Goal: Communication & Community: Answer question/provide support

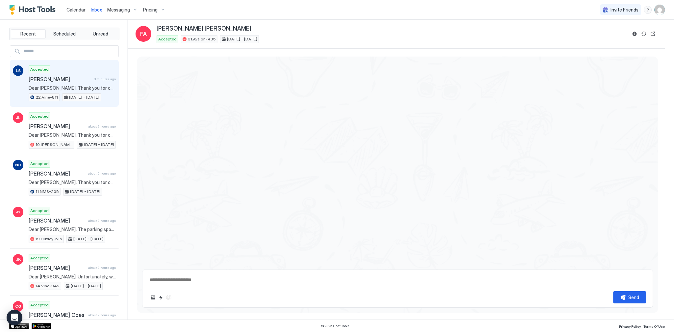
scroll to position [579, 0]
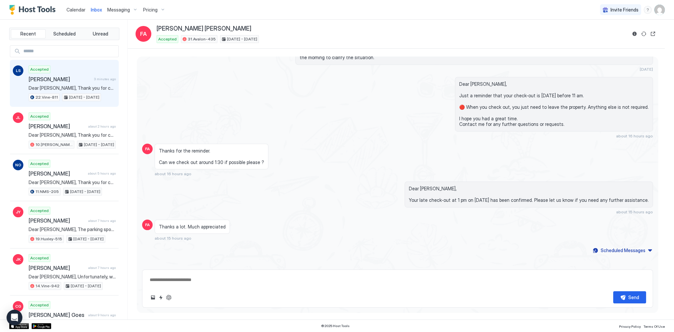
click at [86, 78] on span "[PERSON_NAME]" at bounding box center [60, 79] width 63 height 7
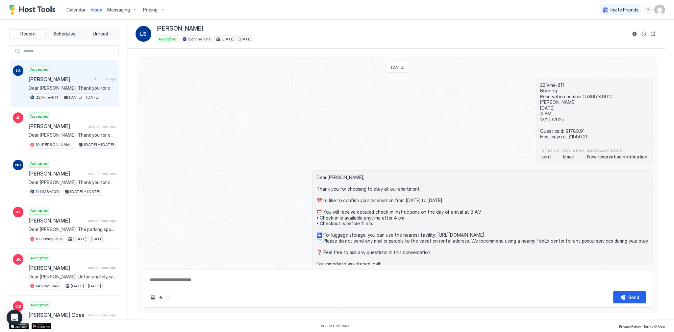
click at [68, 79] on span "[PERSON_NAME]" at bounding box center [60, 79] width 63 height 7
click at [95, 10] on span "Inbox" at bounding box center [96, 10] width 11 height 6
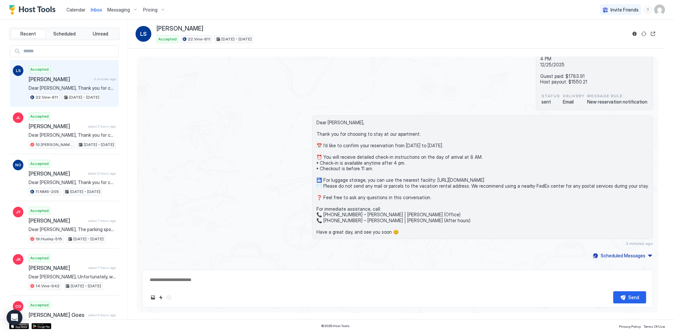
scroll to position [63, 0]
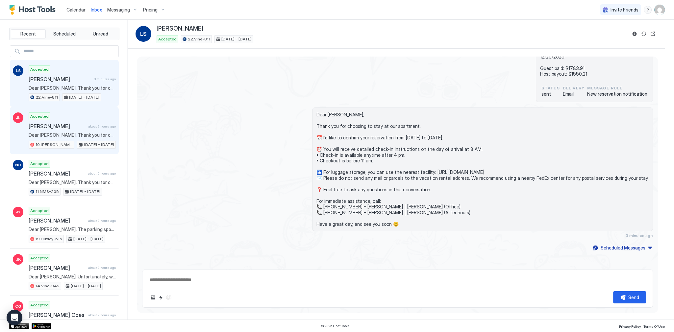
click at [54, 119] on div "Accepted [PERSON_NAME] about 2 hours ago Dear [PERSON_NAME], Thank you for choo…" at bounding box center [72, 130] width 87 height 36
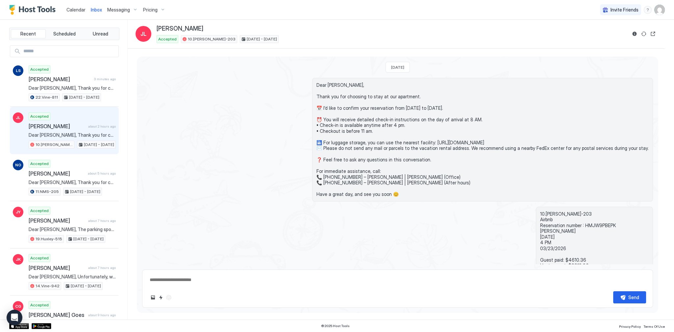
scroll to position [63, 0]
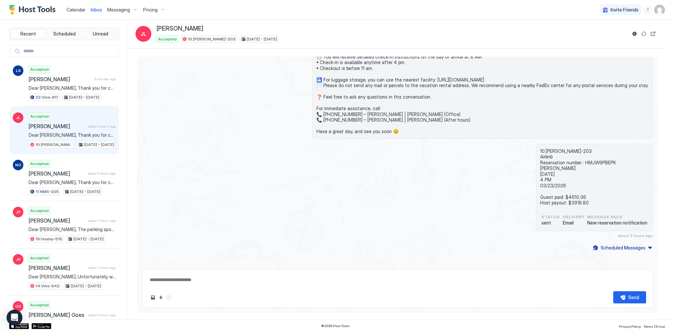
click at [264, 135] on div "Dear [PERSON_NAME], Thank you for choosing to stay at our apartment. 📅 I’d like…" at bounding box center [397, 77] width 511 height 124
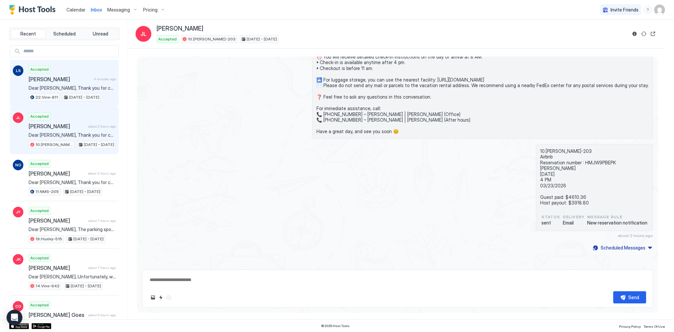
click at [101, 82] on div "[PERSON_NAME] 4 minutes ago" at bounding box center [72, 79] width 87 height 7
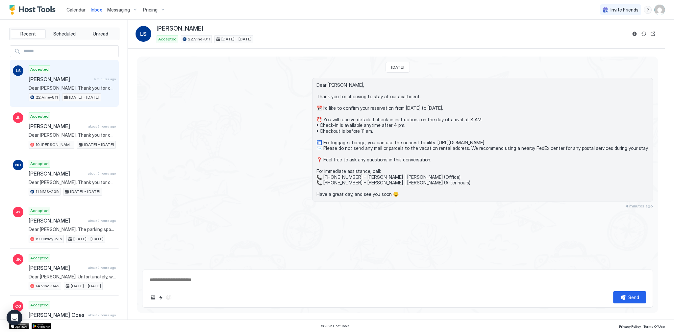
scroll to position [63, 0]
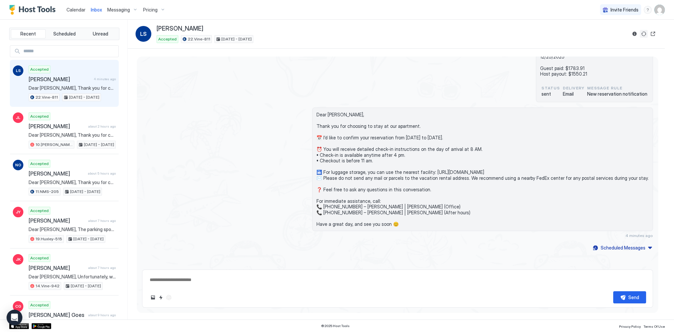
click at [641, 34] on button "Sync reservation" at bounding box center [644, 34] width 8 height 8
type textarea "*"
click at [289, 87] on div "22.Vine-811 Booking Reservation number : 5365149010 [PERSON_NAME] [DATE] 4 PM 1…" at bounding box center [397, 58] width 511 height 87
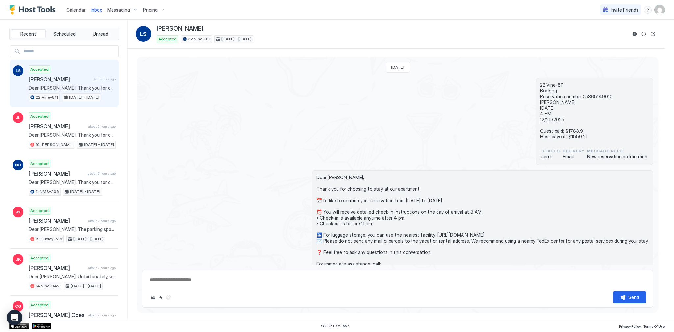
scroll to position [63, 0]
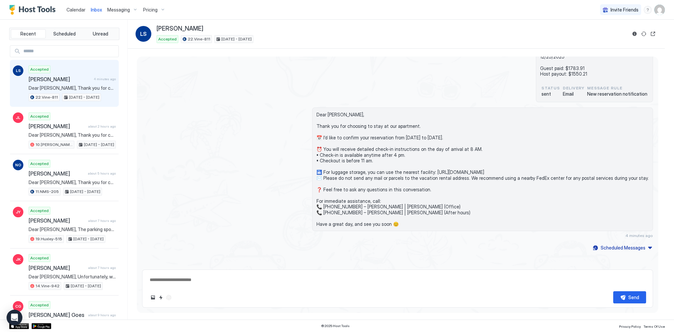
click at [252, 207] on div "Dear Lorensia, Thank you for choosing to stay at our apartment. 📅 I’d like to c…" at bounding box center [397, 173] width 511 height 131
click at [69, 80] on span "[PERSON_NAME]" at bounding box center [60, 79] width 62 height 7
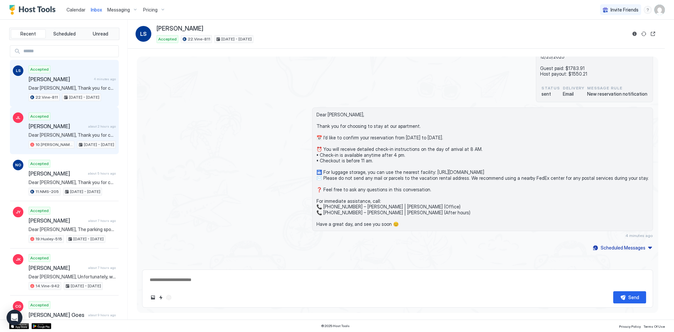
click at [63, 116] on div "Accepted [PERSON_NAME] about 2 hours ago Dear [PERSON_NAME], Thank you for choo…" at bounding box center [72, 130] width 87 height 36
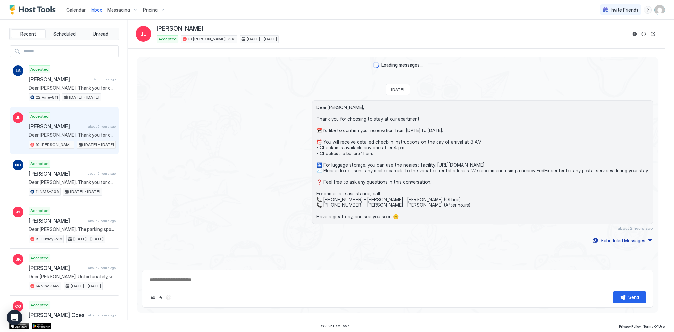
scroll to position [63, 0]
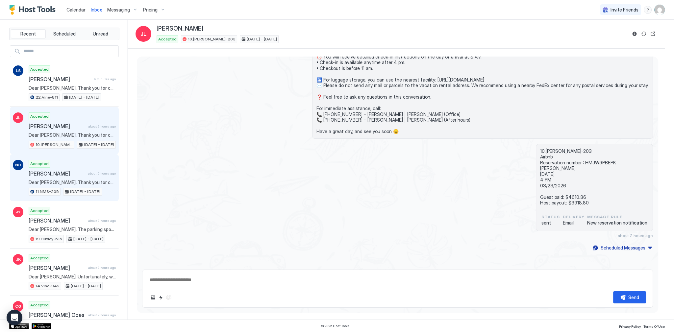
click at [84, 170] on div "Nana Ohashi about 5 hours ago" at bounding box center [72, 173] width 87 height 7
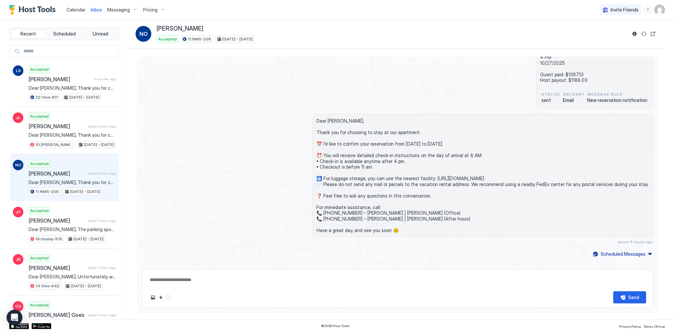
scroll to position [63, 0]
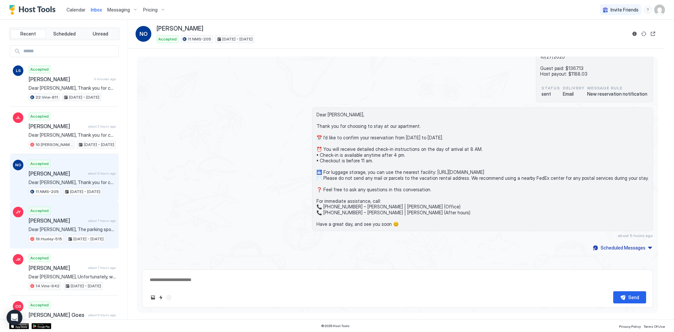
click at [64, 210] on div "Accepted James Yoo about 7 hours ago Dear James, The parking spot is a standard…" at bounding box center [72, 225] width 87 height 36
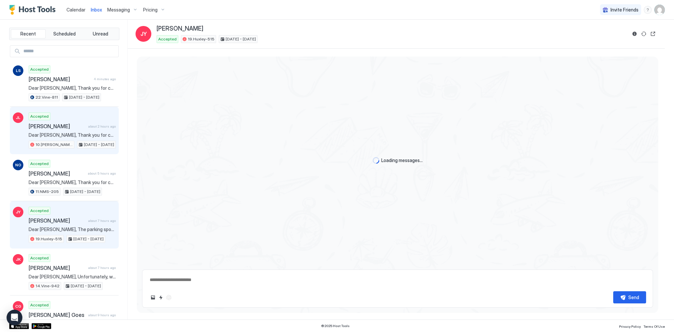
scroll to position [364, 0]
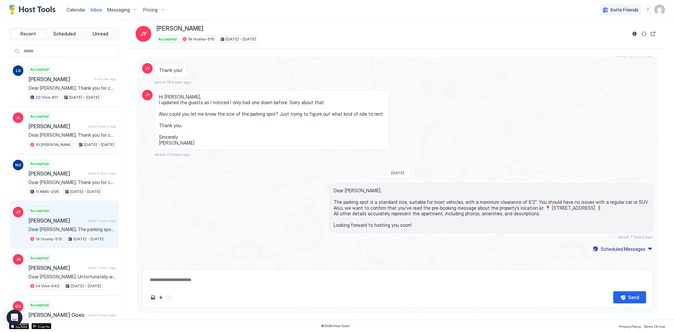
click at [403, 202] on span "Dear [PERSON_NAME], The parking spot is a standard size, suitable for most vehi…" at bounding box center [491, 208] width 315 height 40
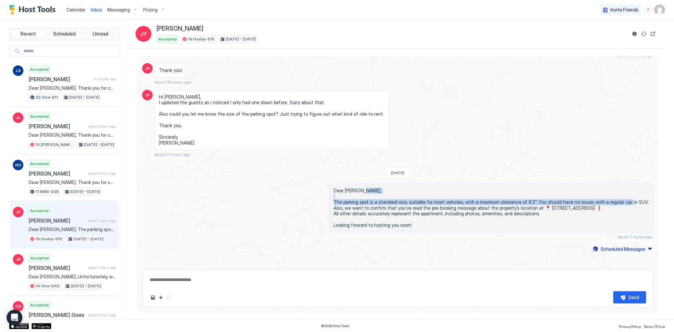
click at [403, 202] on span "Dear [PERSON_NAME], The parking spot is a standard size, suitable for most vehi…" at bounding box center [491, 208] width 315 height 40
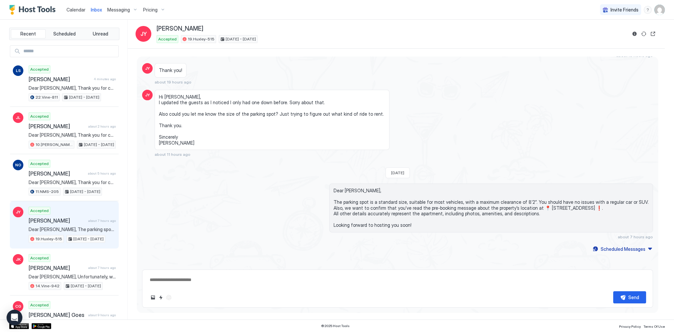
click at [430, 219] on span "Dear [PERSON_NAME], The parking spot is a standard size, suitable for most vehi…" at bounding box center [491, 208] width 315 height 40
drag, startPoint x: 283, startPoint y: 160, endPoint x: 540, endPoint y: 236, distance: 268.2
click at [478, 218] on span "Dear [PERSON_NAME], The parking spot is a standard size, suitable for most vehi…" at bounding box center [491, 208] width 315 height 40
click at [388, 152] on div "Hi Tony, I updated the guests as I noticed I only had one down before. Sorry ab…" at bounding box center [334, 123] width 358 height 67
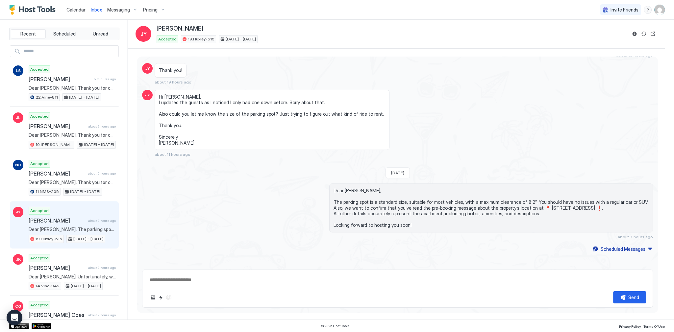
click at [357, 132] on span "Hi Tony, I updated the guests as I noticed I only had one down before. Sorry ab…" at bounding box center [272, 120] width 226 height 52
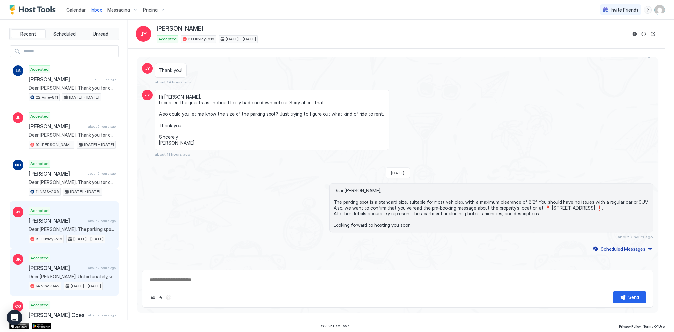
click at [58, 261] on div "Accepted Jeonghoon Kweon about 7 hours ago Dear Jeonghoon, Unfortunately, we do…" at bounding box center [72, 272] width 87 height 36
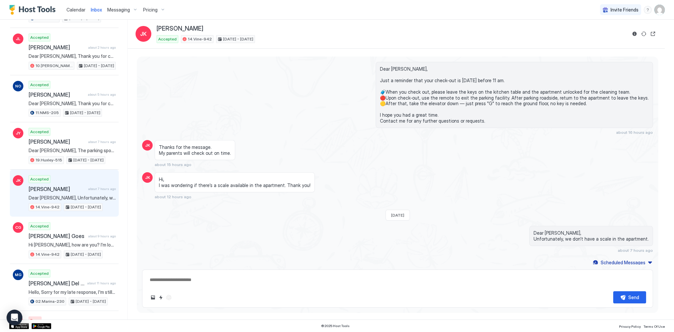
scroll to position [905, 0]
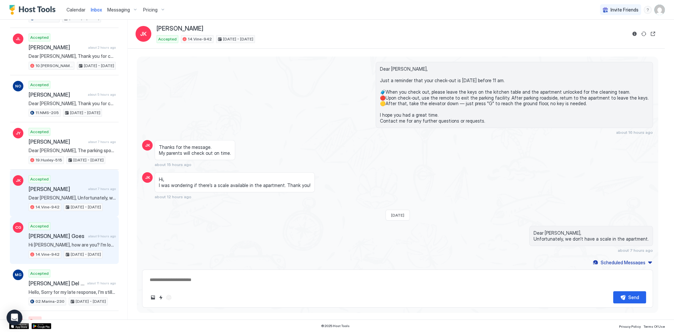
click at [69, 233] on span "[PERSON_NAME] Goes" at bounding box center [57, 236] width 57 height 7
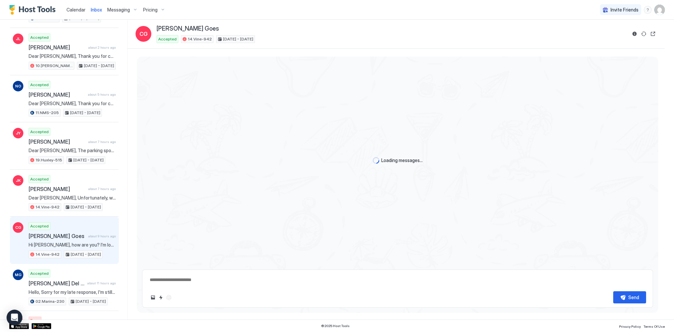
scroll to position [508, 0]
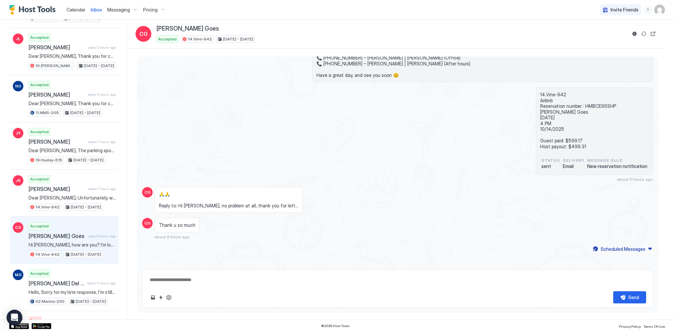
click at [238, 206] on span "🙏🙏 Reply to: Hi Carol, no problem at all, thank you for lett..." at bounding box center [228, 199] width 139 height 17
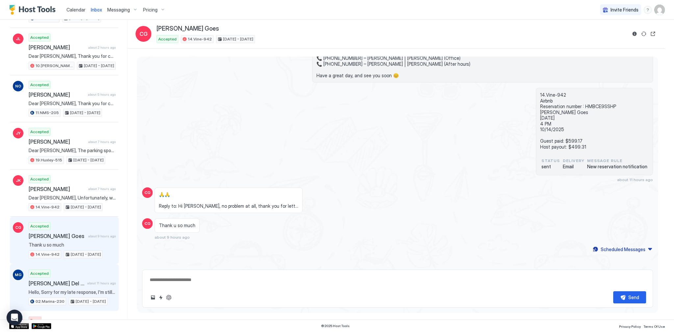
click at [61, 299] on span "02.Marina-230" at bounding box center [50, 302] width 29 height 6
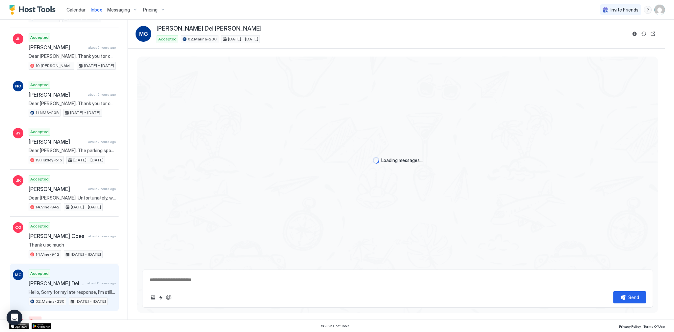
scroll to position [540, 0]
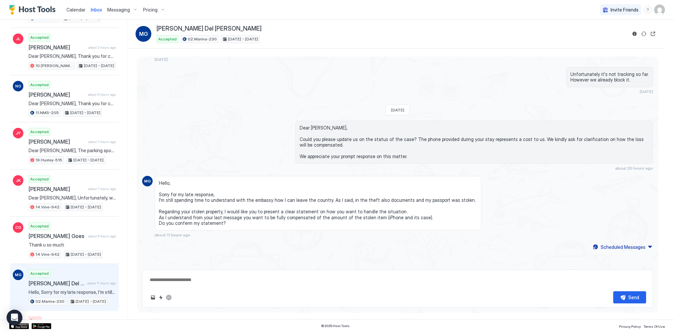
click at [317, 186] on span "Hello, Sorry for my late response, I'm still spending time to understand with t…" at bounding box center [318, 203] width 318 height 46
click at [372, 184] on span "Hello, Sorry for my late response, I'm still spending time to understand with t…" at bounding box center [318, 203] width 318 height 46
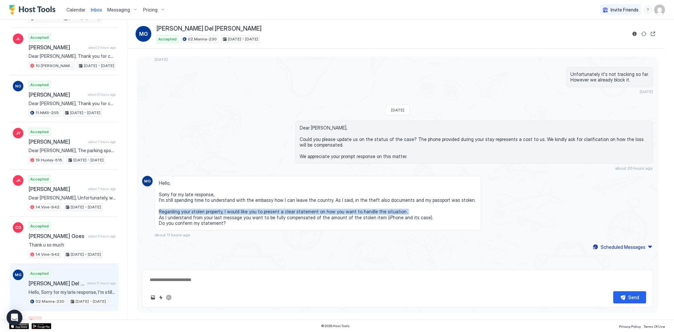
click at [372, 184] on span "Hello, Sorry for my late response, I'm still spending time to understand with t…" at bounding box center [318, 203] width 318 height 46
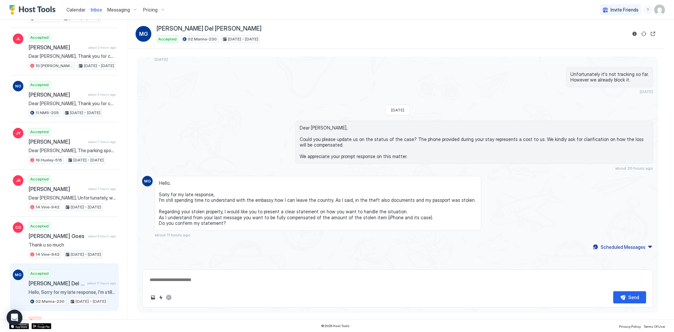
click at [372, 192] on span "Hello, Sorry for my late response, I'm still spending time to understand with t…" at bounding box center [318, 203] width 318 height 46
drag, startPoint x: 291, startPoint y: 199, endPoint x: 132, endPoint y: 162, distance: 163.7
click at [132, 162] on div "Loading messages... Last Thursday MG police is not replying MG we are ok 2 days…" at bounding box center [396, 184] width 537 height 271
copy div "MG Hello, Sorry for my late response, I'm still spending time to understand wit…"
click at [278, 180] on span "Hello, Sorry for my late response, I'm still spending time to understand with t…" at bounding box center [318, 203] width 318 height 46
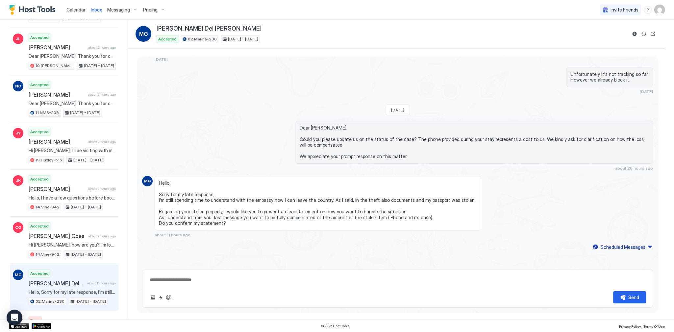
click at [425, 136] on div "Dear Marco Giuseppe, Could you please update us on the status of the case? The …" at bounding box center [474, 146] width 358 height 50
click at [356, 125] on span "Dear Marco Giuseppe, Could you please update us on the status of the case? The …" at bounding box center [474, 142] width 349 height 35
type textarea "*"
click at [72, 9] on span "Calendar" at bounding box center [75, 10] width 19 height 6
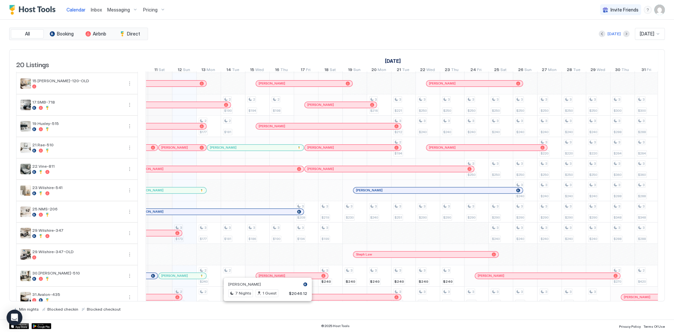
scroll to position [210, 0]
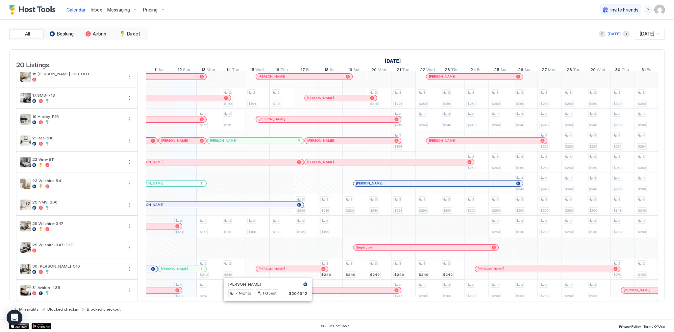
drag, startPoint x: 175, startPoint y: 225, endPoint x: 241, endPoint y: 211, distance: 67.3
click at [175, 225] on div at bounding box center [177, 226] width 4 height 4
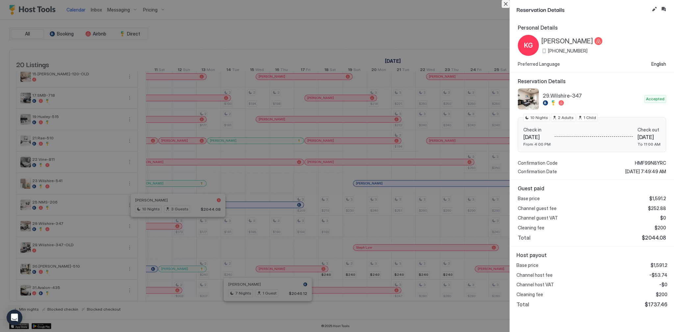
click at [507, 4] on button "Close" at bounding box center [506, 4] width 8 height 8
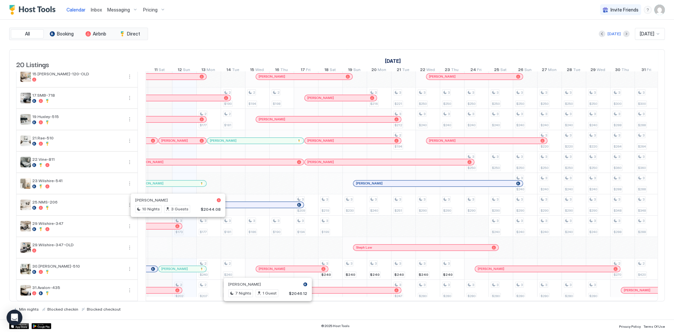
click at [410, 21] on div "All Booking Airbnb Direct Today Oct 2025 20 Listings September 2025 October 202…" at bounding box center [337, 170] width 656 height 300
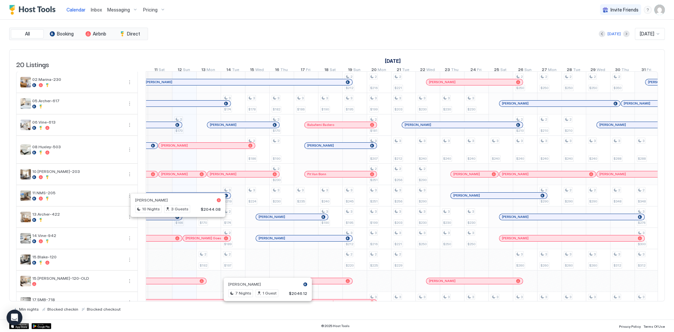
scroll to position [0, 0]
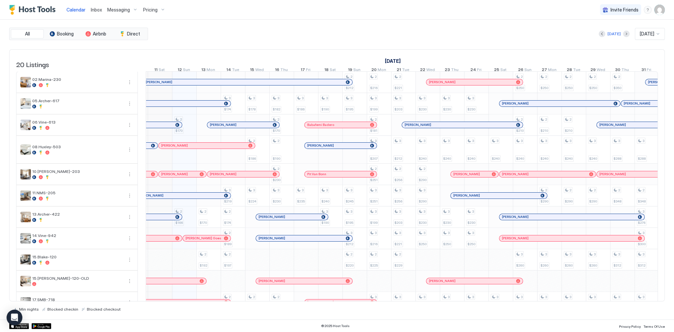
click at [245, 49] on div "20 Listings September 2025 October 2025 November 2025 27 Sat 28 Sun 29 Mon 30 T…" at bounding box center [337, 175] width 656 height 253
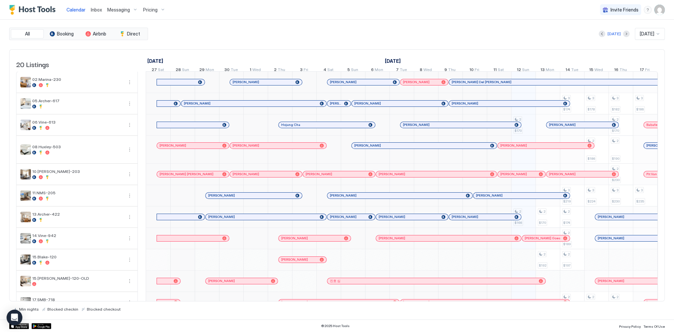
scroll to position [0, 365]
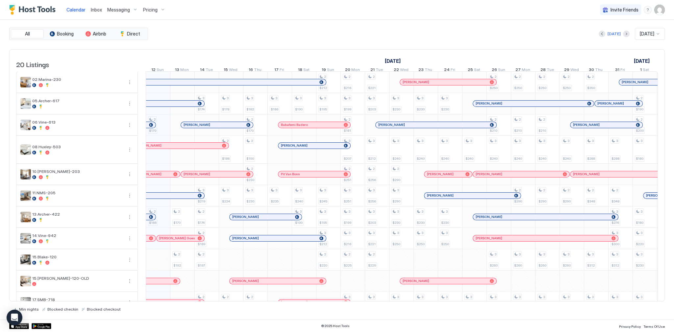
click at [228, 25] on div "All Booking Airbnb Direct Today Oct 2025 20 Listings September 2025 October 202…" at bounding box center [337, 170] width 656 height 300
click at [95, 10] on span "Inbox" at bounding box center [96, 10] width 11 height 6
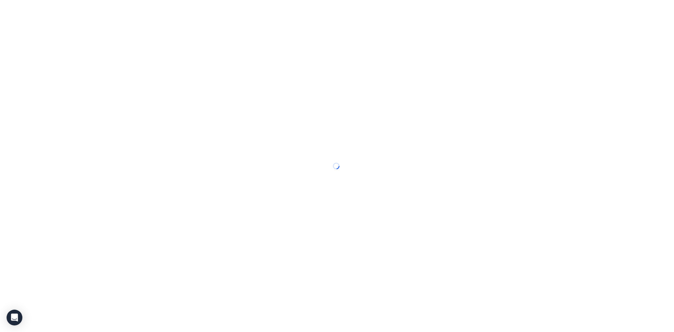
click at [95, 10] on div at bounding box center [337, 166] width 674 height 332
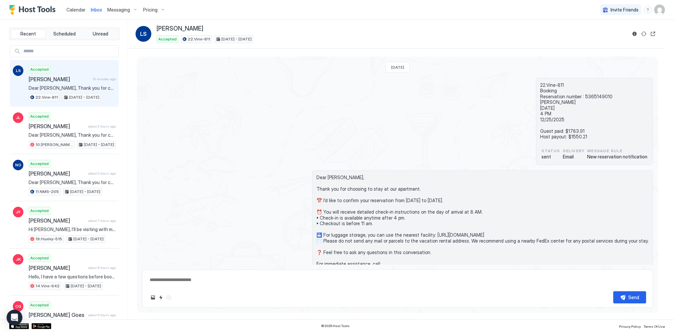
scroll to position [63, 0]
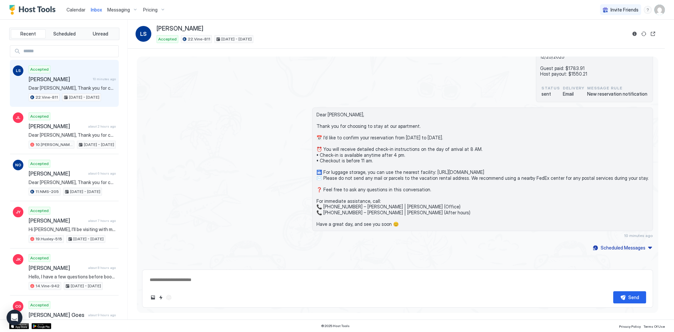
click at [640, 37] on button "Sync reservation" at bounding box center [644, 34] width 8 height 8
click at [640, 37] on button "Sync reservation" at bounding box center [642, 33] width 9 height 9
type textarea "*"
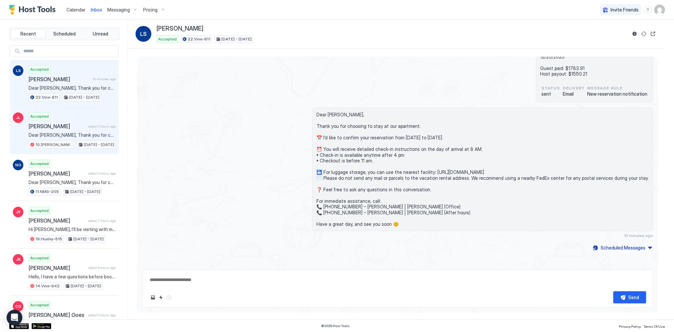
click at [89, 127] on span "about 2 hours ago" at bounding box center [102, 126] width 28 height 4
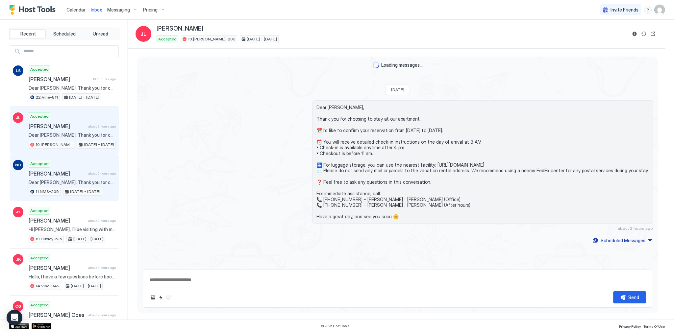
scroll to position [63, 0]
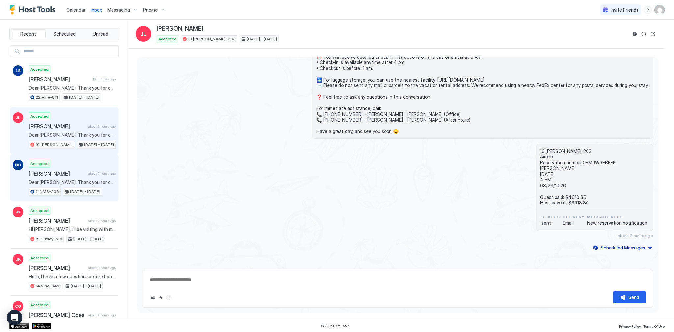
click at [88, 161] on div "Accepted Nana Ohashi about 6 hours ago Dear Nana, Thank you for choosing to sta…" at bounding box center [72, 178] width 87 height 36
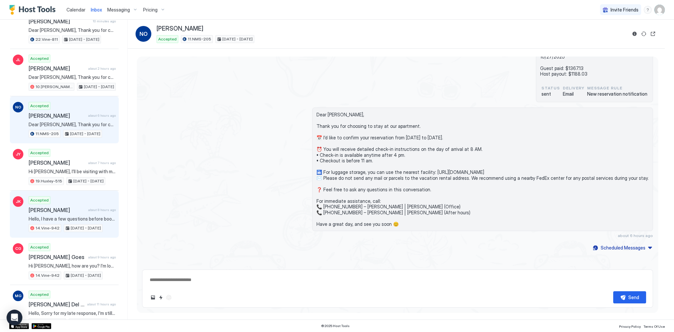
scroll to position [79, 0]
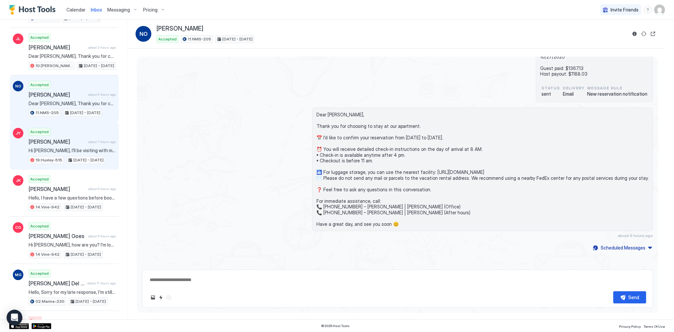
click at [77, 151] on span "Hi Tony, I’ll be visiting with my family: wife, son and daughter. Could you let…" at bounding box center [72, 151] width 87 height 6
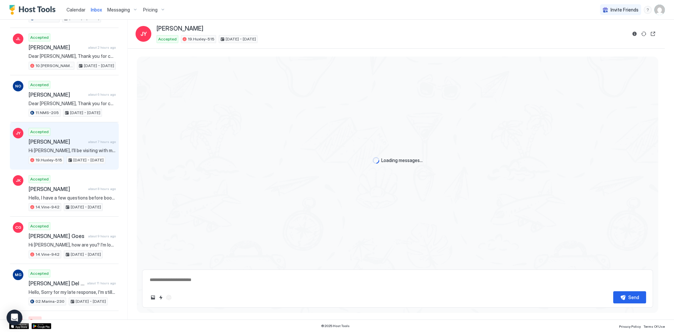
scroll to position [364, 0]
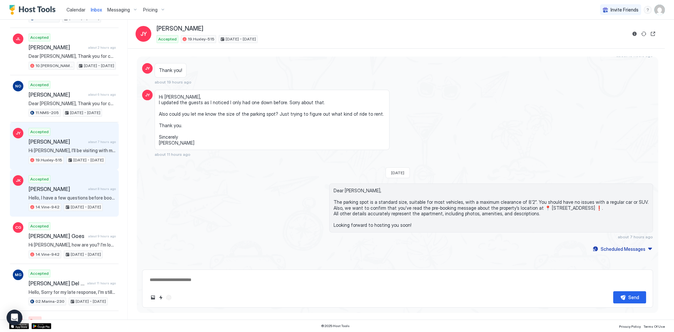
click at [64, 178] on div "Accepted Jeonghoon Kweon about 8 hours ago Hello, I have a few questions before…" at bounding box center [72, 193] width 87 height 36
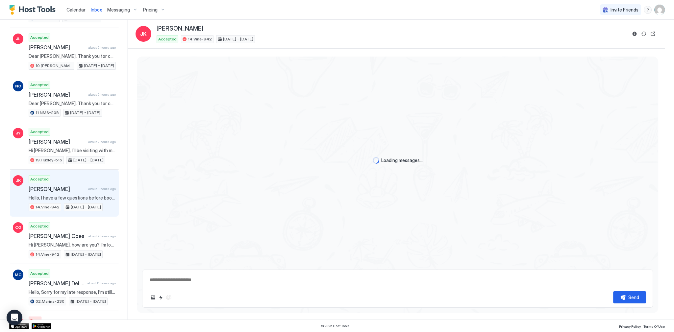
scroll to position [905, 0]
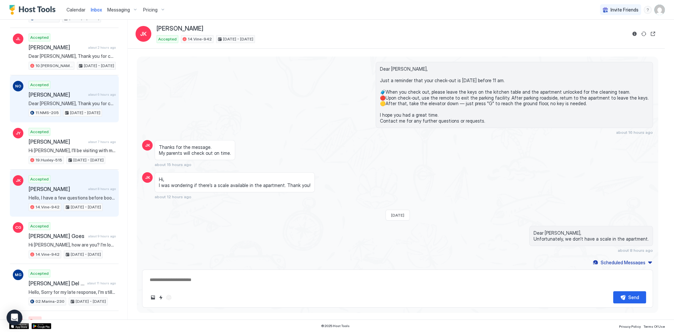
click at [58, 95] on span "[PERSON_NAME]" at bounding box center [57, 94] width 57 height 7
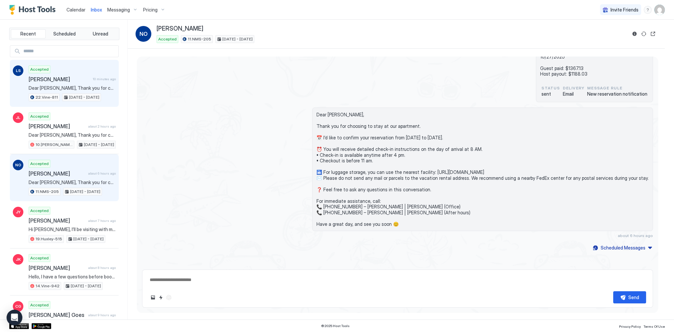
click at [77, 87] on span "Dear Lorensia, Thank you for choosing to stay at our apartment. 📅 I’d like to c…" at bounding box center [72, 88] width 87 height 6
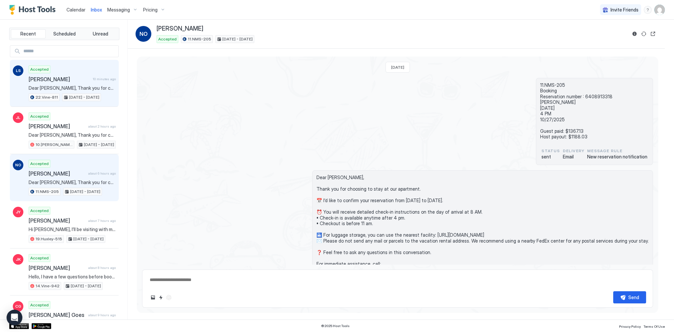
type textarea "*"
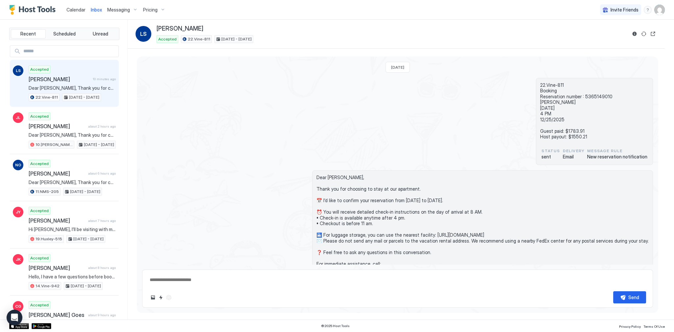
scroll to position [63, 0]
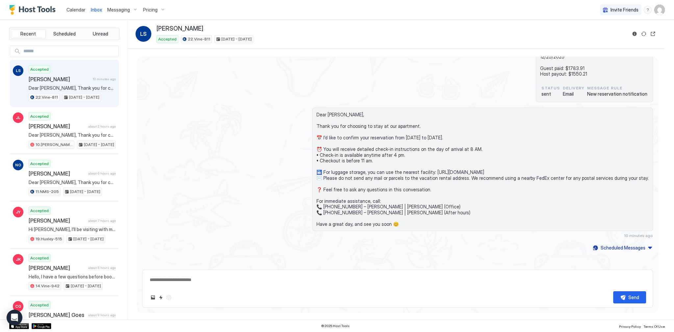
click at [582, 162] on span "Dear Lorensia, Thank you for choosing to stay at our apartment. 📅 I’d like to c…" at bounding box center [482, 169] width 332 height 115
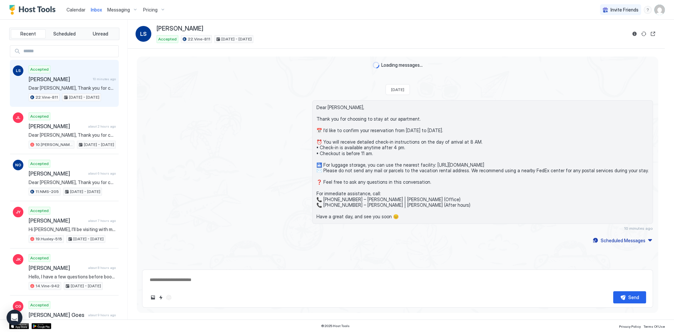
scroll to position [63, 0]
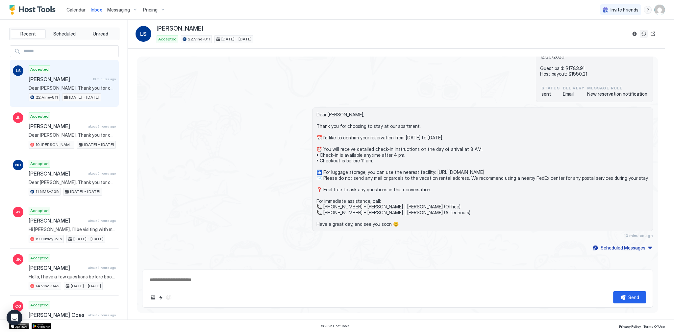
click at [647, 37] on div at bounding box center [644, 34] width 26 height 8
click at [645, 33] on button "Sync reservation" at bounding box center [644, 34] width 8 height 8
type textarea "*"
click at [562, 123] on span "Dear [PERSON_NAME], Thank you for choosing to stay at our apartment. 📅 I’d like…" at bounding box center [482, 169] width 332 height 115
click at [346, 112] on span "Dear [PERSON_NAME], Thank you for choosing to stay at our apartment. 📅 I’d like…" at bounding box center [482, 169] width 332 height 115
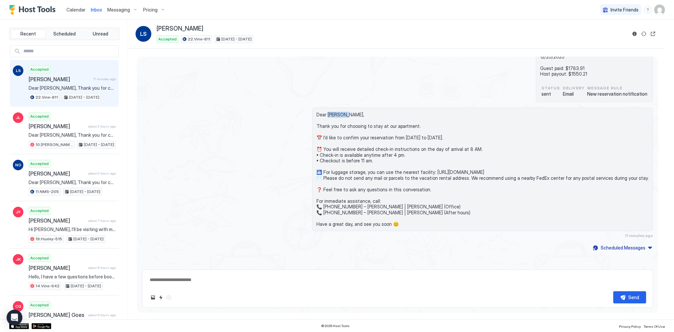
click at [346, 112] on span "Dear [PERSON_NAME], Thank you for choosing to stay at our apartment. 📅 I’d like…" at bounding box center [482, 169] width 332 height 115
drag, startPoint x: 346, startPoint y: 112, endPoint x: 315, endPoint y: 119, distance: 31.0
click at [345, 113] on span "Dear [PERSON_NAME], Thank you for choosing to stay at our apartment. 📅 I’d like…" at bounding box center [482, 169] width 332 height 115
copy span "Dear Lorensia,"
click at [354, 116] on span "Dear [PERSON_NAME], Thank you for choosing to stay at our apartment. 📅 I’d like…" at bounding box center [482, 169] width 332 height 115
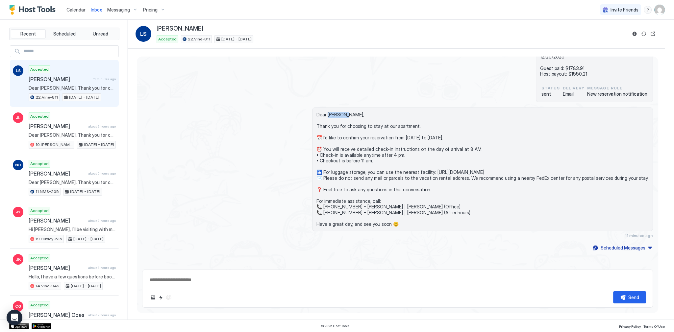
click at [354, 116] on span "Dear [PERSON_NAME], Thank you for choosing to stay at our apartment. 📅 I’d like…" at bounding box center [482, 169] width 332 height 115
copy span "Dear Lorensia,"
click at [253, 285] on textarea at bounding box center [397, 280] width 497 height 12
paste textarea "**********"
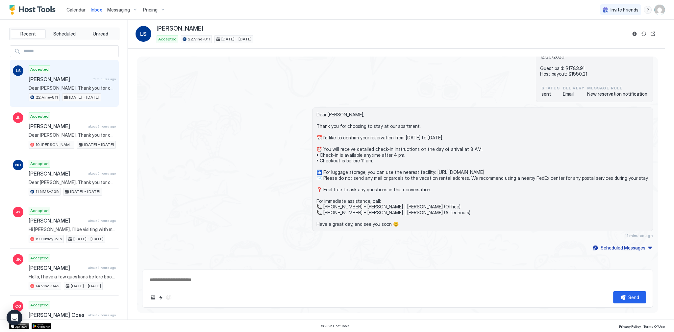
type textarea "*"
type textarea "**********"
type textarea "*"
type textarea "**********"
type textarea "*"
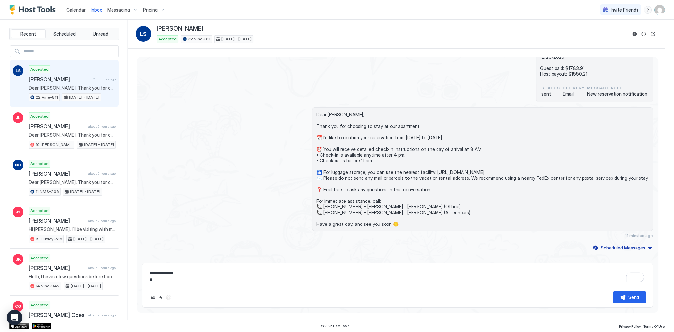
type textarea "**********"
type textarea "*"
type textarea "**********"
type textarea "*"
type textarea "**********"
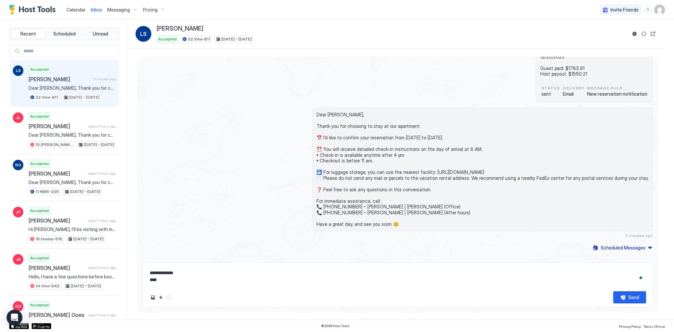
type textarea "*"
type textarea "**********"
type textarea "*"
type textarea "**********"
type textarea "*"
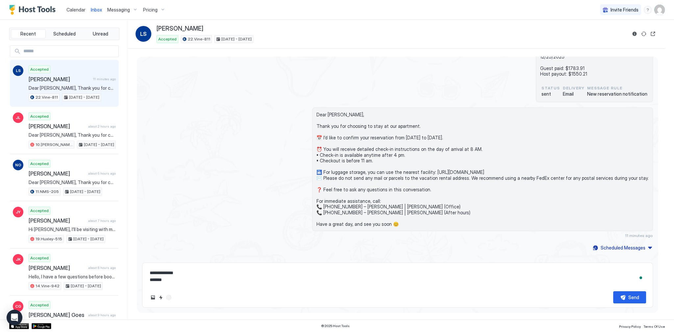
type textarea "**********"
type textarea "*"
type textarea "**********"
type textarea "*"
type textarea "**********"
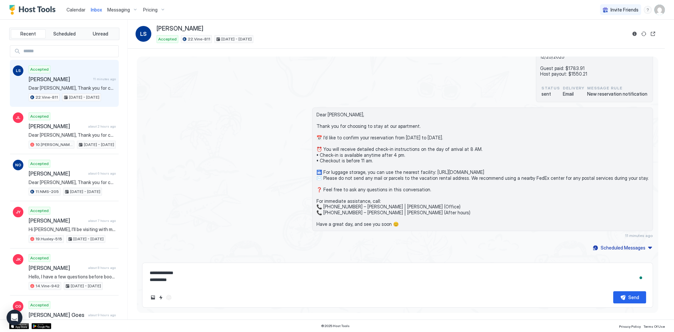
type textarea "*"
type textarea "**********"
type textarea "*"
type textarea "**********"
type textarea "*"
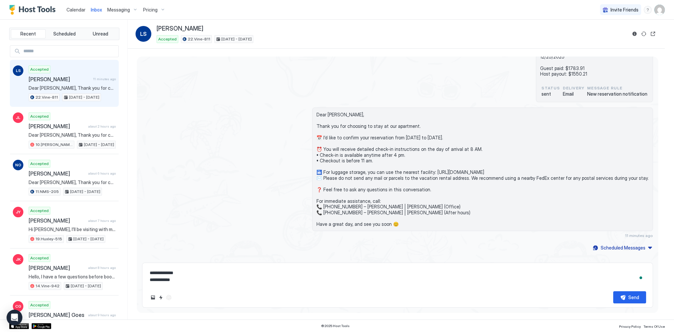
type textarea "**********"
type textarea "*"
type textarea "**********"
type textarea "*"
type textarea "**********"
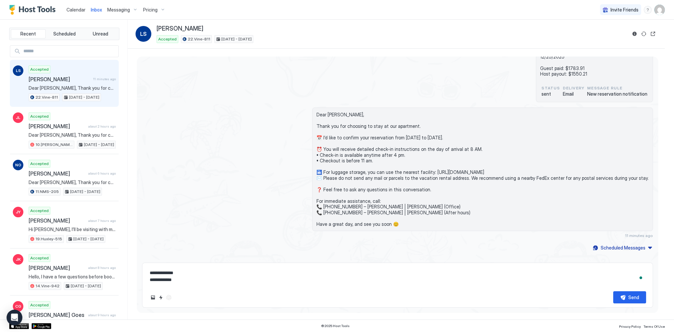
type textarea "*"
type textarea "**********"
type textarea "*"
type textarea "**********"
type textarea "*"
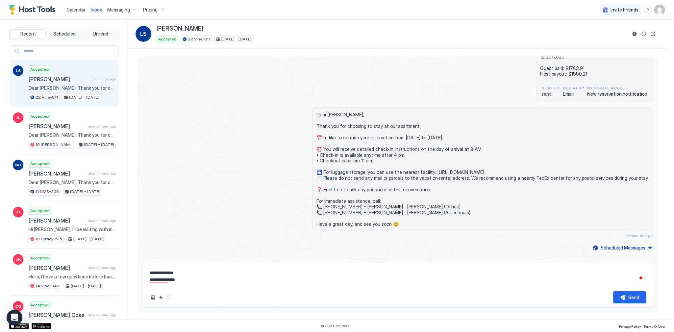
type textarea "**********"
type textarea "*"
type textarea "**********"
type textarea "*"
type textarea "**********"
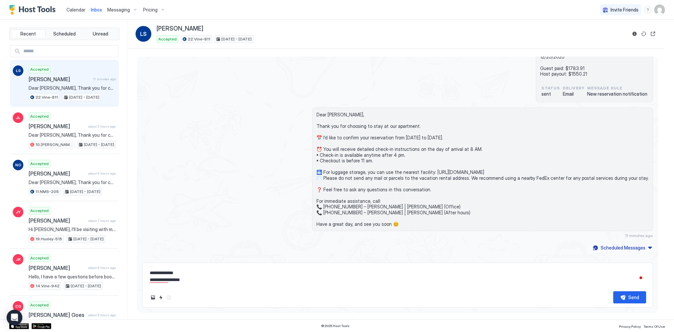
type textarea "*"
type textarea "**********"
type textarea "*"
type textarea "**********"
type textarea "*"
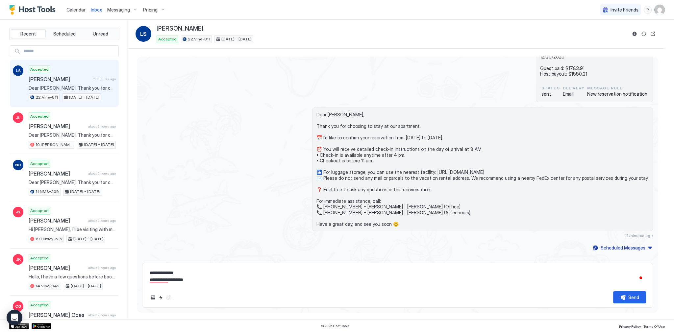
type textarea "**********"
type textarea "*"
type textarea "**********"
type textarea "*"
type textarea "**********"
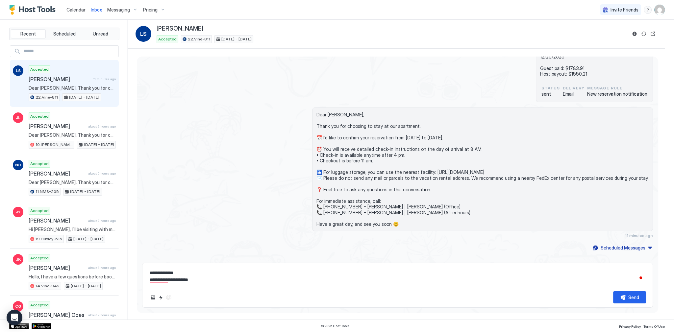
type textarea "*"
type textarea "**********"
type textarea "*"
type textarea "**********"
type textarea "*"
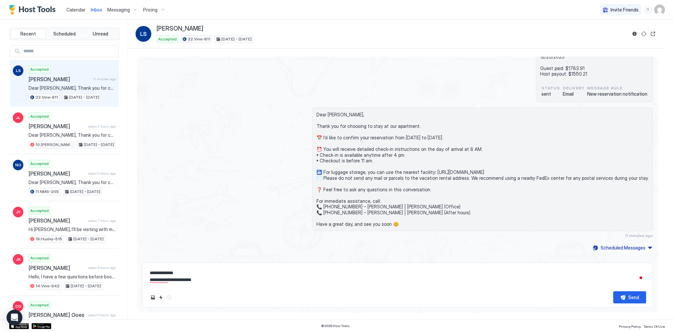
type textarea "**********"
type textarea "*"
type textarea "**********"
type textarea "*"
type textarea "**********"
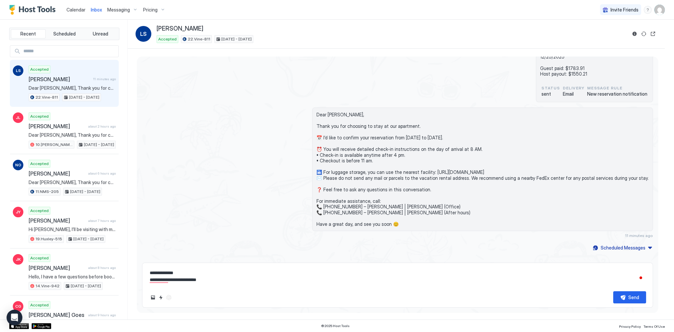
type textarea "*"
type textarea "**********"
type textarea "*"
type textarea "**********"
type textarea "*"
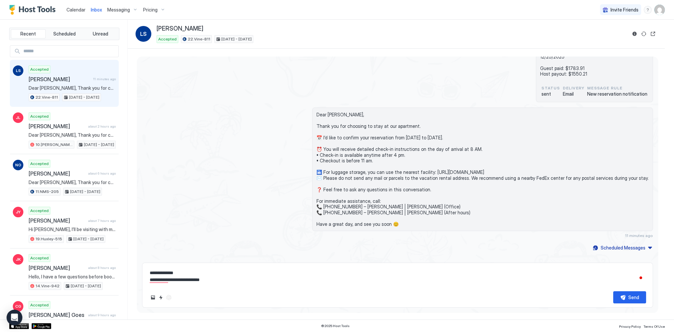
type textarea "**********"
type textarea "*"
type textarea "**********"
type textarea "*"
type textarea "**********"
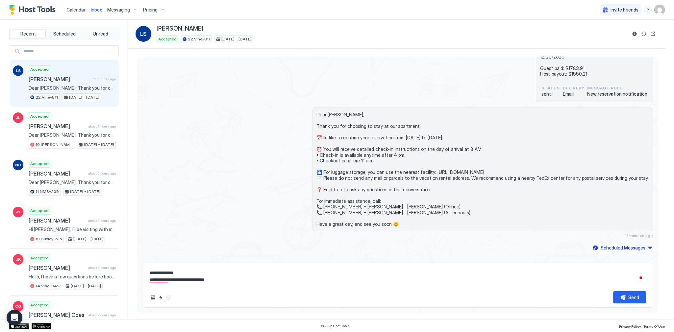
type textarea "*"
type textarea "**********"
type textarea "*"
type textarea "**********"
type textarea "*"
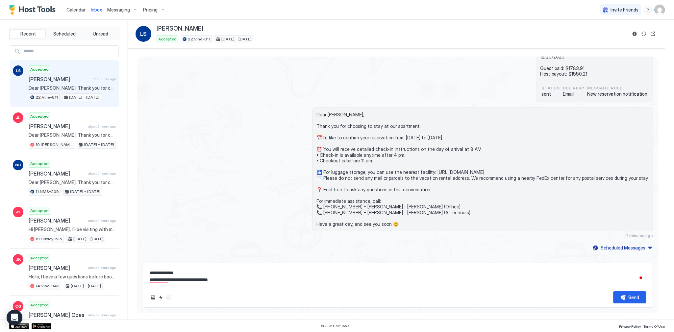
type textarea "**********"
type textarea "*"
type textarea "**********"
type textarea "*"
type textarea "**********"
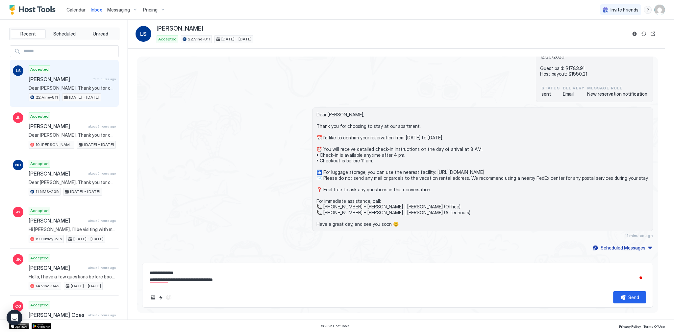
type textarea "*"
type textarea "**********"
type textarea "*"
type textarea "**********"
type textarea "*"
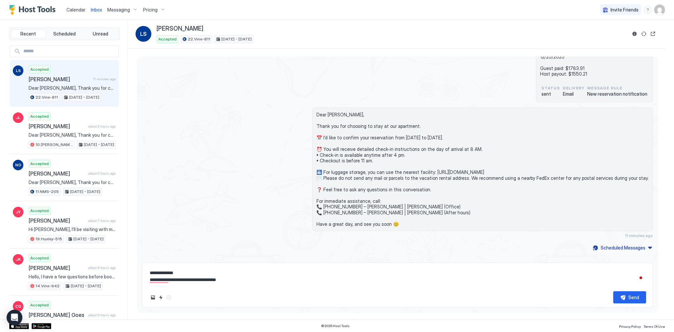
type textarea "**********"
type textarea "*"
type textarea "**********"
type textarea "*"
type textarea "**********"
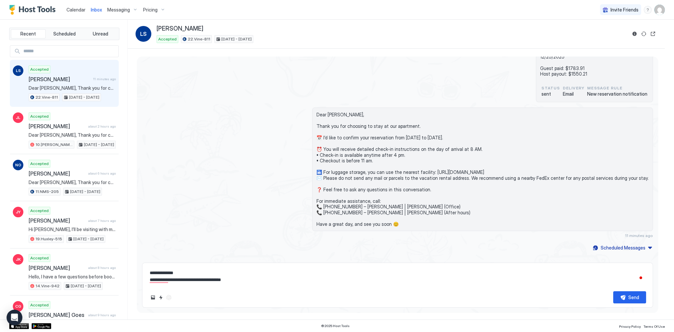
type textarea "*"
type textarea "**********"
type textarea "*"
type textarea "**********"
type textarea "*"
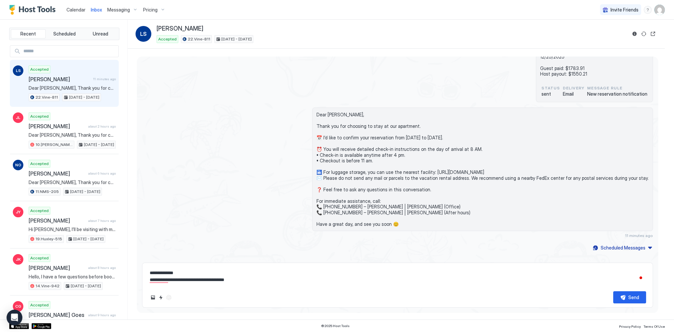
type textarea "**********"
type textarea "*"
type textarea "**********"
type textarea "*"
type textarea "**********"
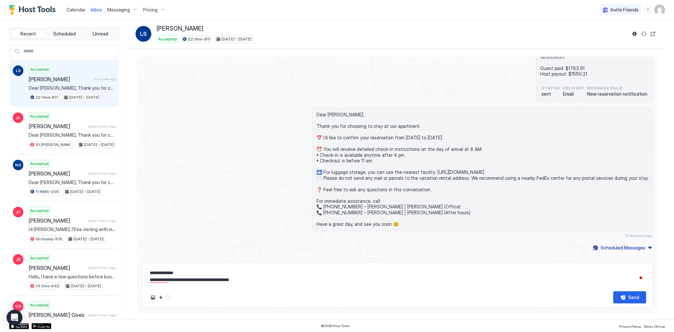
type textarea "*"
type textarea "**********"
type textarea "*"
type textarea "**********"
type textarea "*"
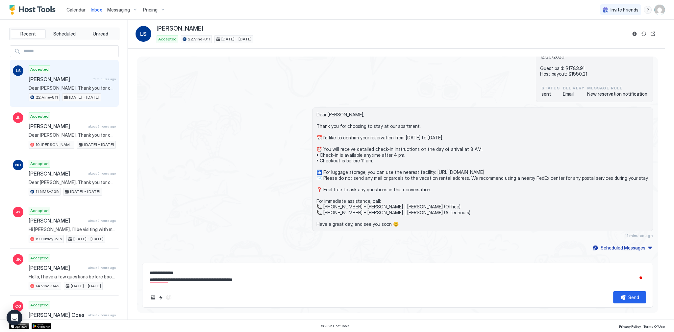
type textarea "**********"
type textarea "*"
type textarea "**********"
type textarea "*"
type textarea "**********"
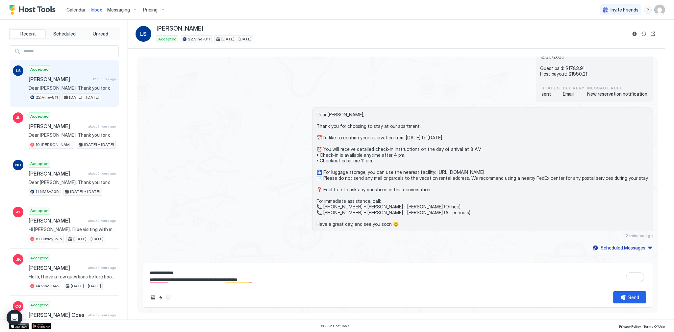
click at [323, 282] on textarea "**********" at bounding box center [397, 276] width 497 height 19
paste textarea "*******"
type textarea "*"
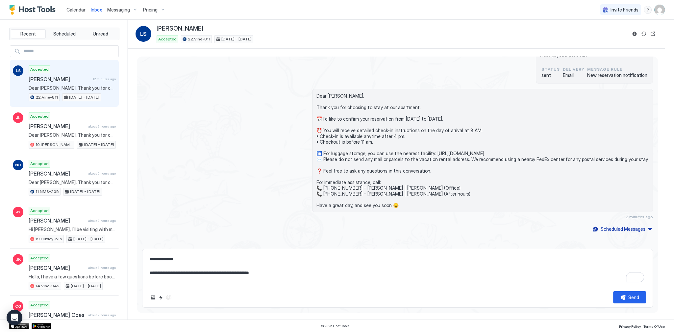
scroll to position [84, 0]
type textarea "**********"
click at [620, 294] on button "Send" at bounding box center [629, 297] width 33 height 12
type textarea "*"
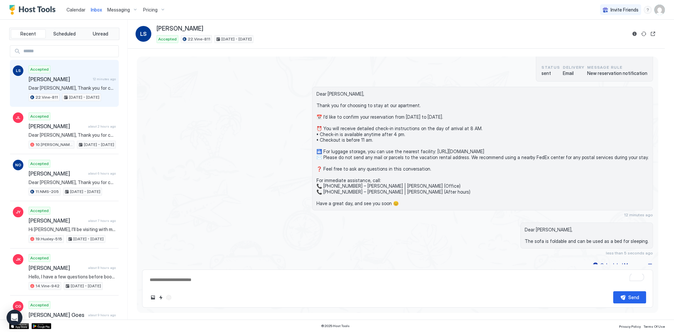
scroll to position [101, 0]
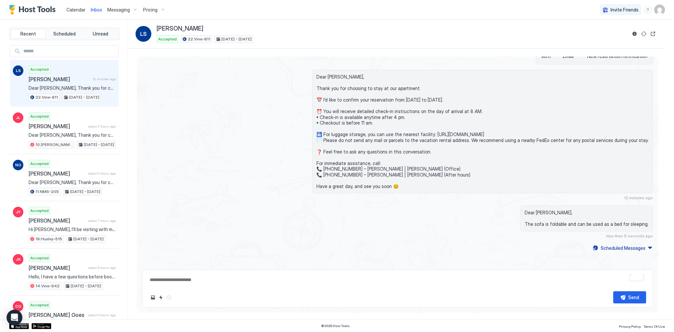
click at [414, 199] on div "Dear Lorensia, Thank you for choosing to stay at our apartment. 📅 I’d like to c…" at bounding box center [474, 135] width 358 height 131
click at [313, 106] on div "Dear Lorensia, Thank you for choosing to stay at our apartment. 📅 I’d like to c…" at bounding box center [474, 135] width 358 height 131
click at [632, 34] on button "Reservation information" at bounding box center [635, 34] width 8 height 8
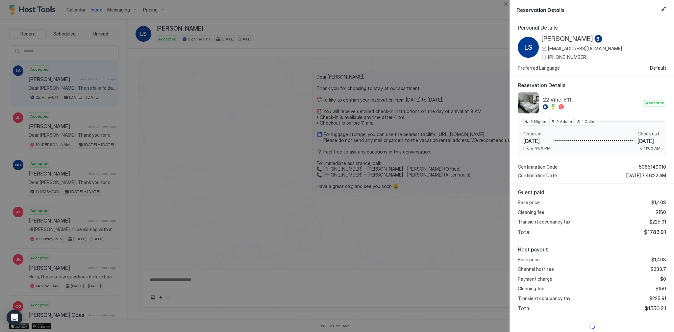
click at [421, 111] on div at bounding box center [337, 166] width 674 height 332
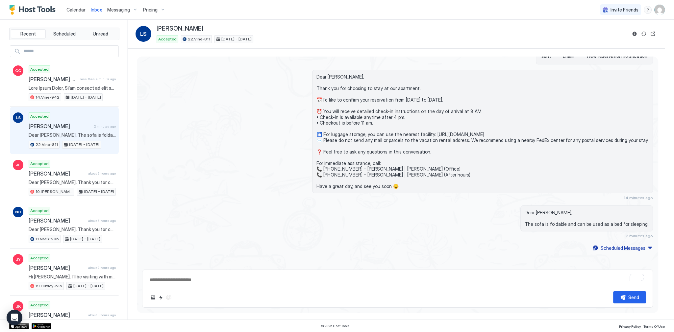
click at [224, 32] on div "Lorensia Soegiarto" at bounding box center [392, 29] width 470 height 8
click at [631, 33] on button "Reservation information" at bounding box center [635, 34] width 8 height 8
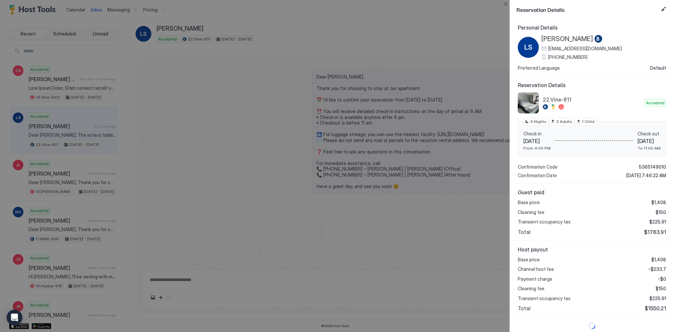
scroll to position [1, 0]
click at [656, 231] on span "$1783.91" at bounding box center [655, 231] width 22 height 7
copy span "1783.91"
click at [655, 266] on span "-$233.7" at bounding box center [657, 268] width 18 height 6
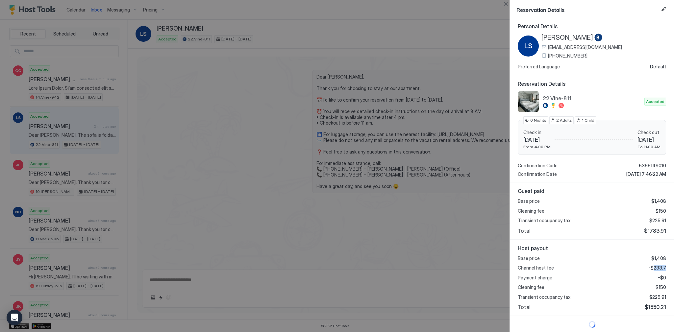
click at [655, 266] on span "-$233.7" at bounding box center [657, 268] width 18 height 6
copy span "233.7"
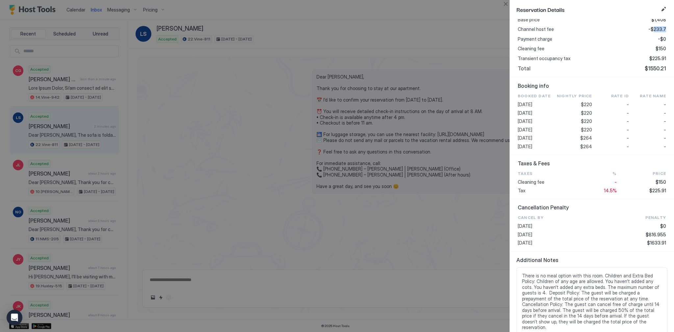
scroll to position [242, 0]
click at [584, 132] on div "Booked Date Nightly Price Rate ID Rate Name 2025-12-19 $220 - - 2025-12-20 $220…" at bounding box center [592, 119] width 148 height 56
click at [585, 128] on span "$220" at bounding box center [586, 128] width 11 height 6
copy span "220"
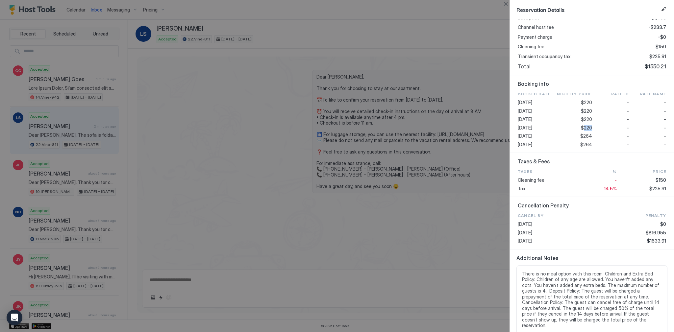
click at [583, 114] on div "Booked Date Nightly Price Rate ID Rate Name 2025-12-19 $220 - - 2025-12-20 $220…" at bounding box center [592, 119] width 148 height 56
click at [653, 187] on span "$225.91" at bounding box center [657, 189] width 17 height 6
copy span "225.91"
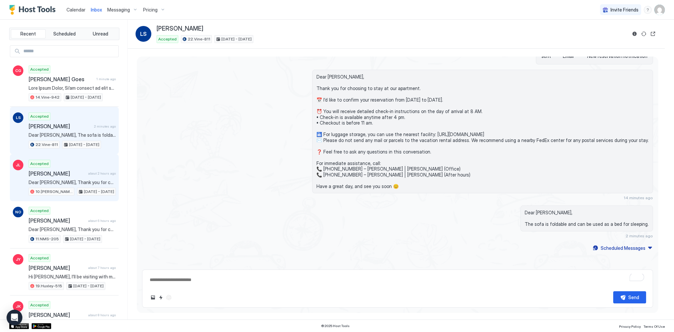
click at [106, 165] on div "Accepted Jennifer Leach about 2 hours ago Dear Jennifer, Thank you for choosing…" at bounding box center [72, 178] width 87 height 36
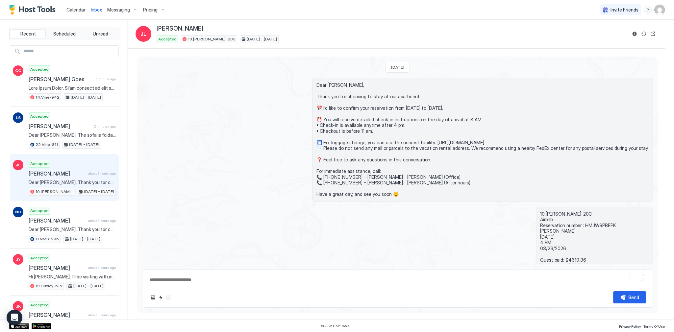
scroll to position [63, 0]
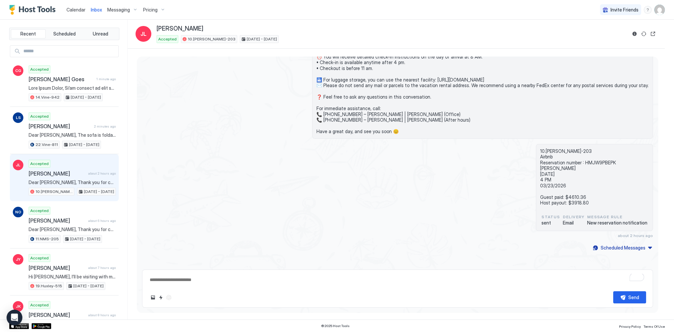
click at [630, 33] on div "JL Jennifer Leach Accepted 10.Shelton-203 Mar 13 - 23, 2026" at bounding box center [396, 34] width 521 height 18
click at [633, 34] on button "Reservation information" at bounding box center [635, 34] width 8 height 8
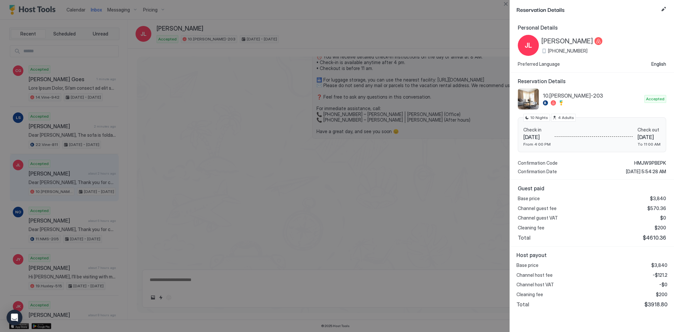
click at [662, 304] on span "$3918.80" at bounding box center [655, 304] width 23 height 7
copy span "3918.80"
click at [663, 273] on span "-$121.2" at bounding box center [660, 275] width 15 height 6
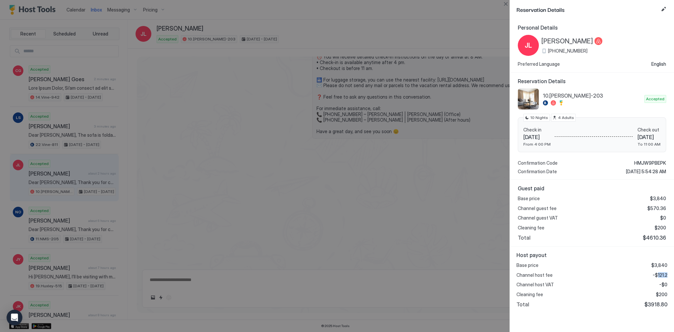
copy span "121.2"
drag, startPoint x: 604, startPoint y: 234, endPoint x: 600, endPoint y: 232, distance: 4.7
click at [604, 235] on div "Total $4610.36" at bounding box center [592, 238] width 148 height 7
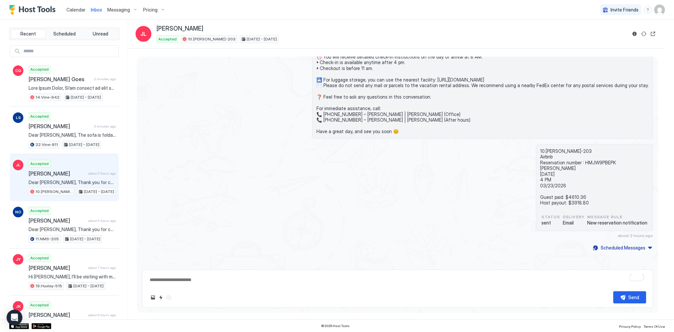
click at [379, 137] on div "Dear Jennifer, Thank you for choosing to stay at our apartment. 📅 I’d like to c…" at bounding box center [482, 77] width 341 height 124
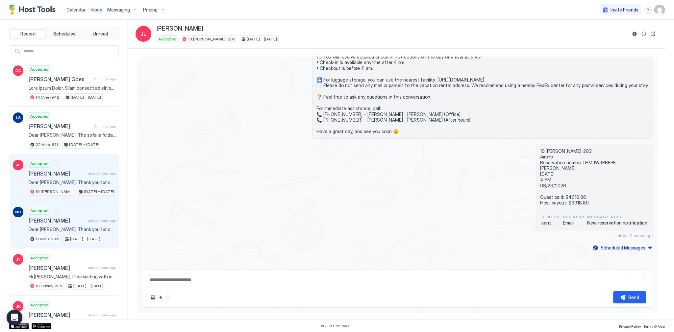
click at [95, 209] on div "Accepted Nana Ohashi about 6 hours ago Dear Nana, Thank you for choosing to sta…" at bounding box center [72, 225] width 87 height 36
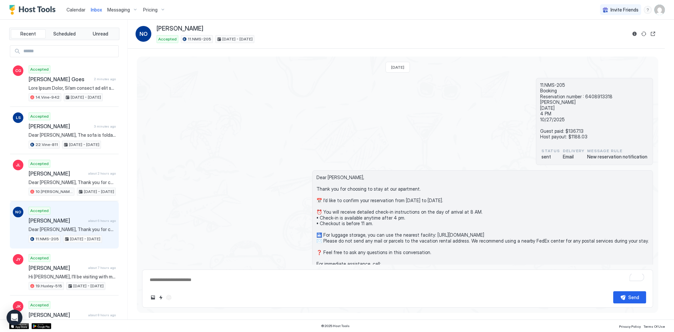
scroll to position [63, 0]
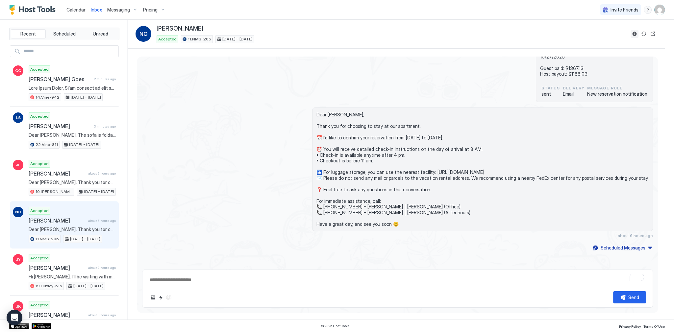
click at [634, 35] on button "Reservation information" at bounding box center [635, 34] width 8 height 8
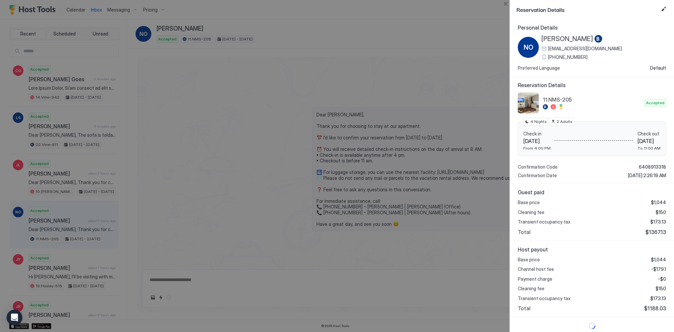
scroll to position [1, 0]
click at [654, 230] on span "$1367.13" at bounding box center [655, 231] width 21 height 7
copy span "1367.13"
click at [659, 265] on span "-$179.1" at bounding box center [658, 268] width 15 height 6
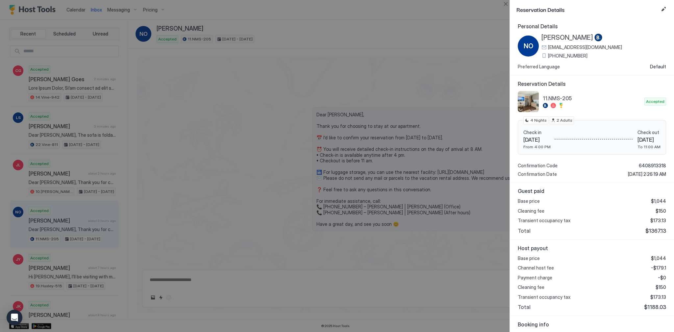
click at [659, 267] on span "-$179.1" at bounding box center [658, 268] width 15 height 6
copy span "179.1"
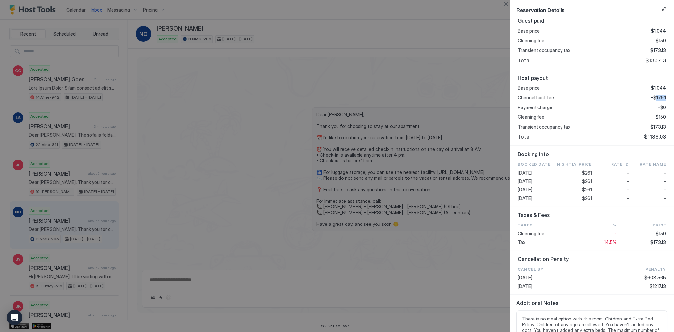
scroll to position [217, 0]
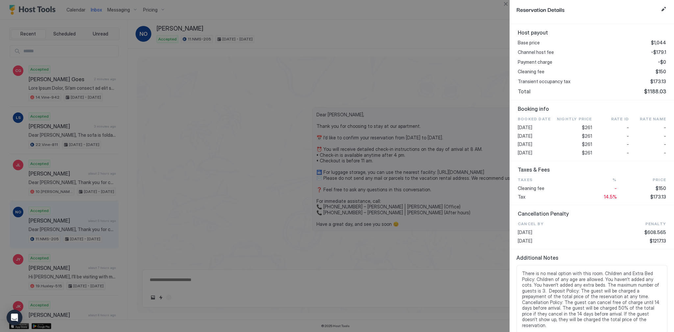
click at [591, 140] on div "Booked Date Nightly Price Rate ID Rate Name 2025-10-23 $261 - - 2025-10-24 $261…" at bounding box center [592, 135] width 148 height 39
click at [587, 143] on span "$261" at bounding box center [587, 144] width 10 height 6
click at [654, 192] on div "Taxes % Price Cleaning fee - $150 Tax 14.5% $173.13" at bounding box center [592, 188] width 148 height 23
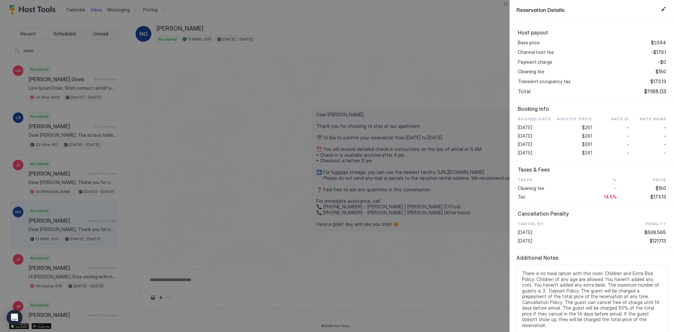
click at [188, 29] on div at bounding box center [337, 166] width 674 height 332
click at [73, 13] on div at bounding box center [337, 166] width 674 height 332
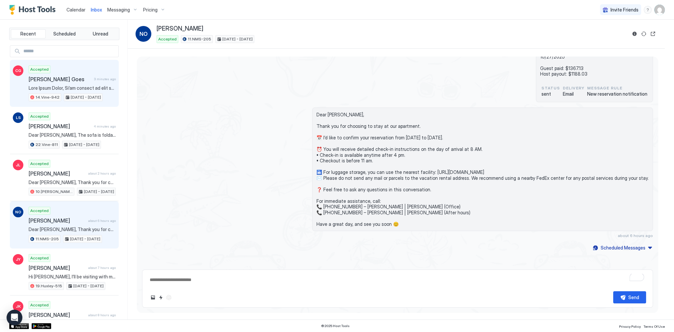
click at [80, 91] on div "Accepted Carol Goess Goes 3 minutes ago 14.Vine-942 Oct 12 - 14, 2025" at bounding box center [72, 83] width 87 height 36
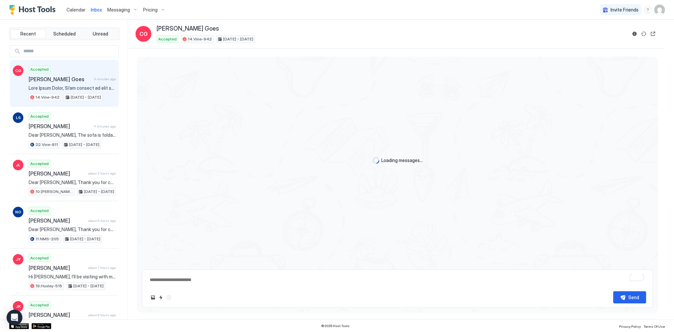
scroll to position [1014, 0]
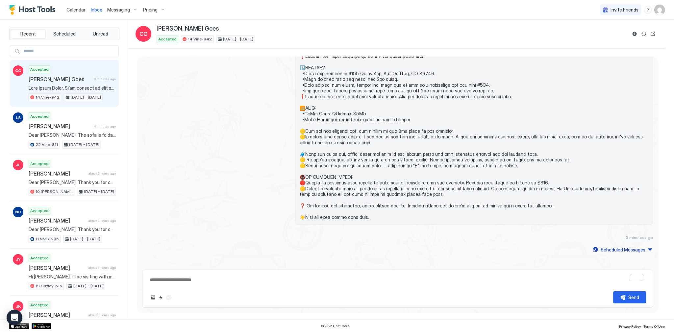
click at [214, 287] on div "Send" at bounding box center [397, 289] width 511 height 38
click at [215, 282] on textarea "To enrich screen reader interactions, please activate Accessibility in Grammarl…" at bounding box center [397, 280] width 497 height 12
paste textarea "**********"
type textarea "*"
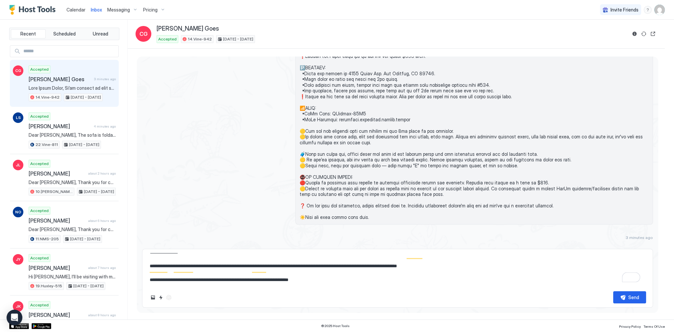
scroll to position [21, 0]
type textarea "**********"
click at [625, 294] on button "Send" at bounding box center [629, 297] width 33 height 12
type textarea "*"
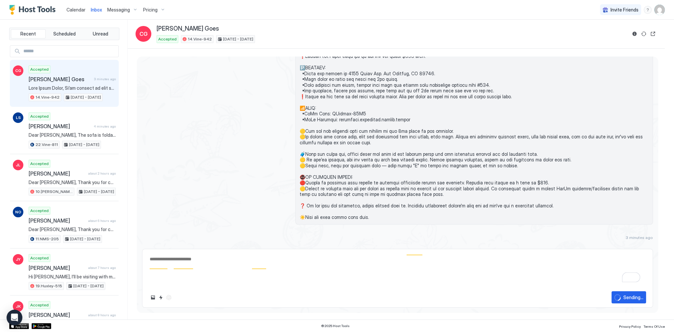
type textarea "*"
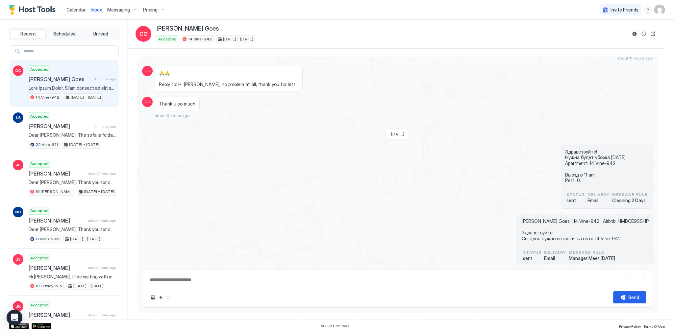
scroll to position [605, 0]
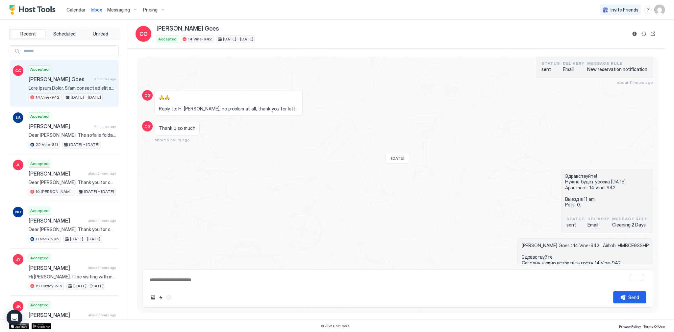
click at [76, 10] on span "Calendar" at bounding box center [75, 10] width 19 height 6
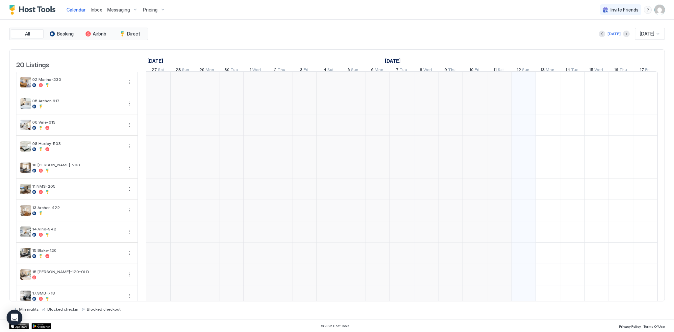
scroll to position [0, 365]
click at [393, 13] on div "Calendar Inbox Messaging Pricing Invite Friends SG" at bounding box center [337, 10] width 674 height 20
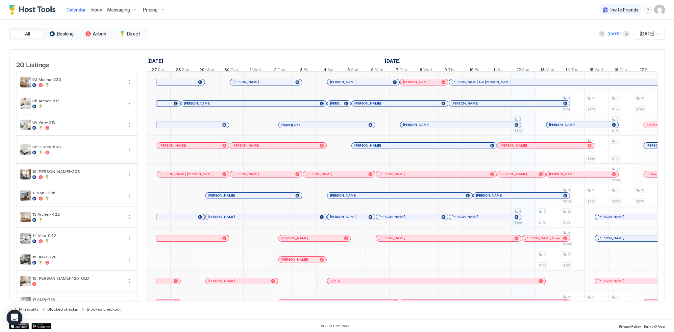
scroll to position [0, 365]
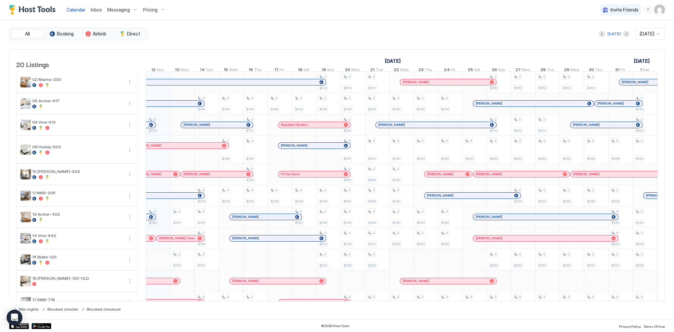
click at [359, 32] on div "Today Oct 2025" at bounding box center [406, 34] width 515 height 12
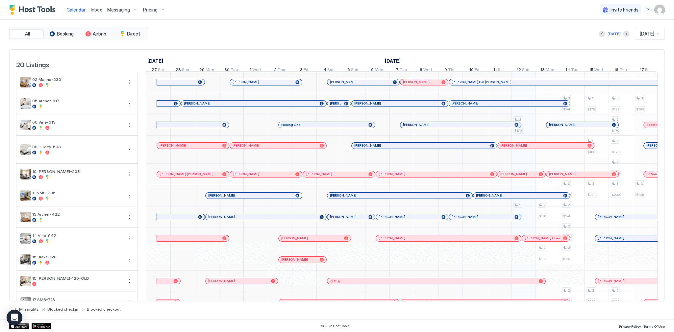
scroll to position [0, 365]
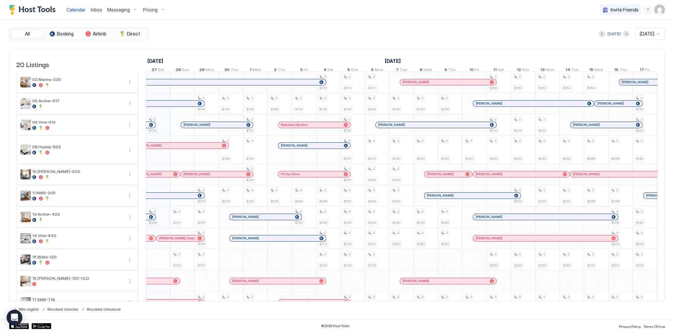
scroll to position [0, 365]
click at [75, 9] on span "Calendar" at bounding box center [75, 10] width 19 height 6
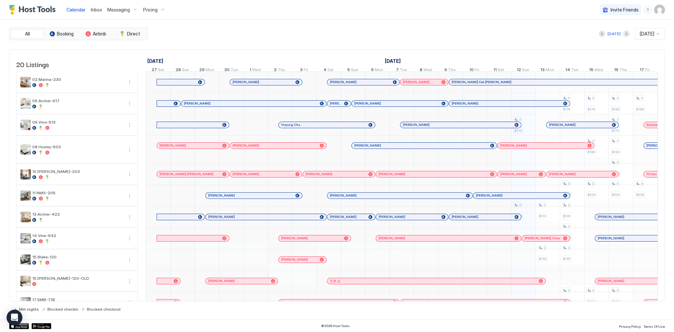
scroll to position [0, 365]
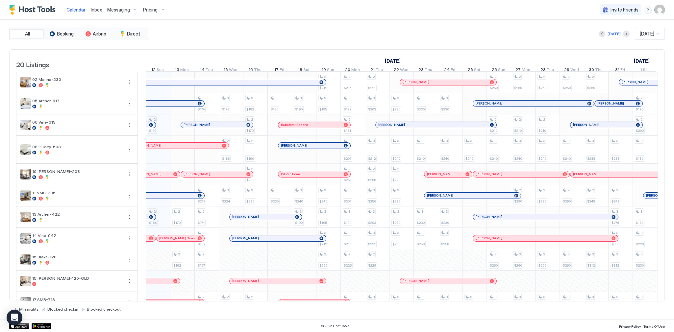
click at [190, 35] on div "Today Oct 2025" at bounding box center [406, 34] width 515 height 12
click at [310, 8] on div "Calendar Inbox Messaging Pricing Invite Friends SG" at bounding box center [337, 10] width 674 height 20
click at [262, 38] on div "Today Oct 2025" at bounding box center [406, 34] width 515 height 12
click at [96, 15] on div "Inbox" at bounding box center [96, 10] width 16 height 12
click at [253, 30] on div "Today Oct 2025" at bounding box center [406, 34] width 515 height 12
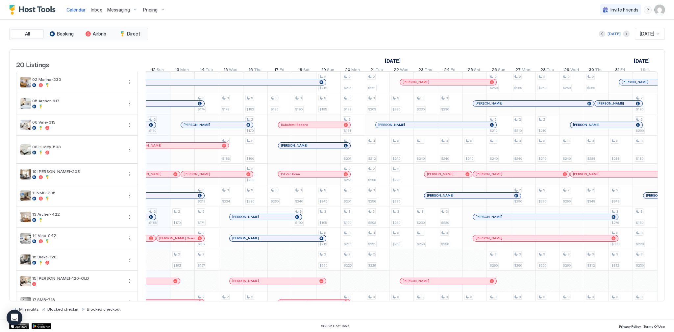
click at [283, 43] on div "All Booking Airbnb Direct Today Oct 2025 20 Listings September 2025 October 202…" at bounding box center [337, 170] width 656 height 284
click at [95, 11] on span "Inbox" at bounding box center [96, 10] width 11 height 6
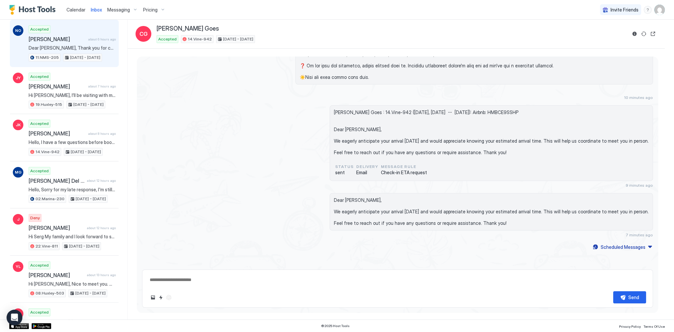
scroll to position [395, 0]
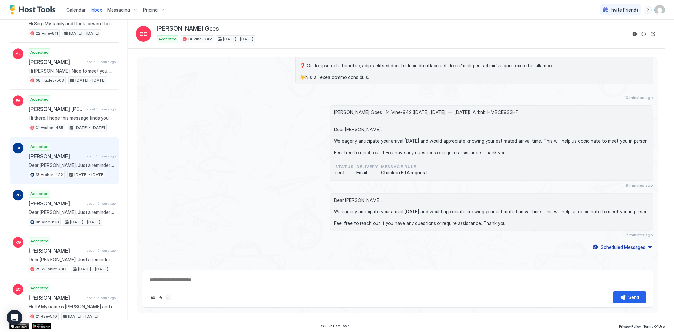
click at [78, 172] on span "Oct 9 - 12, 2025" at bounding box center [89, 175] width 30 height 6
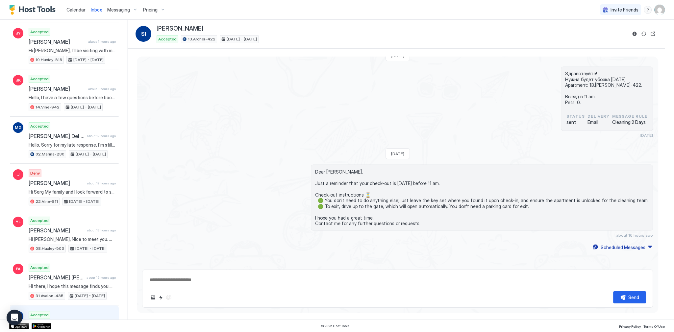
scroll to position [184, 0]
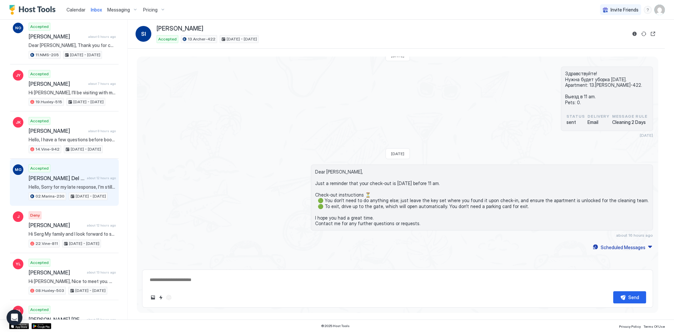
click at [79, 184] on span "Hello, Sorry for my late response, I'm still spending time to understand with t…" at bounding box center [72, 187] width 87 height 6
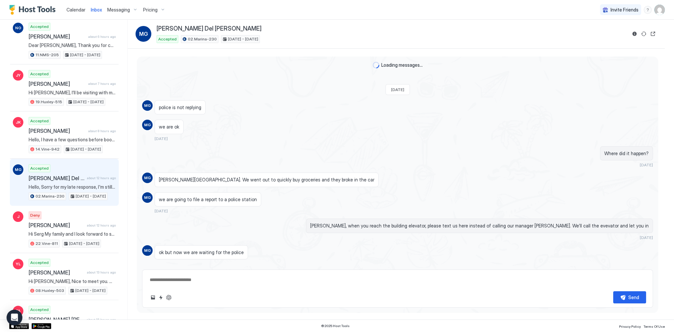
scroll to position [540, 0]
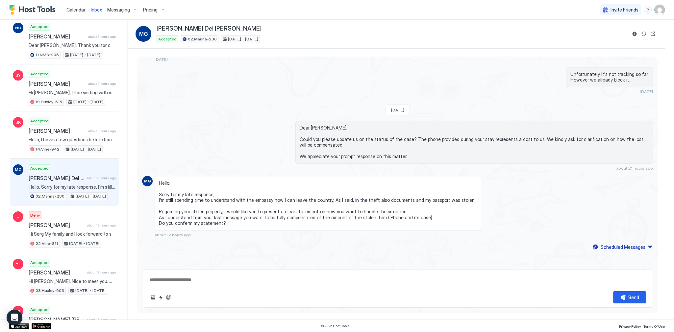
click at [323, 125] on span "Dear Marco Giuseppe, Could you please update us on the status of the case? The …" at bounding box center [474, 142] width 349 height 35
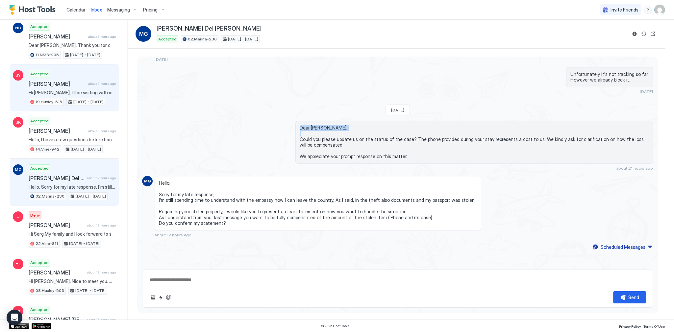
copy span "Dear Marco Giuseppe,"
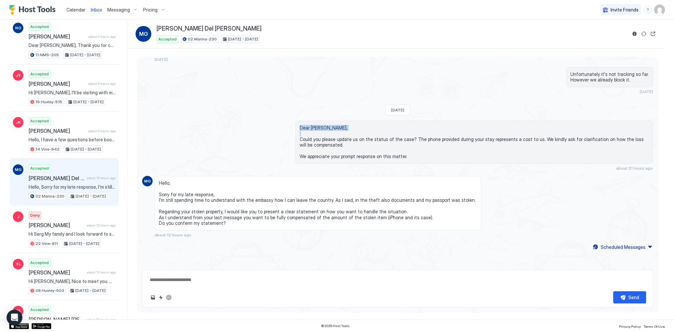
type textarea "*"
click at [205, 283] on textarea at bounding box center [397, 280] width 497 height 12
paste textarea "**********"
type textarea "**********"
type textarea "*"
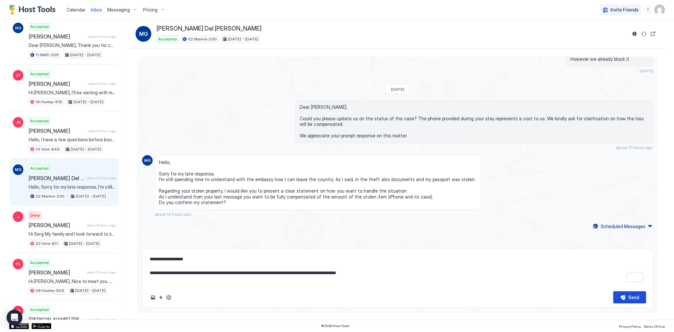
type textarea "**********"
click at [619, 296] on button "Send" at bounding box center [629, 297] width 33 height 12
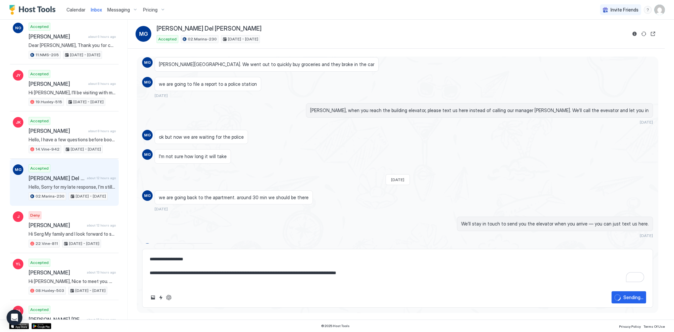
scroll to position [59, 0]
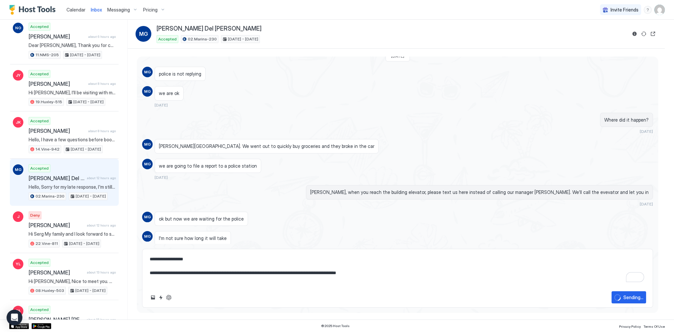
type textarea "*"
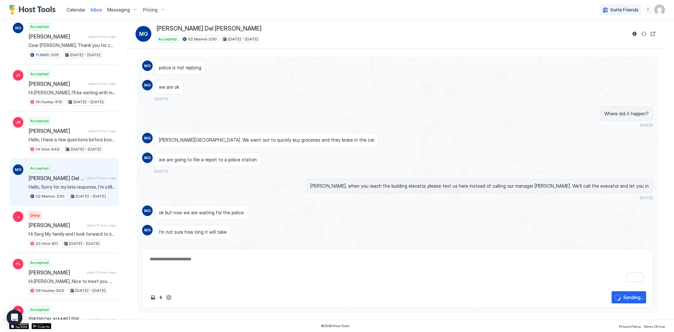
type textarea "*"
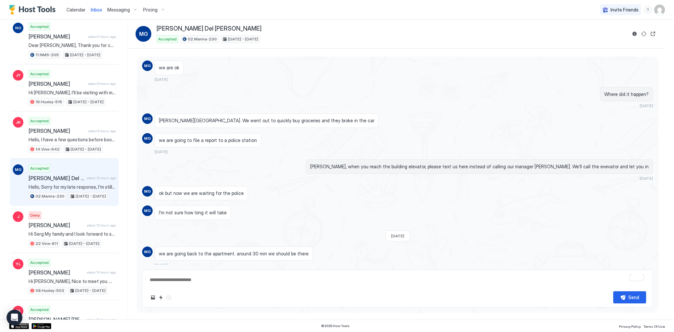
click at [67, 11] on span "Calendar" at bounding box center [75, 10] width 19 height 6
click at [70, 11] on span "Calendar" at bounding box center [75, 10] width 19 height 6
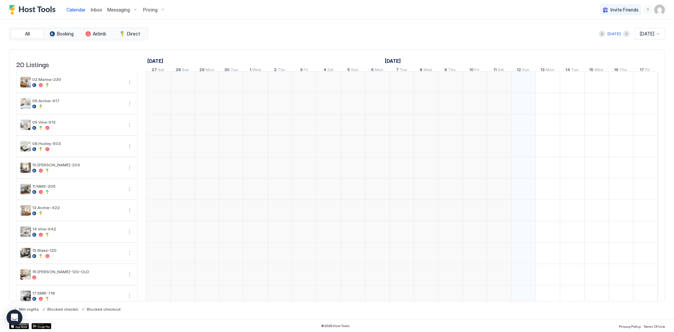
click at [70, 11] on span "Calendar" at bounding box center [75, 10] width 19 height 6
drag, startPoint x: 249, startPoint y: 36, endPoint x: 236, endPoint y: 37, distance: 13.2
click at [236, 37] on div "Today Oct 2025" at bounding box center [406, 34] width 515 height 12
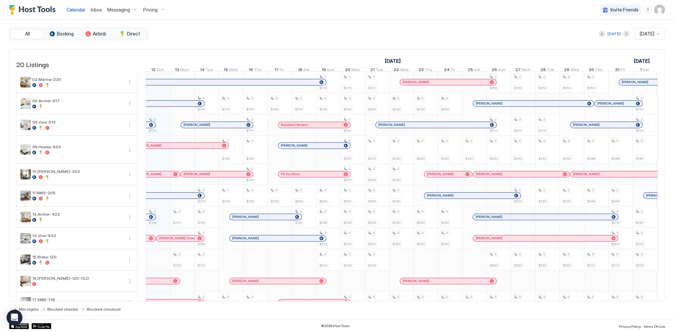
click at [362, 39] on div "Today Oct 2025" at bounding box center [406, 34] width 515 height 12
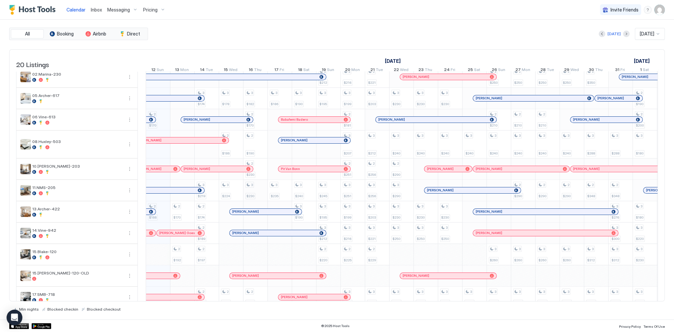
scroll to position [0, 0]
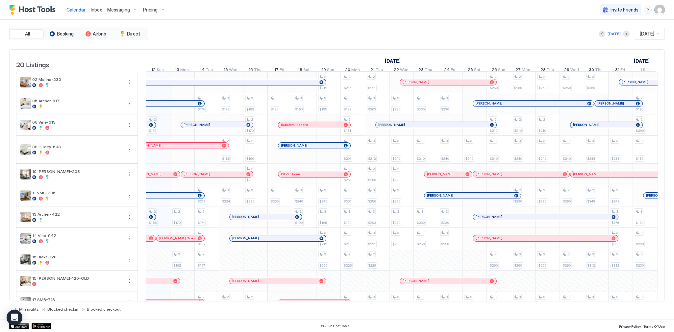
click at [247, 44] on div "All Booking Airbnb Direct Today Oct 2025 20 Listings September 2025 October 202…" at bounding box center [337, 170] width 656 height 284
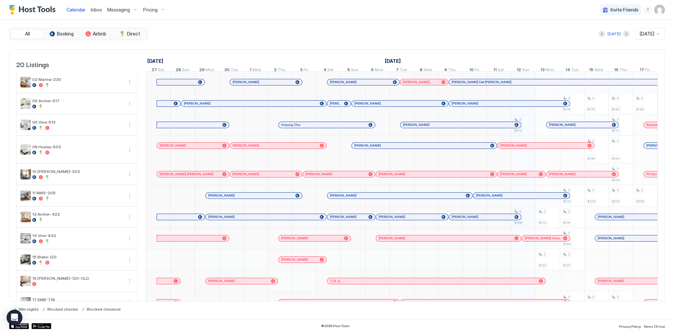
scroll to position [0, 365]
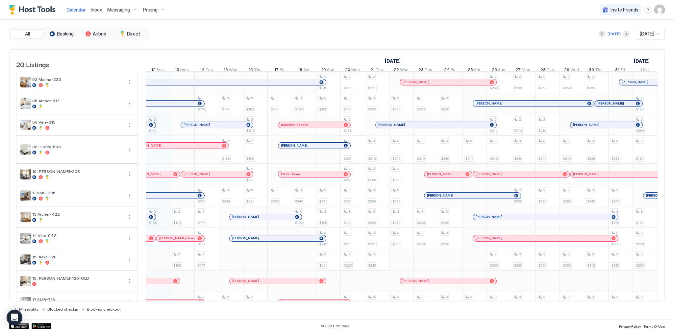
click at [312, 59] on div "[DATE]" at bounding box center [255, 61] width 755 height 10
click at [402, 60] on link "[DATE]" at bounding box center [392, 61] width 19 height 10
drag, startPoint x: 408, startPoint y: 60, endPoint x: 367, endPoint y: 61, distance: 40.8
click at [367, 61] on div "[DATE]" at bounding box center [255, 61] width 755 height 10
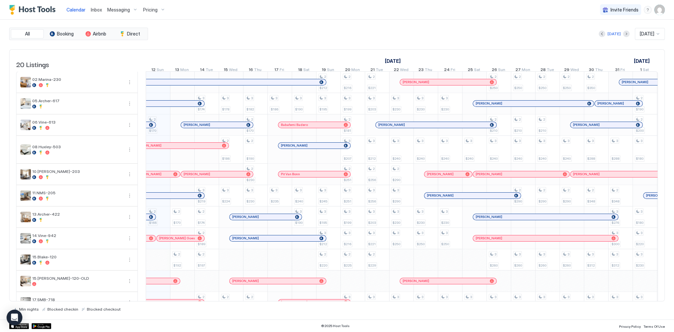
click at [347, 50] on div "September 2025 October 2025 November 2025 27 Sat 28 Sun 29 Mon 30 Tue 1 Wed 2 T…" at bounding box center [402, 63] width 512 height 26
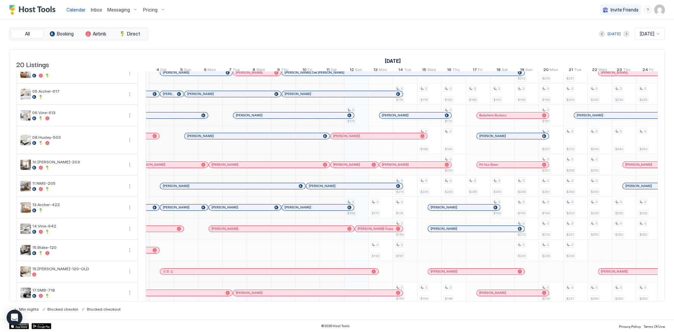
scroll to position [0, 0]
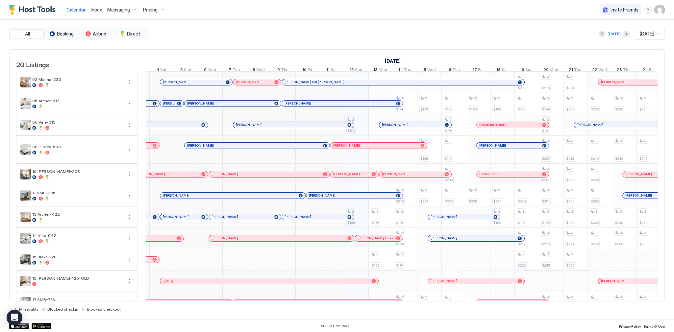
click at [280, 57] on div "[DATE]" at bounding box center [453, 61] width 755 height 10
click at [380, 18] on div "Calendar Inbox Messaging Pricing Invite Friends SG" at bounding box center [337, 10] width 674 height 20
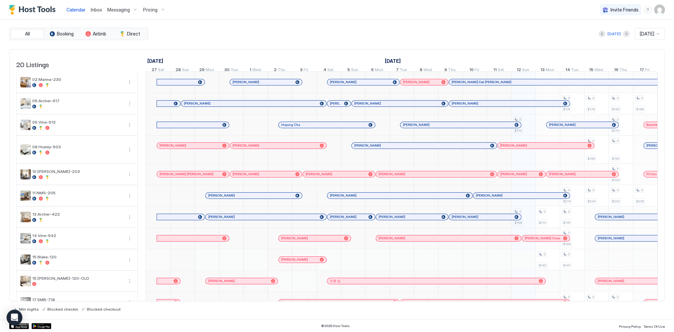
scroll to position [0, 365]
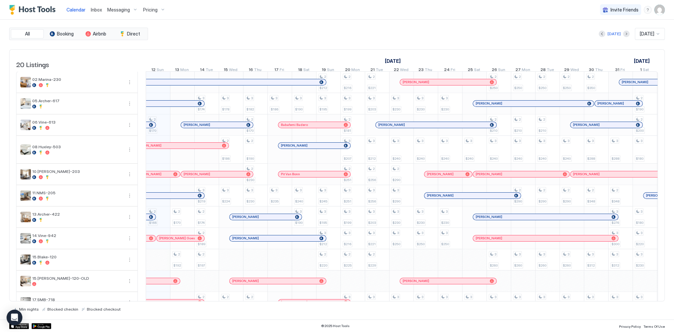
click at [324, 16] on div "Calendar Inbox Messaging Pricing Invite Friends SG" at bounding box center [337, 10] width 674 height 20
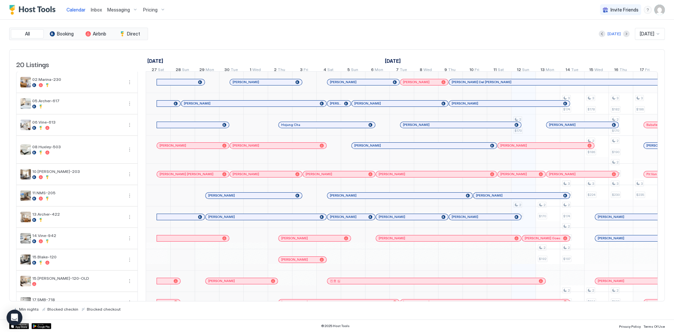
scroll to position [0, 365]
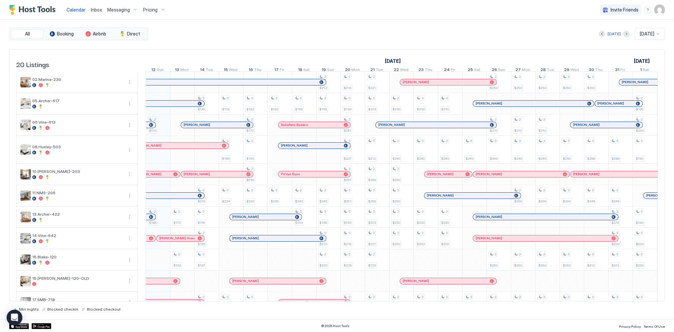
click at [98, 11] on span "Inbox" at bounding box center [96, 10] width 11 height 6
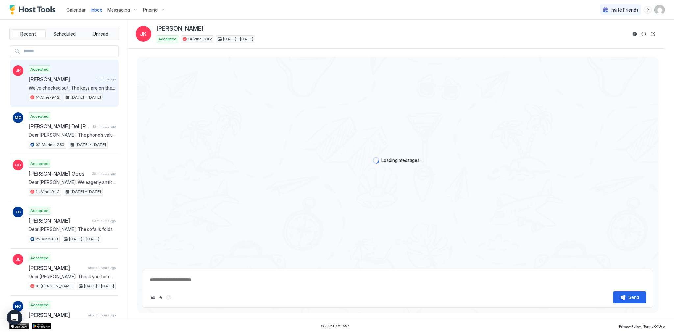
click at [97, 83] on div "Accepted Jeonghoon Kweon 1 minute ago We’ve checked out. The keys are on the ki…" at bounding box center [72, 83] width 87 height 36
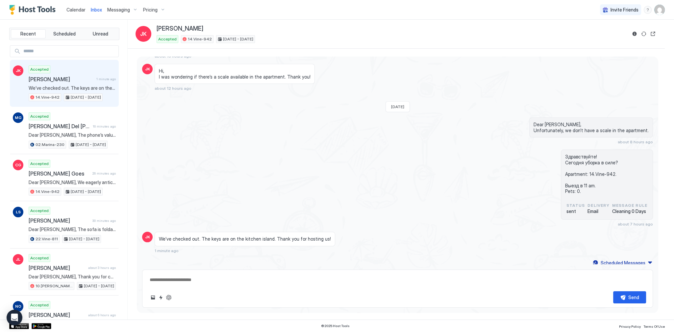
scroll to position [988, 0]
click at [170, 298] on button "ChatGPT Auto Reply" at bounding box center [169, 298] width 8 height 8
type textarea "*"
type textarea "**********"
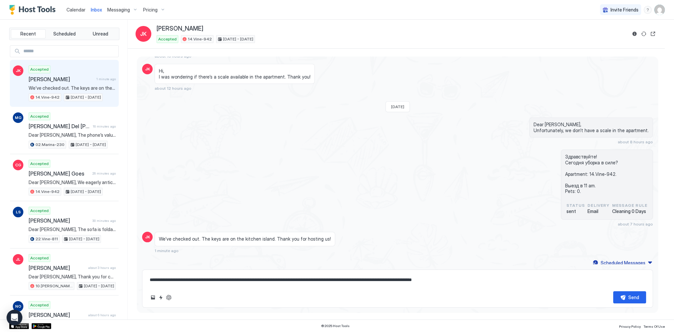
click at [477, 280] on textarea "**********" at bounding box center [397, 280] width 497 height 12
click at [635, 300] on div "Send" at bounding box center [633, 297] width 11 height 7
type textarea "*"
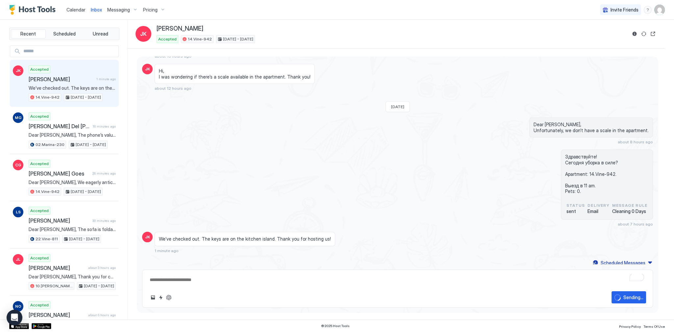
scroll to position [1015, 0]
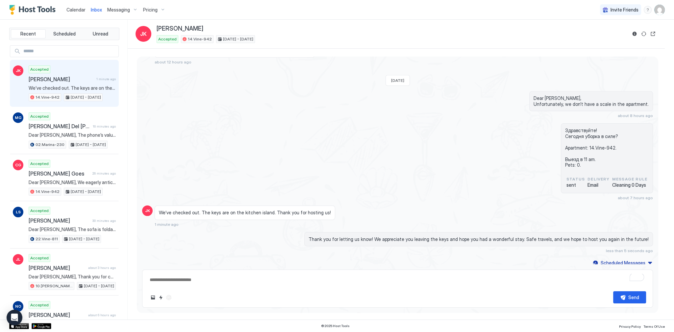
click at [196, 38] on span "14.Vine-942" at bounding box center [200, 39] width 24 height 6
copy div "14.Vine-942"
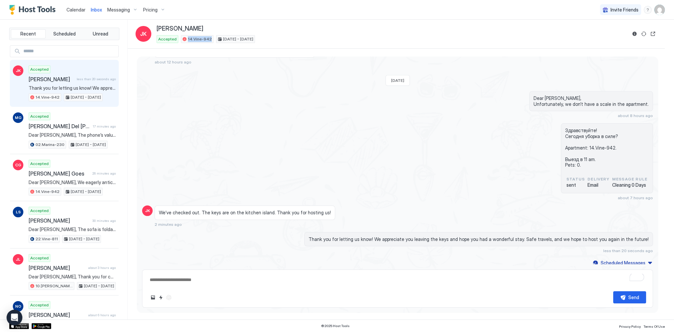
click at [455, 123] on div "Здравствуйте! Сегодня уборка в силе? Apartment: 14.Vine-942. Выезд в 11 am. Pet…" at bounding box center [397, 161] width 511 height 77
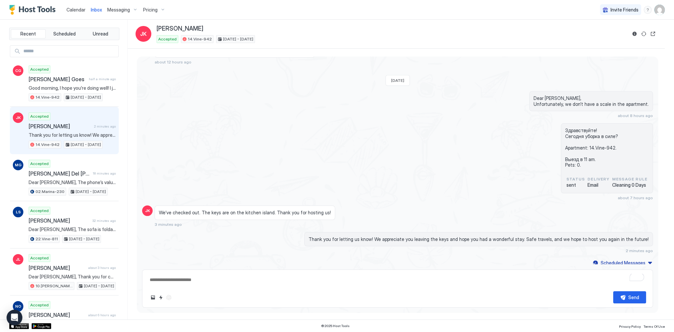
click at [248, 124] on div "Здравствуйте! Сегодня уборка в силе? Apartment: 14.Vine-942. Выезд в 11 am. Pet…" at bounding box center [397, 161] width 511 height 77
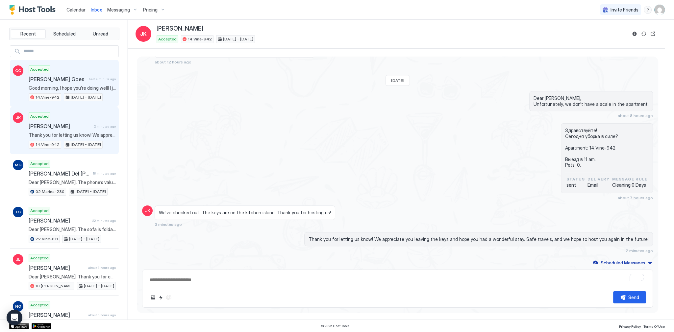
click at [67, 75] on div "Accepted Carol Goess Goes half a minute ago Good morning, I hope you’re doing w…" at bounding box center [72, 83] width 87 height 36
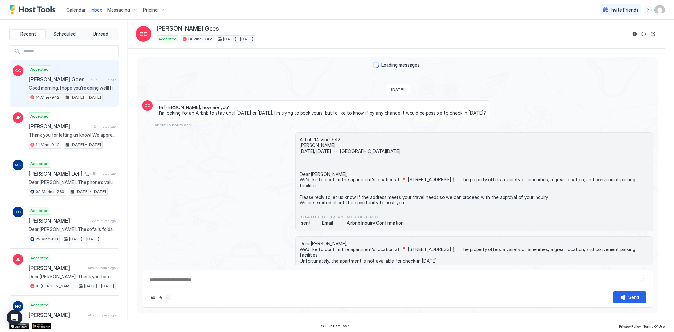
scroll to position [1213, 0]
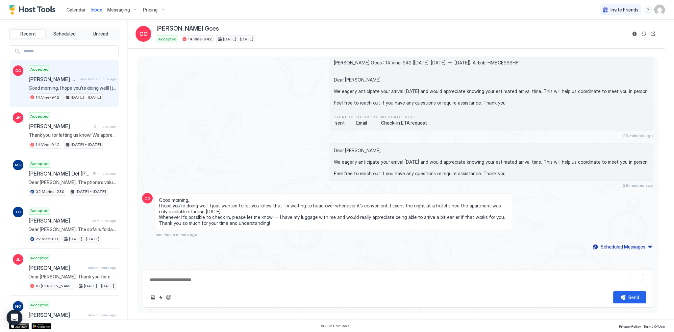
click at [235, 204] on span "Good morning, I hope you’re doing well! I just wanted to let you know that I’m …" at bounding box center [333, 211] width 349 height 29
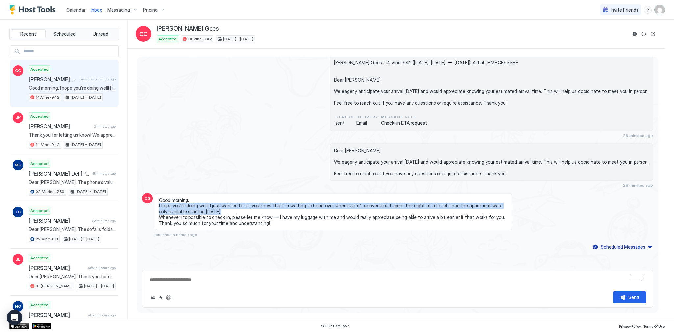
drag, startPoint x: 235, startPoint y: 204, endPoint x: 283, endPoint y: 205, distance: 48.0
click at [252, 204] on span "Good morning, I hope you’re doing well! I just wanted to let you know that I’m …" at bounding box center [333, 211] width 349 height 29
click at [320, 208] on span "Good morning, I hope you’re doing well! I just wanted to let you know that I’m …" at bounding box center [333, 211] width 349 height 29
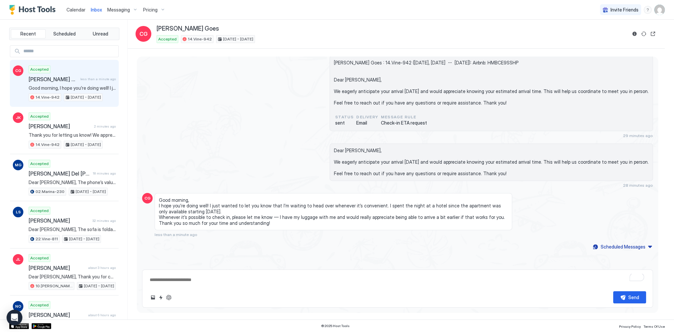
click at [365, 207] on span "Good morning, I hope you’re doing well! I just wanted to let you know that I’m …" at bounding box center [333, 211] width 349 height 29
click at [379, 208] on span "Good morning, I hope you’re doing well! I just wanted to let you know that I’m …" at bounding box center [333, 211] width 349 height 29
click at [379, 207] on span "Good morning, I hope you’re doing well! I just wanted to let you know that I’m …" at bounding box center [333, 211] width 349 height 29
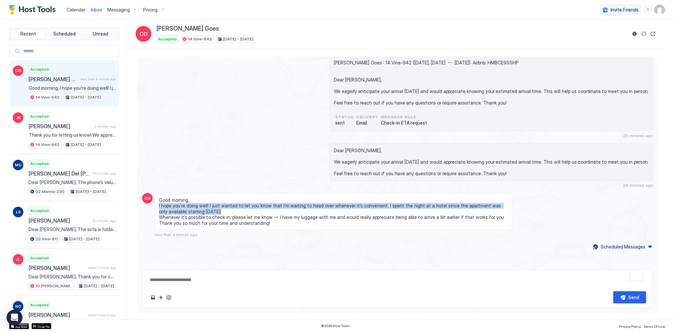
click at [379, 207] on span "Good morning, I hope you’re doing well! I just wanted to let you know that I’m …" at bounding box center [333, 211] width 349 height 29
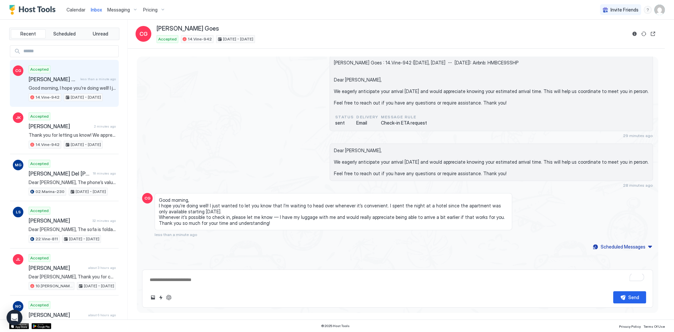
click at [336, 218] on span "Good morning, I hope you’re doing well! I just wanted to let you know that I’m …" at bounding box center [333, 211] width 349 height 29
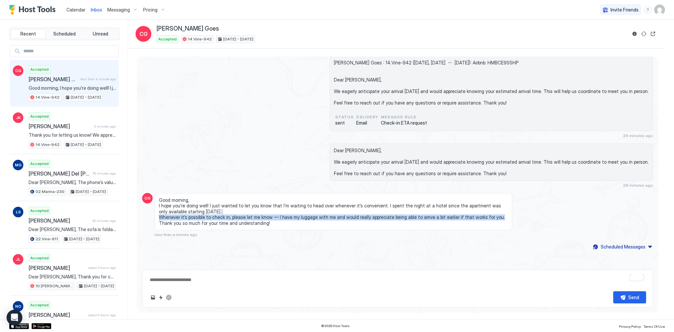
click at [336, 218] on span "Good morning, I hope you’re doing well! I just wanted to let you know that I’m …" at bounding box center [333, 211] width 349 height 29
click at [389, 217] on span "Good morning, I hope you’re doing well! I just wanted to let you know that I’m …" at bounding box center [333, 211] width 349 height 29
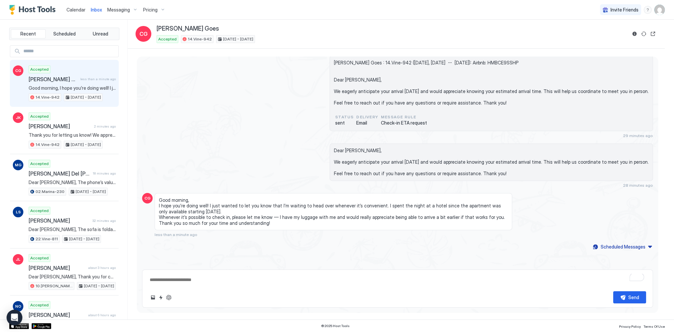
click at [305, 217] on span "Good morning, I hope you’re doing well! I just wanted to let you know that I’m …" at bounding box center [333, 211] width 349 height 29
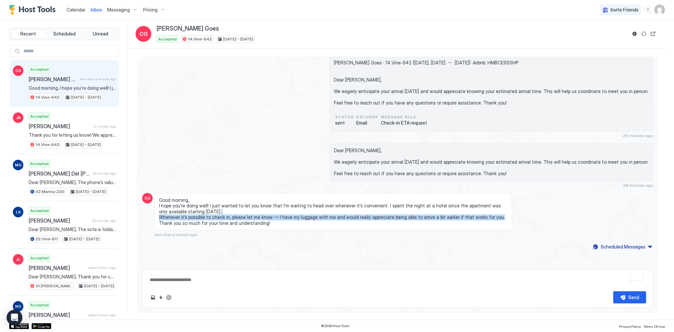
click at [305, 217] on span "Good morning, I hope you’re doing well! I just wanted to let you know that I’m …" at bounding box center [333, 211] width 349 height 29
click at [362, 220] on span "Good morning, I hope you’re doing well! I just wanted to let you know that I’m …" at bounding box center [333, 211] width 349 height 29
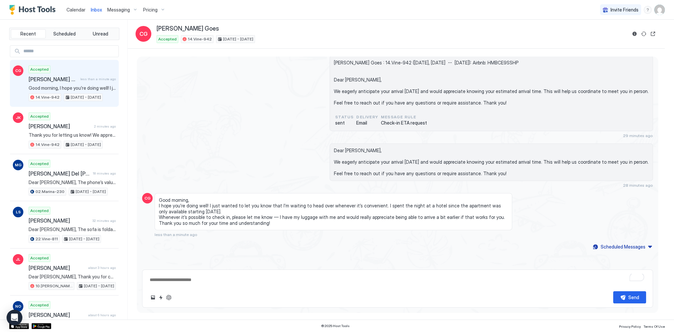
click at [406, 218] on span "Good morning, I hope you’re doing well! I just wanted to let you know that I’m …" at bounding box center [333, 211] width 349 height 29
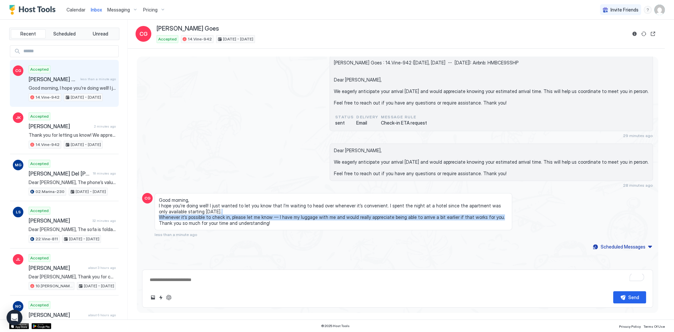
click at [406, 218] on span "Good morning, I hope you’re doing well! I just wanted to let you know that I’m …" at bounding box center [333, 211] width 349 height 29
click at [370, 182] on div "Dear Carol Goess, We eagerly anticipate your arrival today and would appreciate…" at bounding box center [474, 165] width 358 height 44
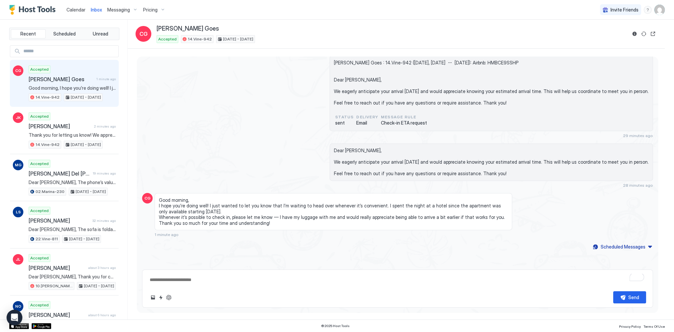
click at [172, 298] on div "Send" at bounding box center [397, 297] width 497 height 12
click at [168, 298] on button "ChatGPT Auto Reply" at bounding box center [169, 298] width 8 height 8
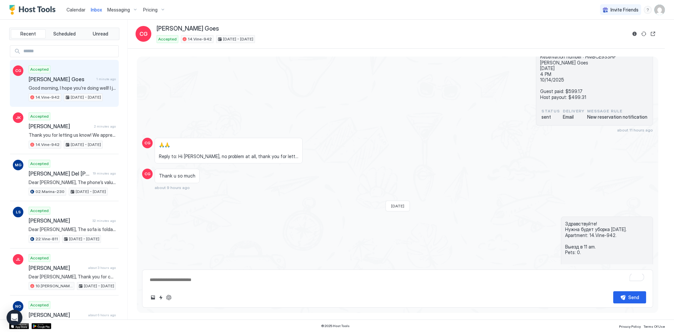
type textarea "*"
type textarea "**********"
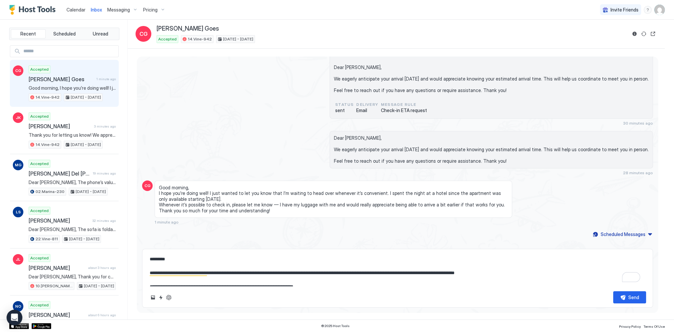
scroll to position [1234, 0]
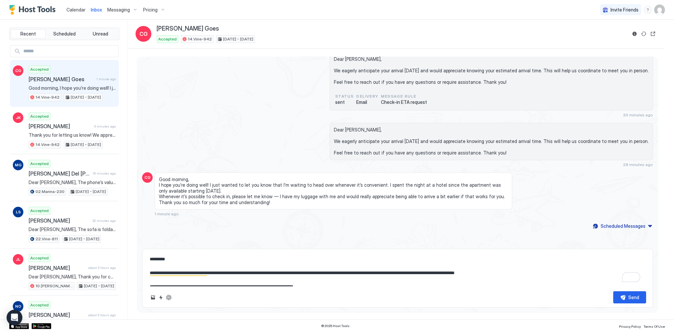
click at [224, 264] on textarea "**********" at bounding box center [397, 269] width 497 height 33
type textarea "*"
type textarea "**********"
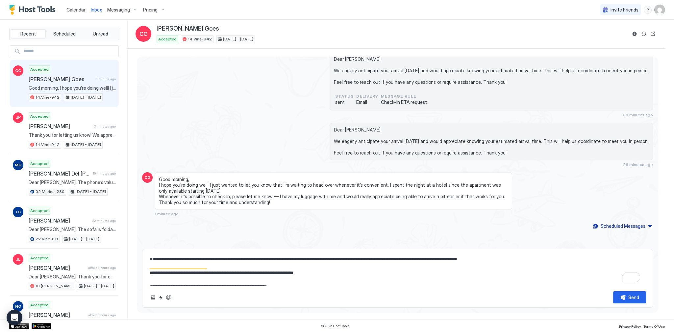
type textarea "*"
type textarea "**********"
type textarea "*"
type textarea "**********"
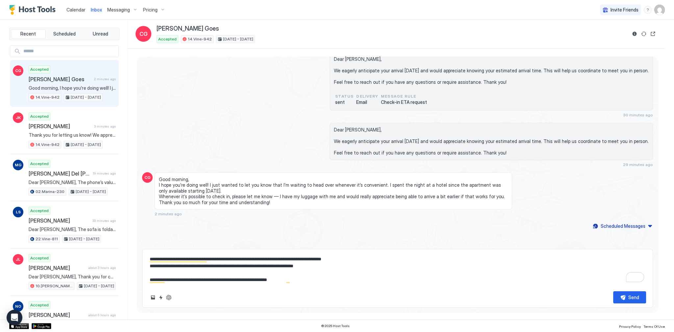
type textarea "*"
type textarea "**********"
type textarea "*"
type textarea "**********"
type textarea "*"
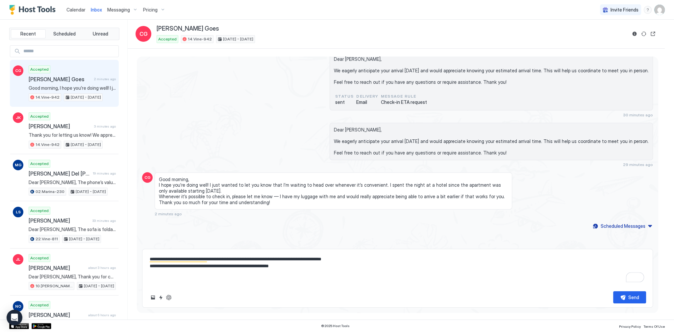
type textarea "**********"
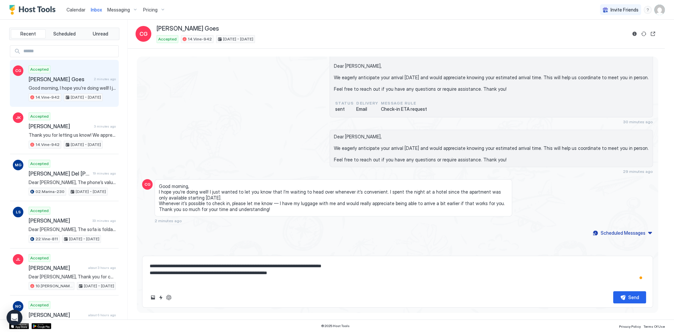
type textarea "*"
type textarea "**********"
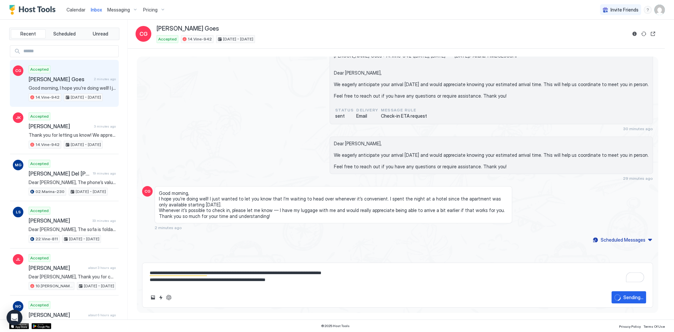
type textarea "*"
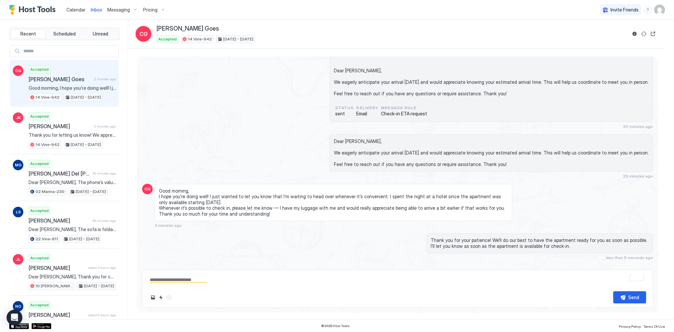
scroll to position [1246, 0]
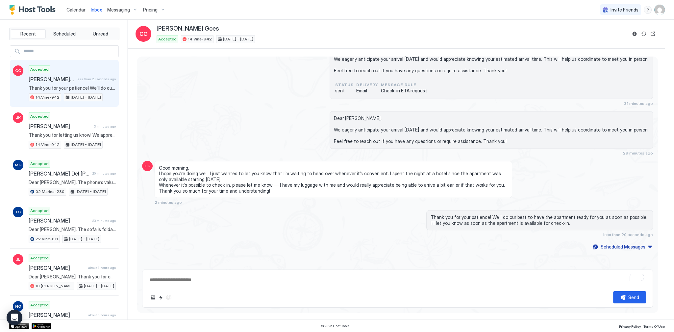
type textarea "*"
click at [326, 83] on div "Carol Goess Goes : 14.Vine-942 (today, October 12th -- Tue, October 14th): Airb…" at bounding box center [397, 64] width 511 height 83
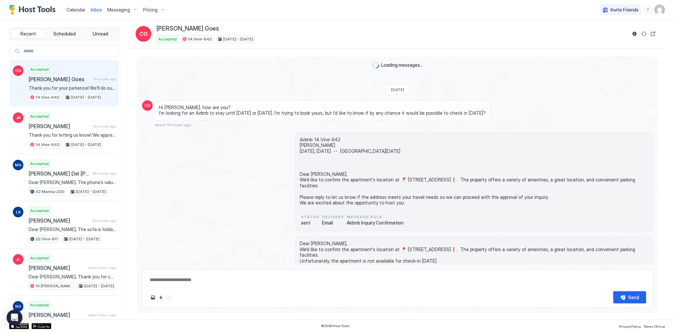
scroll to position [1246, 0]
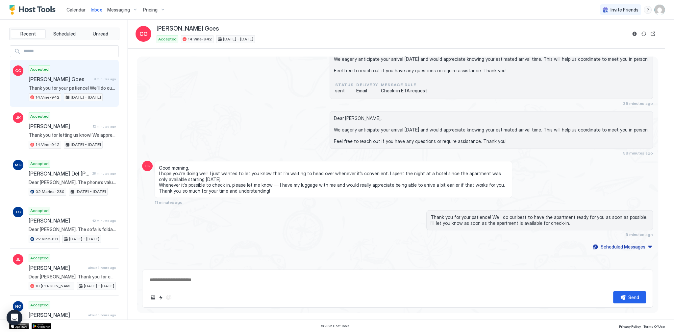
click at [250, 97] on div "[PERSON_NAME] Goes : 14.Vine-942 ([DATE], [DATE] -- [DATE]): Airbnb: HMBCE9SSHP…" at bounding box center [397, 64] width 511 height 83
type textarea "*"
click at [343, 101] on div "[PERSON_NAME] Goes : 14.Vine-942 ([DATE], [DATE] -- [DATE]): Airbnb: HMBCE9SSHP…" at bounding box center [397, 64] width 511 height 83
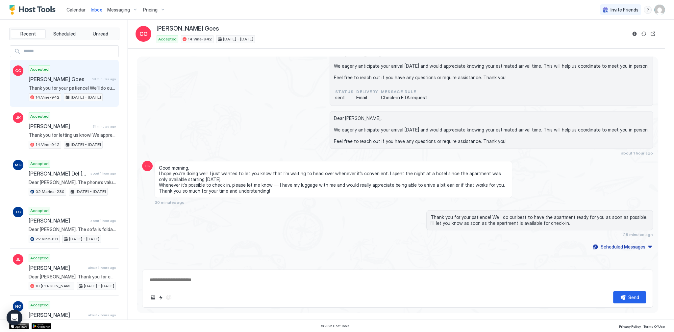
scroll to position [1227, 0]
type textarea "*"
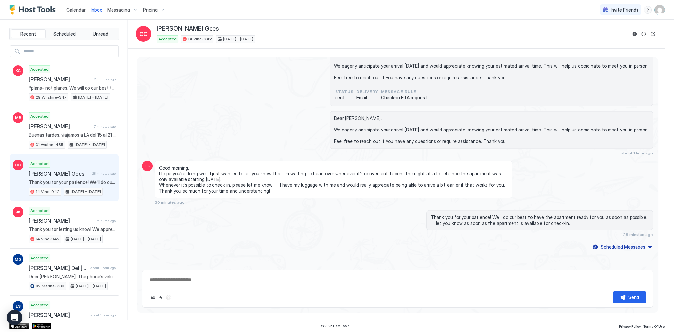
click at [146, 99] on div "[PERSON_NAME] Goes : 14.Vine-942 ([DATE], [DATE] -- [DATE]): Airbnb: HMBCE9SSHP…" at bounding box center [397, 68] width 511 height 76
click at [187, 90] on div "[PERSON_NAME] Goes : 14.Vine-942 ([DATE], [DATE] -- [DATE]): Airbnb: HMBCE9SSHP…" at bounding box center [397, 68] width 511 height 76
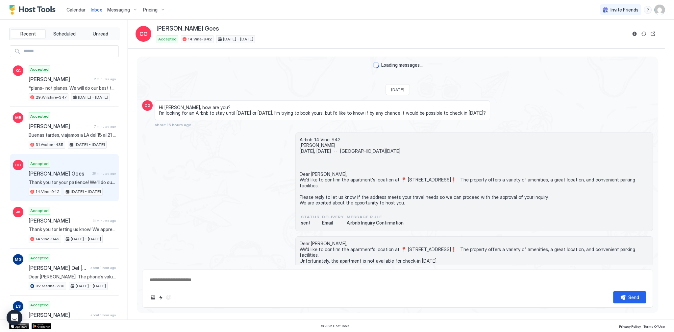
scroll to position [1227, 0]
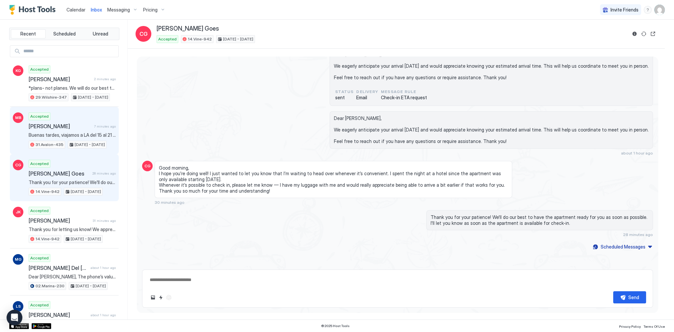
click at [59, 142] on span "31.Avalon-435" at bounding box center [50, 145] width 28 height 6
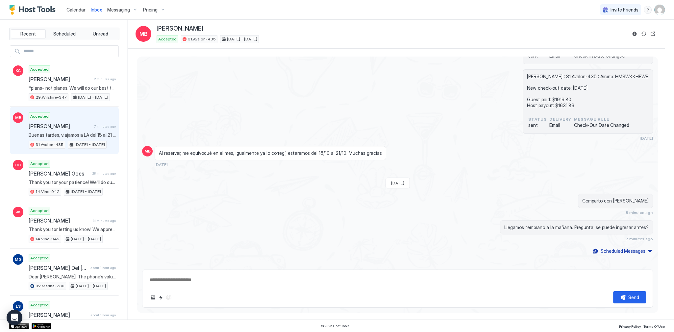
scroll to position [976, 0]
click at [233, 150] on span "Al reservar, me equivoqué en el mes, igualmente ya lo corregí, estaremos del 15…" at bounding box center [270, 153] width 223 height 6
copy span "Al reservar, me equivoqué en el mes, igualmente ya lo corregí, estaremos del 15…"
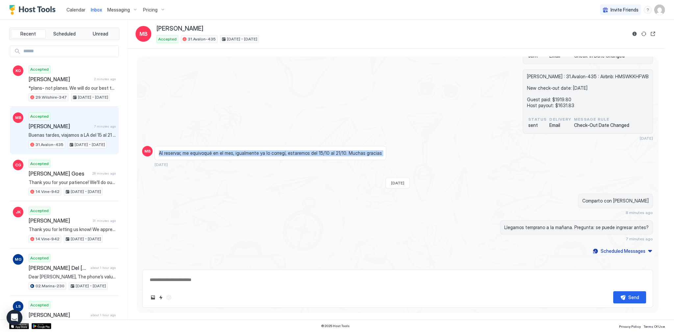
scroll to position [976, 0]
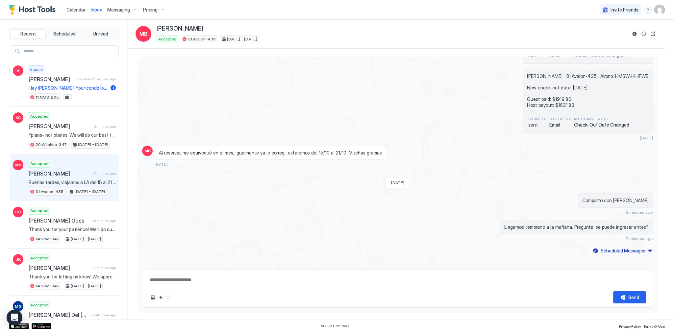
click at [635, 198] on span "Comparto con [PERSON_NAME]" at bounding box center [615, 201] width 66 height 6
click at [283, 150] on span "Al reservar, me equivoqué en el mes, igualmente ya lo corregí, estaremos del 15…" at bounding box center [270, 153] width 223 height 6
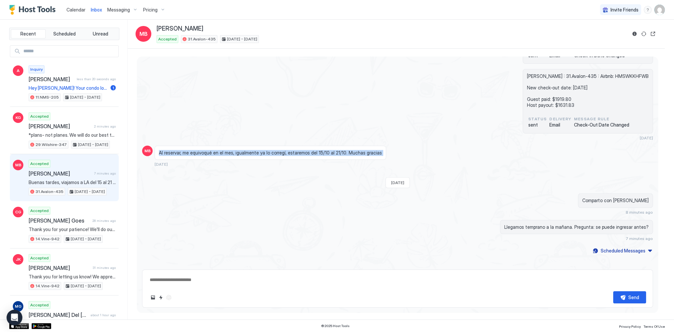
click at [283, 150] on span "Al reservar, me equivoqué en el mes, igualmente ya lo corregí, estaremos del 15…" at bounding box center [270, 153] width 223 height 6
copy span "Al reservar, me equivoqué en el mes, igualmente ya lo corregí, estaremos del 15…"
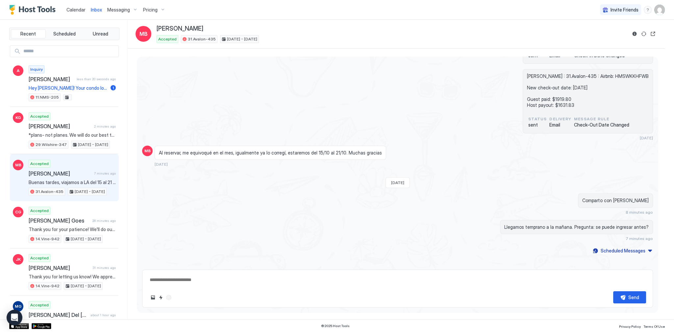
click at [554, 226] on span "Llegamos temprano a la mañana. Pregunta: se puede ingresar antes?" at bounding box center [576, 227] width 144 height 6
click at [553, 226] on span "Llegamos temprano a la mañana. Pregunta: se puede ingresar antes?" at bounding box center [576, 227] width 144 height 6
click at [371, 151] on span "Al reservar, me equivoqué en el mes, igualmente ya lo corregí, estaremos del 15…" at bounding box center [270, 153] width 223 height 6
click at [615, 202] on div "Comparto con [PERSON_NAME]" at bounding box center [615, 200] width 75 height 14
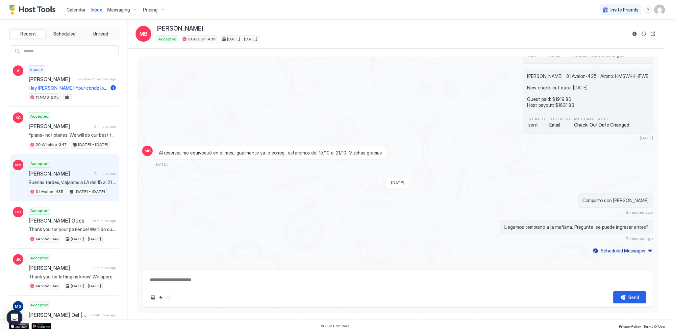
click at [617, 198] on span "Comparto con [PERSON_NAME]" at bounding box center [615, 201] width 66 height 6
click at [362, 84] on div "[PERSON_NAME] : 31.Avalon-435 : Airbnb: HMSWKKHFWB New check-out date: [DATE] G…" at bounding box center [397, 104] width 511 height 71
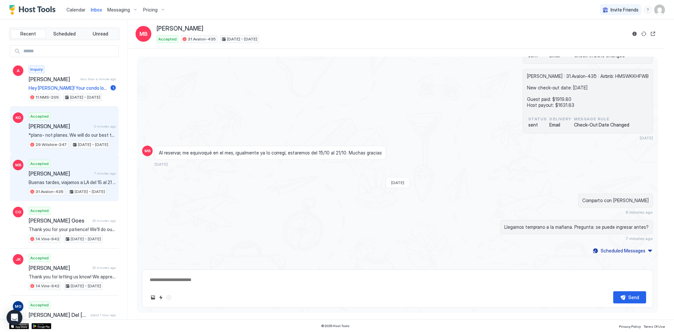
click at [75, 131] on div "Accepted [PERSON_NAME] 2 minutes ago *plans- not planes. We will do our best to…" at bounding box center [72, 130] width 87 height 36
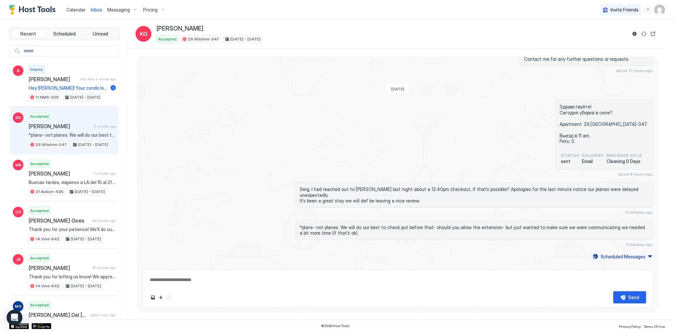
scroll to position [1830, 0]
click at [437, 198] on div "Serg, I had reached out to [PERSON_NAME] last night about a 12:40pm checkout, i…" at bounding box center [474, 198] width 358 height 33
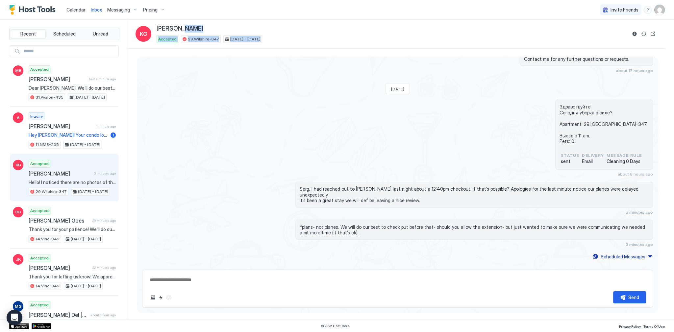
drag, startPoint x: 628, startPoint y: 30, endPoint x: 638, endPoint y: 35, distance: 10.6
click at [629, 30] on div "KG [PERSON_NAME] Accepted 29.Wilshire-347 [DATE] - [DATE]" at bounding box center [396, 34] width 521 height 18
click at [638, 35] on button "Reservation information" at bounding box center [635, 34] width 8 height 8
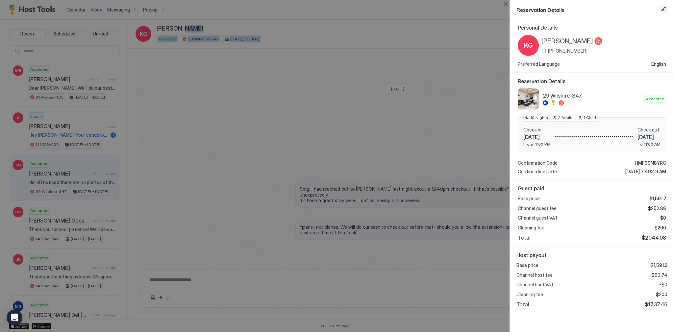
click at [663, 8] on button "Edit reservation" at bounding box center [664, 9] width 8 height 8
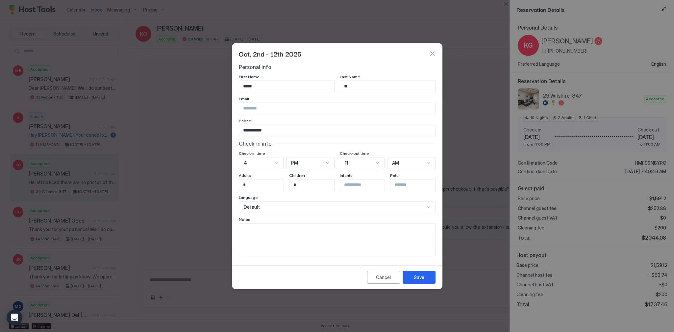
click at [381, 164] on div "11" at bounding box center [362, 163] width 45 height 12
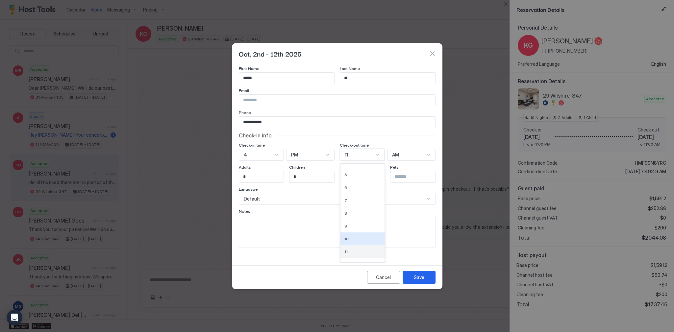
scroll to position [55, 0]
click at [355, 254] on div "12" at bounding box center [362, 256] width 36 height 5
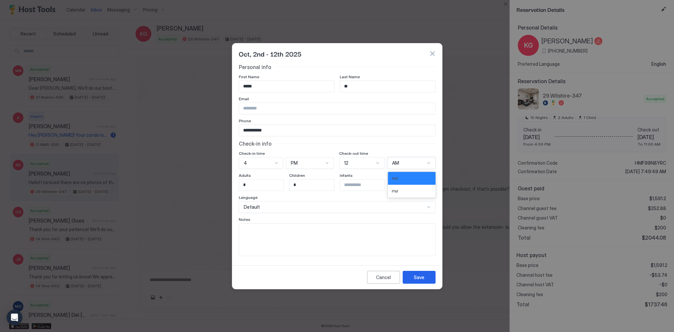
click at [402, 165] on div "AM" at bounding box center [408, 163] width 33 height 6
click at [395, 188] on div "PM" at bounding box center [411, 191] width 47 height 13
click at [421, 278] on div "Save" at bounding box center [419, 277] width 11 height 7
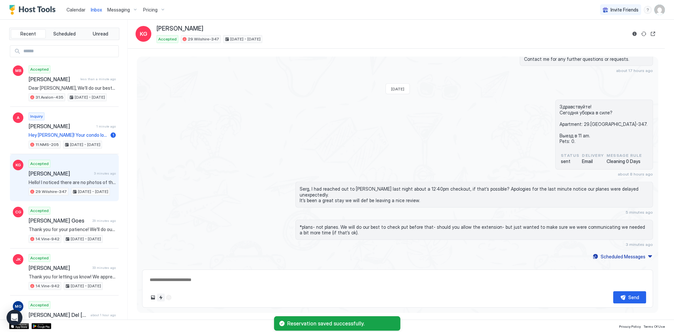
click at [159, 297] on button "Quick reply" at bounding box center [161, 298] width 8 height 8
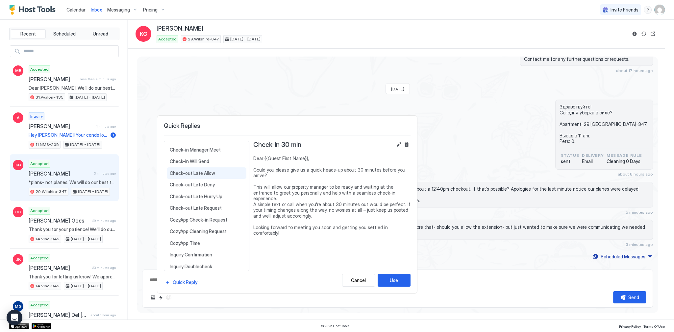
scroll to position [105, 0]
click at [209, 197] on span "Check-out Late Allow" at bounding box center [207, 199] width 74 height 6
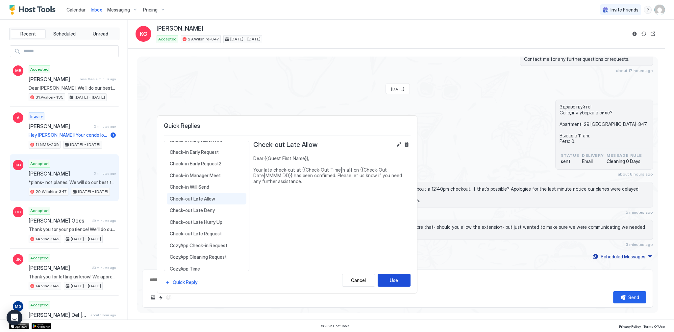
click at [396, 281] on div "Use" at bounding box center [394, 280] width 8 height 7
type textarea "*"
type textarea "**********"
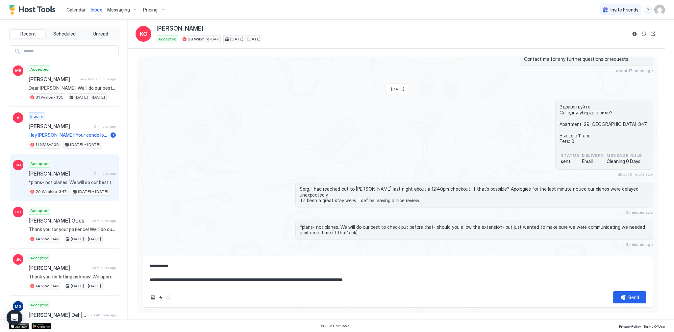
click at [490, 281] on textarea "**********" at bounding box center [397, 273] width 497 height 26
click at [630, 303] on button "Send" at bounding box center [629, 297] width 33 height 12
type textarea "*"
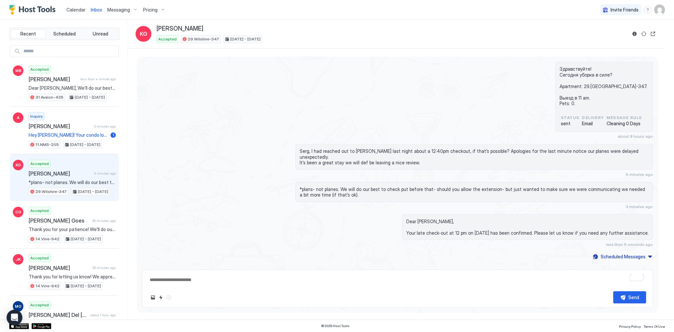
click at [203, 42] on div "29.Wilshire-347" at bounding box center [201, 39] width 40 height 8
click at [203, 41] on span "29.Wilshire-347" at bounding box center [203, 39] width 31 height 6
copy div "29.Wilshire-347"
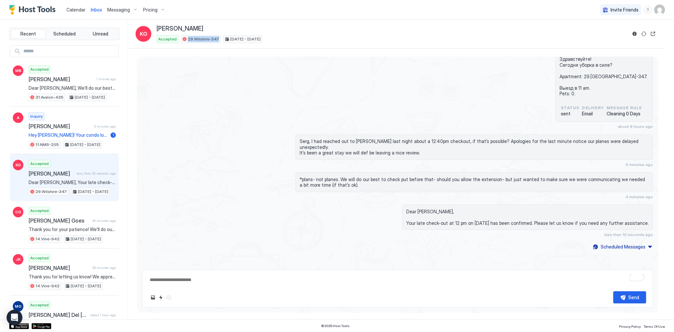
scroll to position [1774, 0]
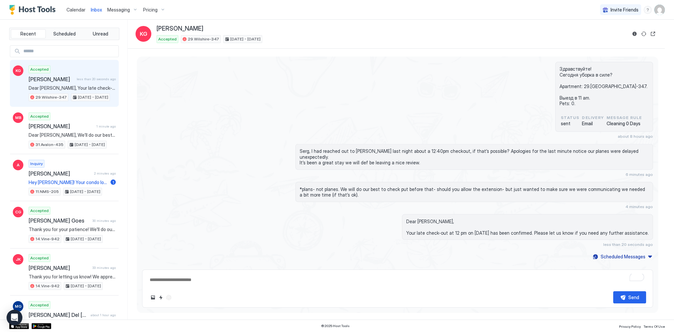
click at [82, 68] on div "Accepted [PERSON_NAME] less than 20 seconds ago Dear [PERSON_NAME], Your late c…" at bounding box center [72, 83] width 87 height 36
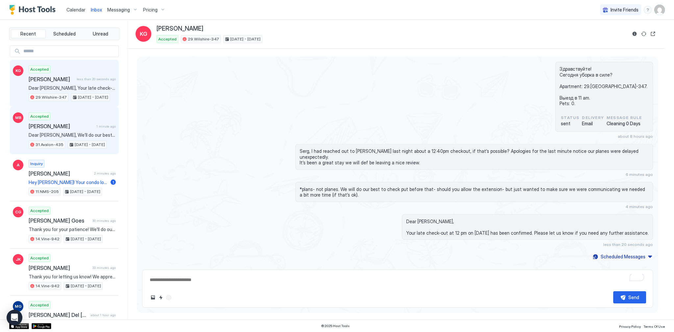
click at [82, 119] on div "Accepted [PERSON_NAME] 1 minute ago Dear [PERSON_NAME], We’ll do our best to ac…" at bounding box center [72, 130] width 87 height 36
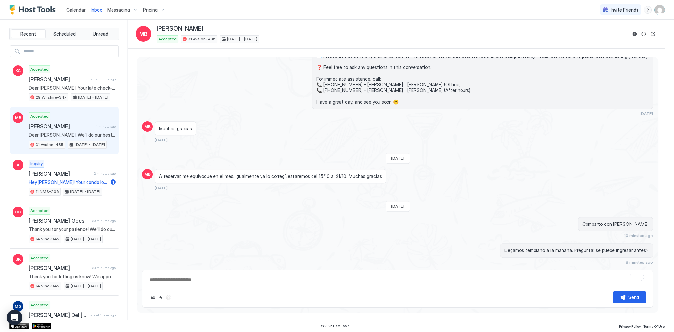
scroll to position [1037, 0]
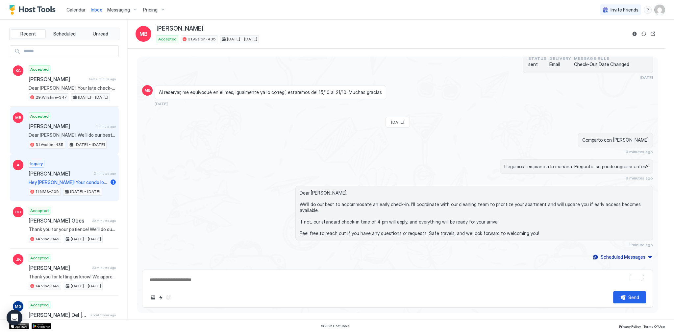
click at [92, 164] on div "Inquiry [PERSON_NAME] 2 minutes ago Hey [PERSON_NAME]! Your condo looks fantast…" at bounding box center [72, 178] width 87 height 36
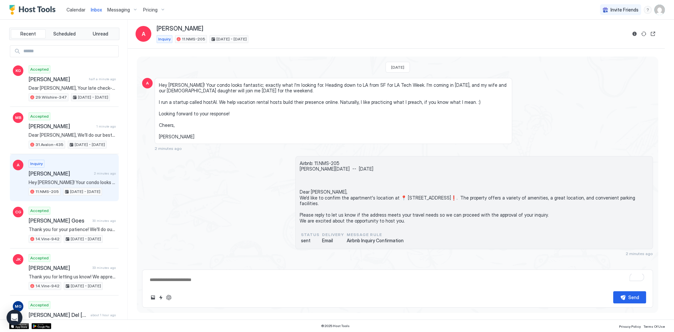
click at [252, 81] on div "Hey [PERSON_NAME]! Your condo looks fantastic; exactly what I'm looking for. He…" at bounding box center [334, 111] width 358 height 66
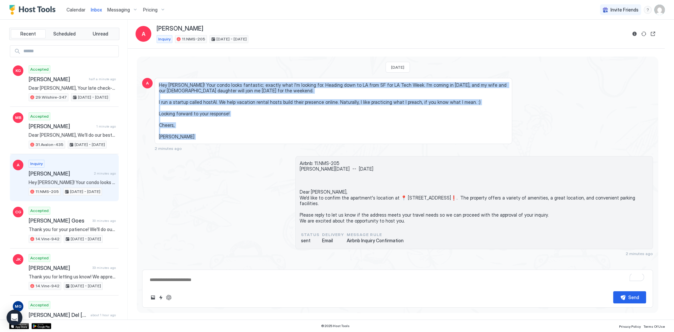
drag, startPoint x: 252, startPoint y: 81, endPoint x: 274, endPoint y: 150, distance: 72.4
click at [274, 150] on div "Hey [PERSON_NAME]! Your condo looks fantastic; exactly what I'm looking for. He…" at bounding box center [334, 114] width 358 height 73
copy span "Hey [PERSON_NAME]! Your condo looks fantastic; exactly what I'm looking for. He…"
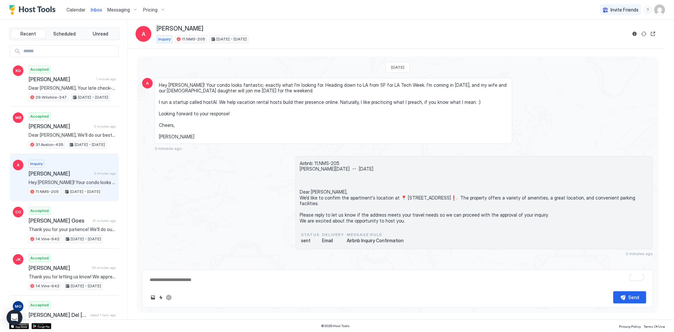
click at [309, 192] on span "Airbnb: 11.NMS-205 [PERSON_NAME][DATE] -- [DATE] Dear [PERSON_NAME], We'd like …" at bounding box center [474, 192] width 349 height 63
click at [308, 196] on span "Airbnb: 11.NMS-205 [PERSON_NAME][DATE] -- [DATE] Dear [PERSON_NAME], We'd like …" at bounding box center [474, 192] width 349 height 63
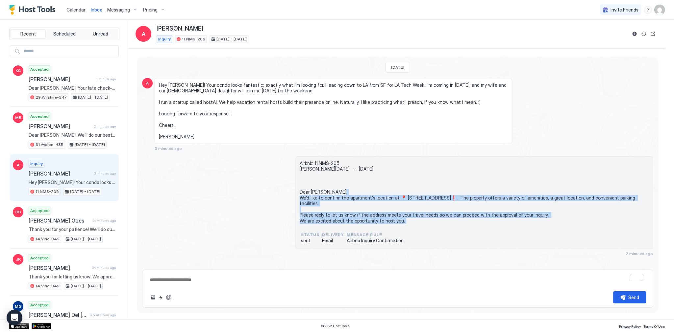
drag, startPoint x: 308, startPoint y: 196, endPoint x: 325, endPoint y: 226, distance: 33.6
click at [325, 224] on span "Airbnb: 11.NMS-205 [PERSON_NAME][DATE] -- [DATE] Dear [PERSON_NAME], We'd like …" at bounding box center [474, 192] width 349 height 63
copy span "Dear [PERSON_NAME], We'd like to confirm the apartment's location at 📍 [STREET_…"
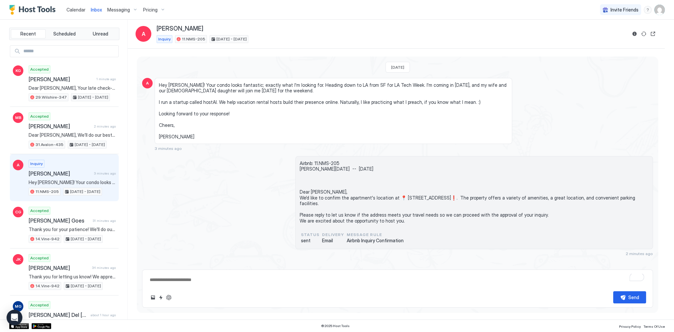
click at [200, 279] on textarea "To enrich screen reader interactions, please activate Accessibility in Grammarl…" at bounding box center [397, 280] width 497 height 12
paste textarea "**********"
type textarea "*"
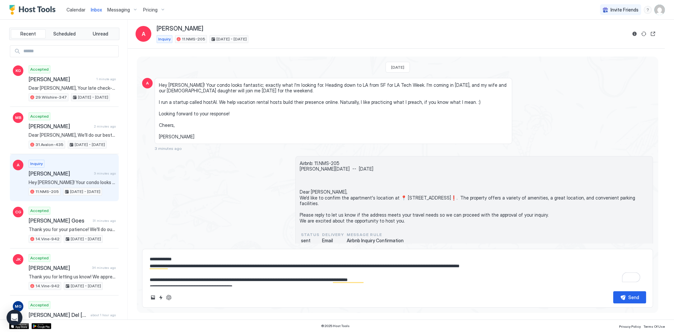
type textarea "**********"
click at [628, 299] on button "Send" at bounding box center [629, 297] width 33 height 12
type textarea "*"
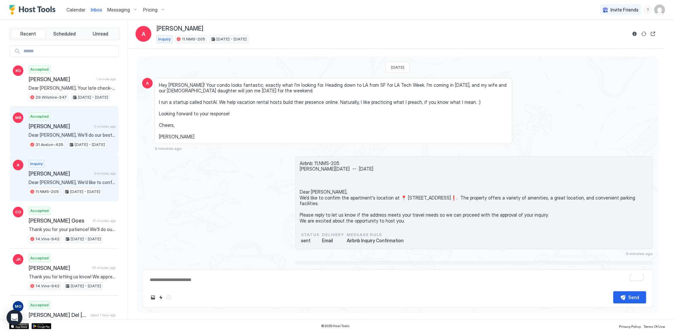
click at [67, 124] on span "[PERSON_NAME]" at bounding box center [60, 126] width 63 height 7
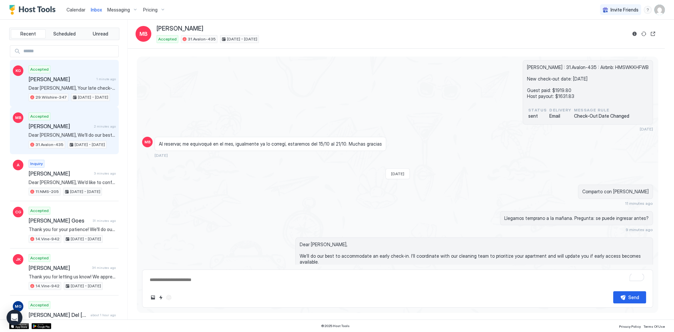
click at [80, 91] on div "Accepted [PERSON_NAME] 1 minute ago Dear [PERSON_NAME], Your late check-out at …" at bounding box center [72, 83] width 87 height 36
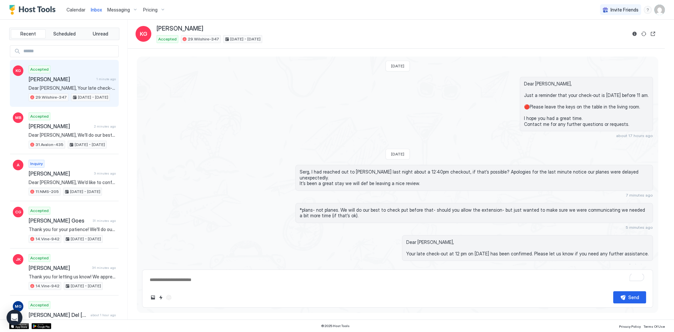
scroll to position [1773, 0]
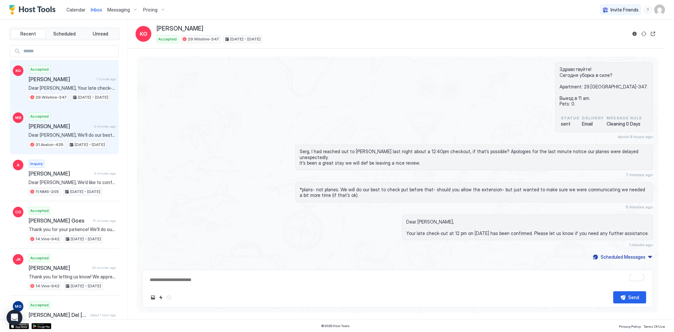
click at [81, 130] on div "Accepted [PERSON_NAME] 2 minutes ago Dear [PERSON_NAME], We’ll do our best to a…" at bounding box center [72, 130] width 87 height 36
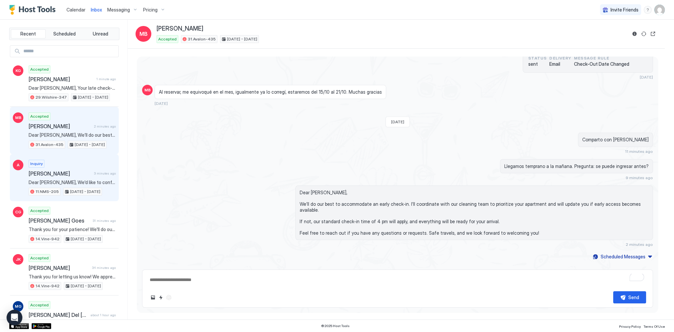
click at [96, 171] on span "3 minutes ago" at bounding box center [105, 173] width 22 height 4
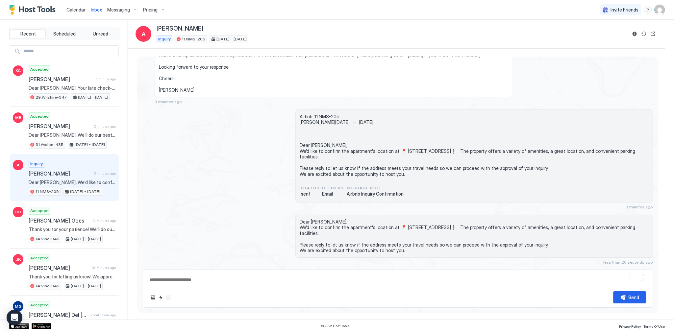
click at [232, 150] on div "Airbnb: 11.NMS-205 [PERSON_NAME][DATE] -- [DATE] Dear [PERSON_NAME], We'd like …" at bounding box center [397, 160] width 511 height 100
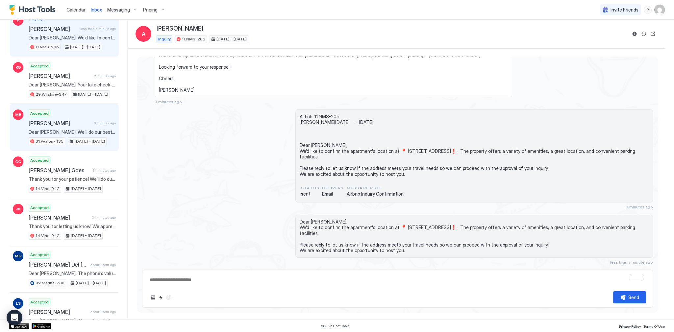
scroll to position [53, 0]
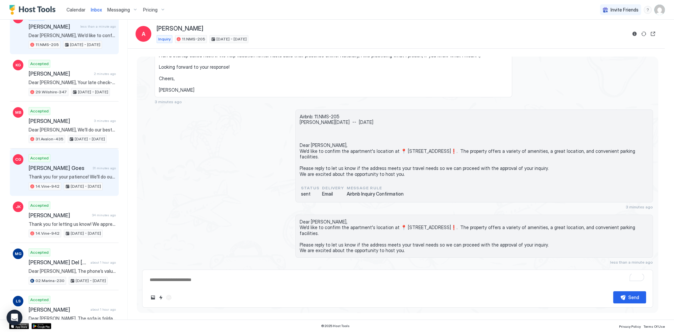
click at [89, 166] on div "[PERSON_NAME] Goes 31 minutes ago" at bounding box center [72, 168] width 87 height 7
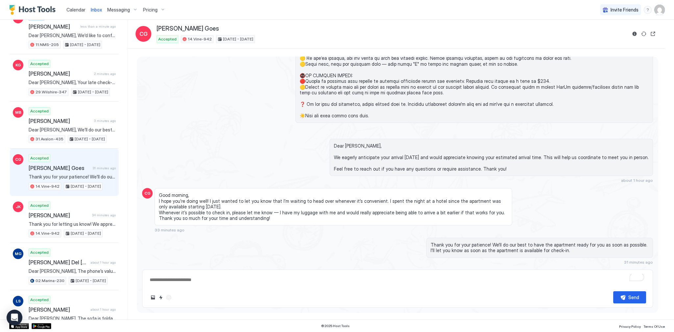
scroll to position [1227, 0]
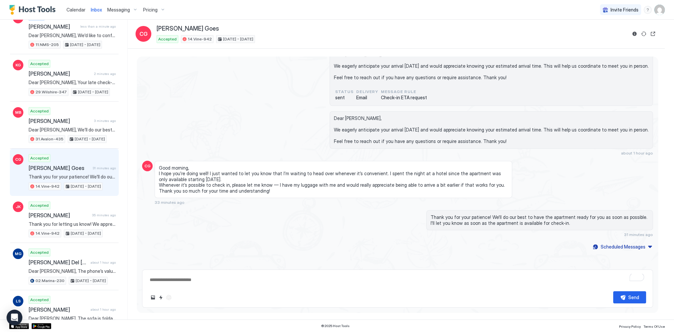
click at [244, 292] on div "Send" at bounding box center [397, 297] width 497 height 12
click at [239, 284] on textarea "To enrich screen reader interactions, please activate Accessibility in Grammarl…" at bounding box center [397, 280] width 497 height 12
paste textarea "**********"
type textarea "*"
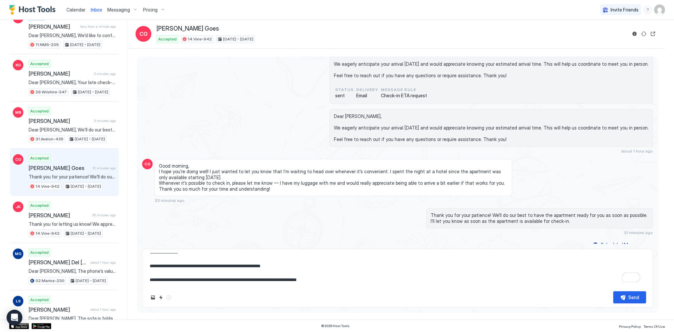
scroll to position [0, 0]
type textarea "**********"
click at [155, 299] on button "Upload image" at bounding box center [153, 298] width 8 height 8
type textarea "*"
type input "**********"
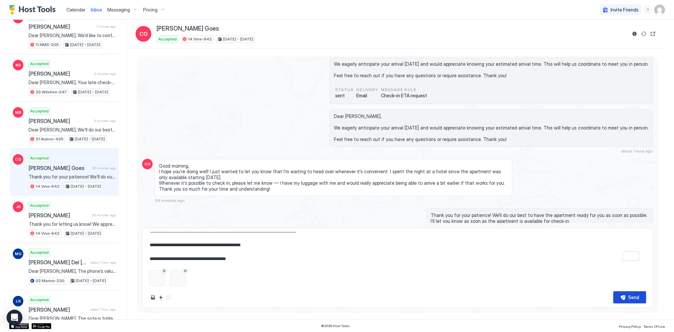
click at [644, 303] on button "Send" at bounding box center [629, 297] width 33 height 12
type textarea "*"
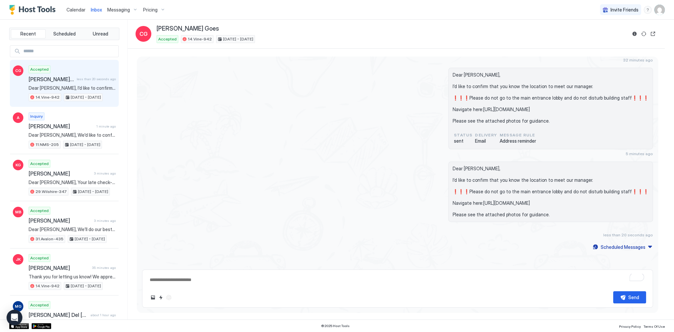
click at [282, 91] on div "Dear [PERSON_NAME], I’d like to confirm that you know the location to meet our …" at bounding box center [397, 112] width 511 height 88
click at [68, 7] on span "Calendar" at bounding box center [75, 10] width 19 height 6
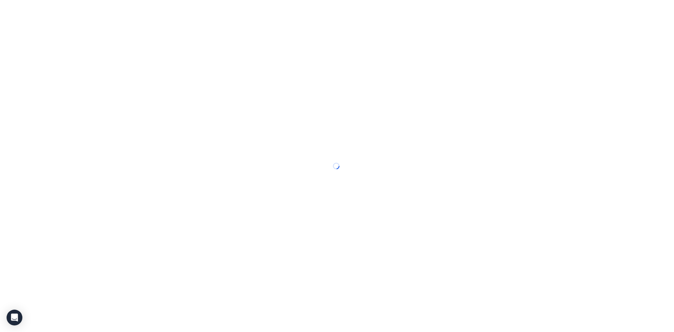
click at [68, 7] on div at bounding box center [337, 166] width 674 height 332
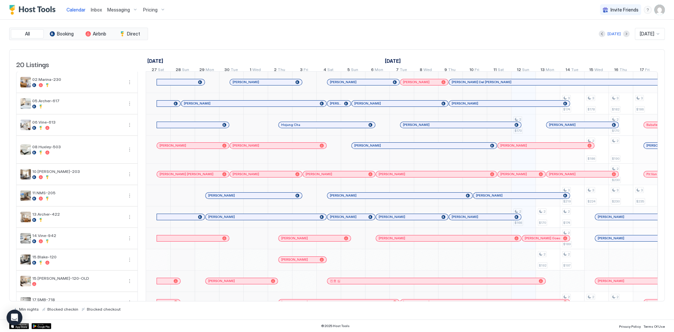
click at [96, 9] on span "Inbox" at bounding box center [96, 10] width 11 height 6
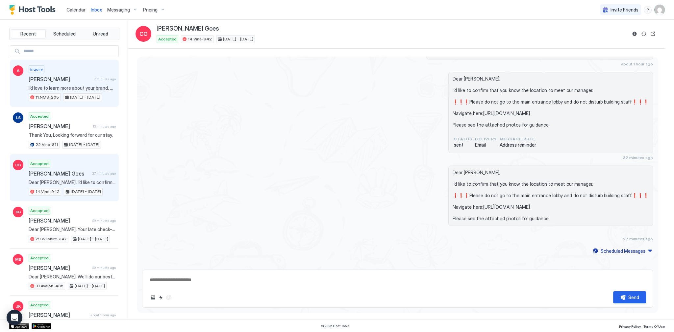
scroll to position [1419, 0]
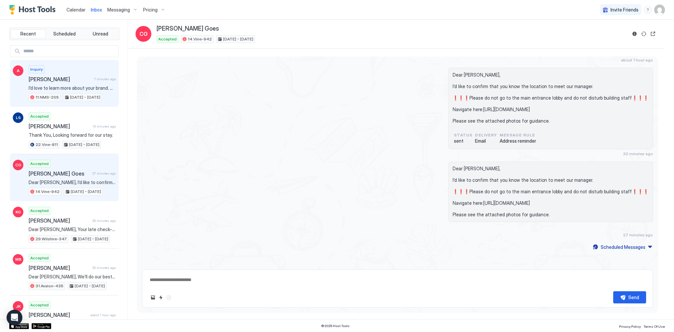
click at [83, 76] on span "[PERSON_NAME]" at bounding box center [60, 79] width 63 height 7
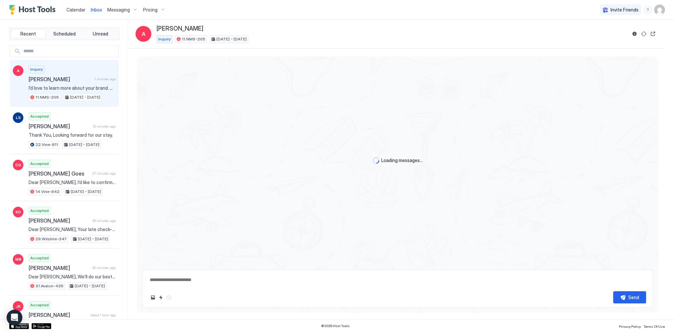
scroll to position [164, 0]
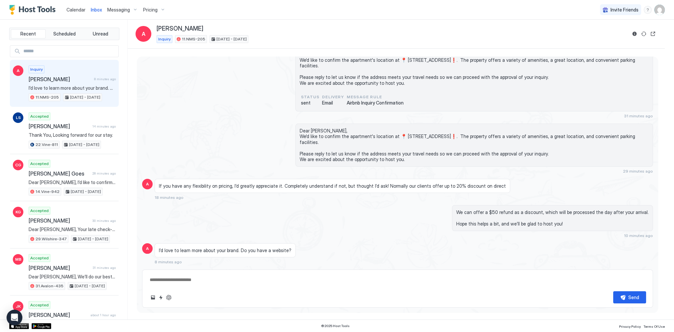
click at [79, 11] on span "Calendar" at bounding box center [75, 10] width 19 height 6
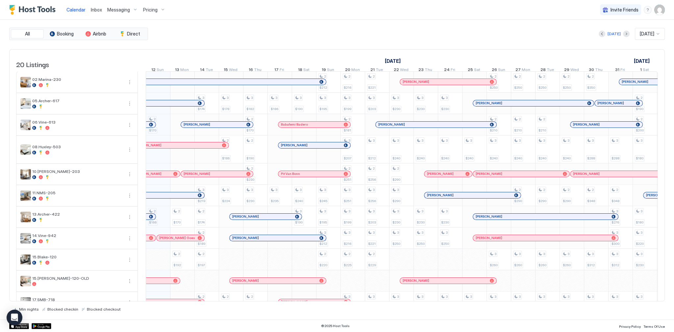
scroll to position [0, 365]
click at [148, 240] on div "[PERSON_NAME]" at bounding box center [83, 238] width 140 height 4
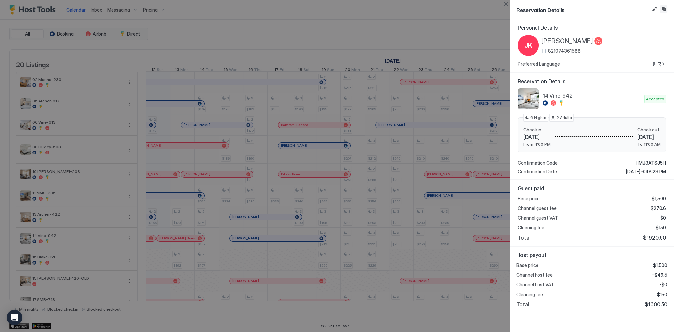
drag, startPoint x: 664, startPoint y: 8, endPoint x: 658, endPoint y: 17, distance: 10.5
click at [664, 8] on button "Inbox" at bounding box center [664, 9] width 8 height 8
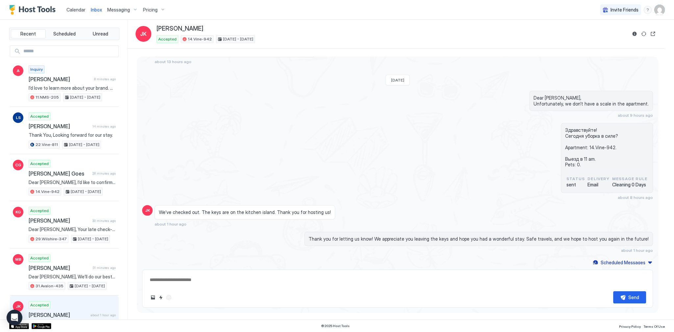
scroll to position [868, 0]
click at [159, 298] on button "Quick reply" at bounding box center [161, 298] width 8 height 8
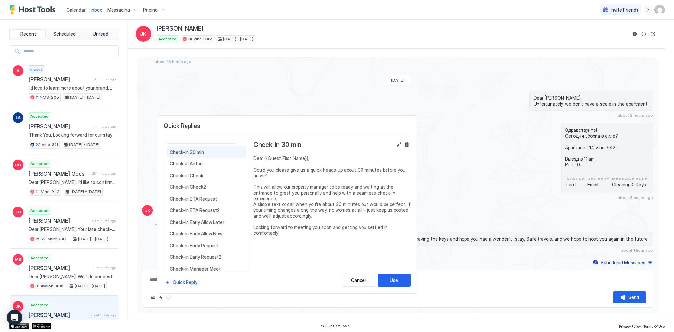
scroll to position [26, 0]
click at [478, 270] on div at bounding box center [337, 166] width 674 height 332
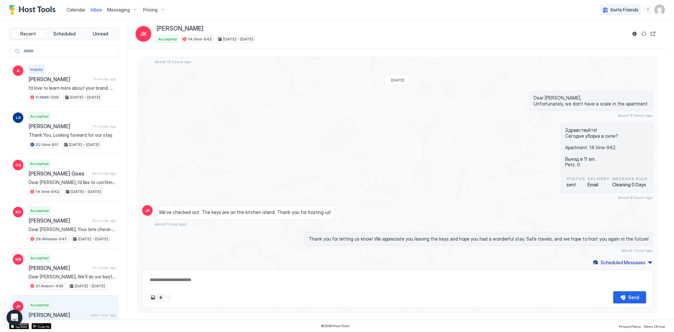
click at [160, 296] on button "Quick reply" at bounding box center [161, 298] width 8 height 8
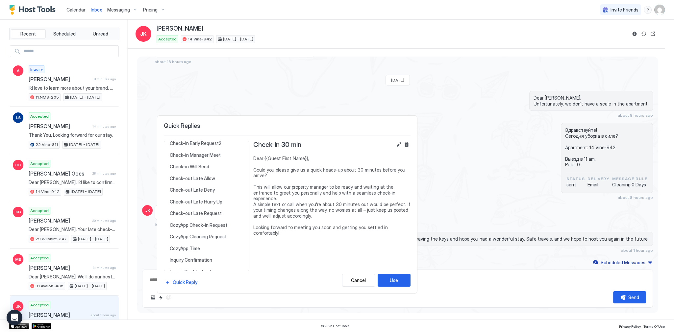
scroll to position [293, 0]
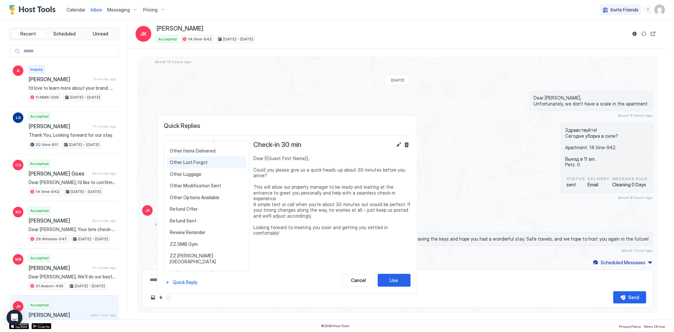
click at [196, 164] on div "Other Lost Forgot Dear {{Guest First Name}}, It seems you may have left some be…" at bounding box center [207, 163] width 80 height 12
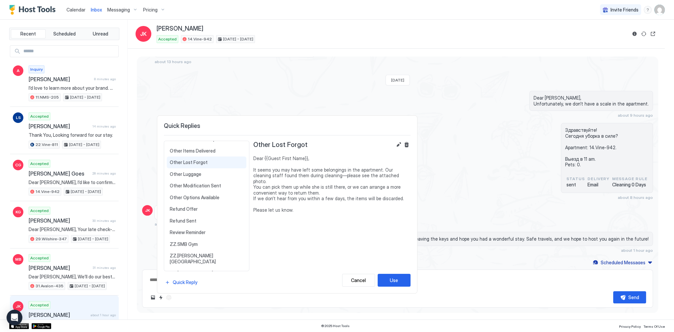
click at [401, 273] on div "Other Lost Forgot Dear {{Guest First Name}}, It seems you may have left some be…" at bounding box center [331, 214] width 157 height 146
click at [400, 282] on button "Use" at bounding box center [394, 280] width 33 height 13
type textarea "*"
type textarea "**********"
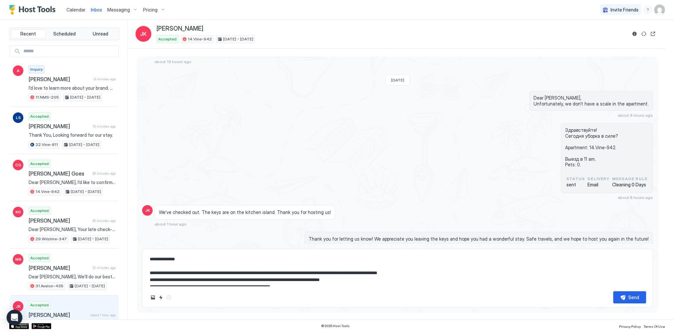
click at [331, 272] on textarea "**********" at bounding box center [397, 269] width 497 height 33
type textarea "*"
type textarea "**********"
type textarea "*"
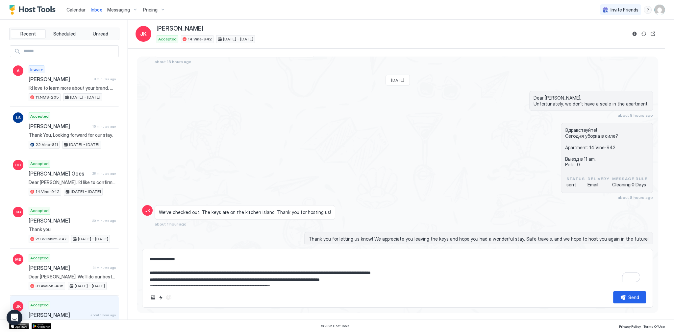
type textarea "**********"
type textarea "*"
type textarea "**********"
click at [184, 282] on textarea "**********" at bounding box center [397, 269] width 497 height 33
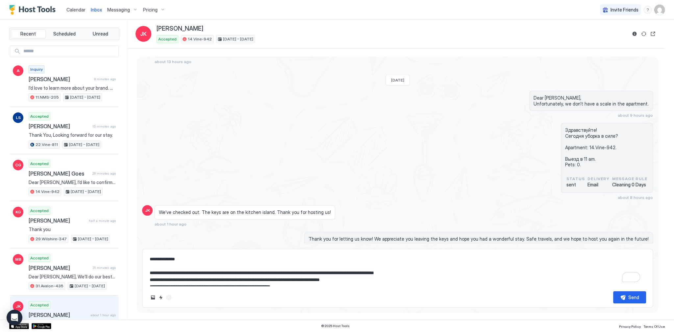
type textarea "*"
type textarea "**********"
type textarea "*"
type textarea "**********"
type textarea "*"
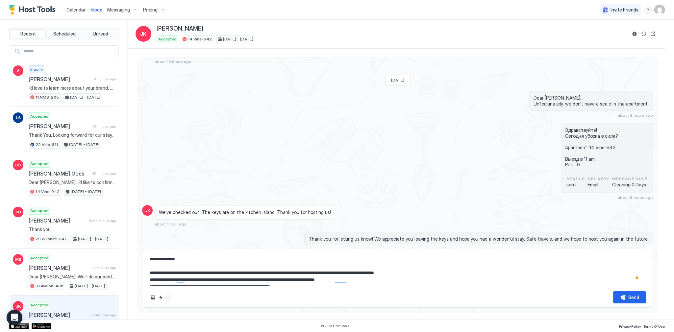
type textarea "**********"
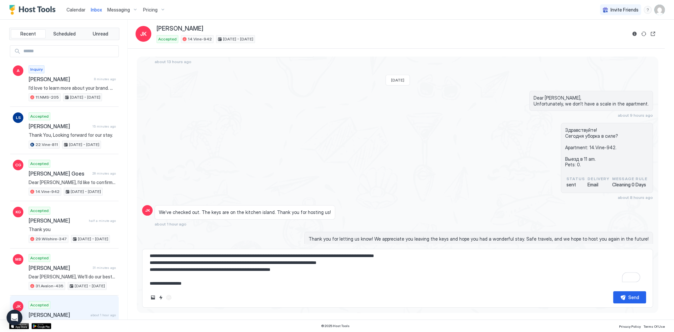
scroll to position [21, 0]
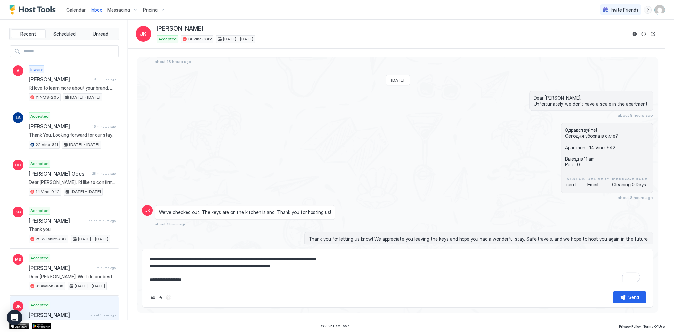
click at [338, 261] on textarea "**********" at bounding box center [397, 269] width 497 height 33
type textarea "*"
type textarea "**********"
type textarea "*"
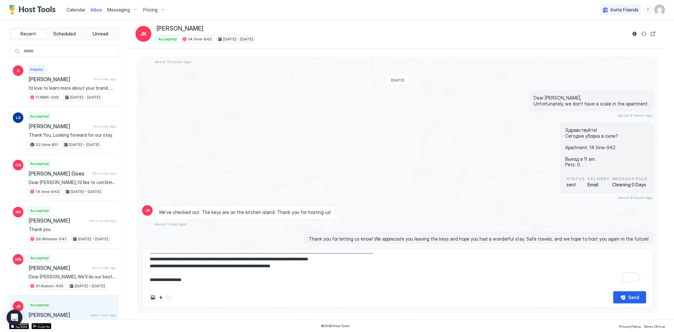
type textarea "**********"
click at [152, 300] on button "Upload image" at bounding box center [153, 298] width 8 height 8
type textarea "*"
click at [155, 297] on button "Upload image" at bounding box center [153, 298] width 8 height 8
type textarea "*"
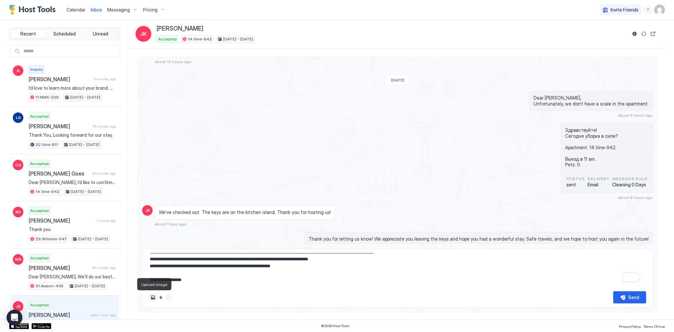
type input "**********"
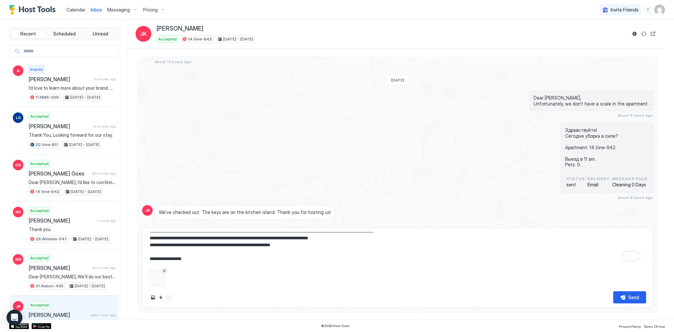
click at [163, 271] on button "Remove image" at bounding box center [164, 271] width 7 height 7
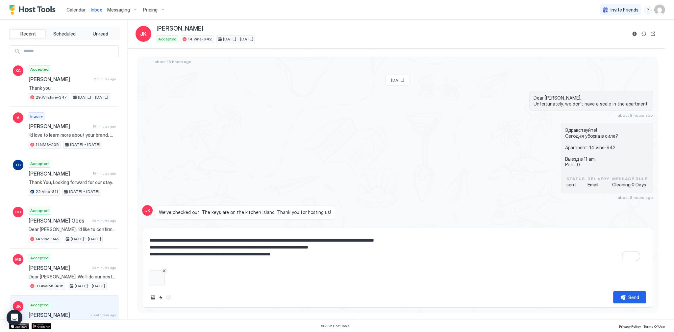
scroll to position [0, 0]
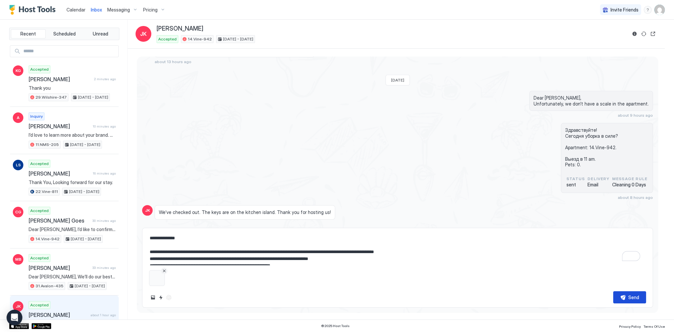
click at [628, 299] on div "Send" at bounding box center [633, 297] width 11 height 7
type textarea "*"
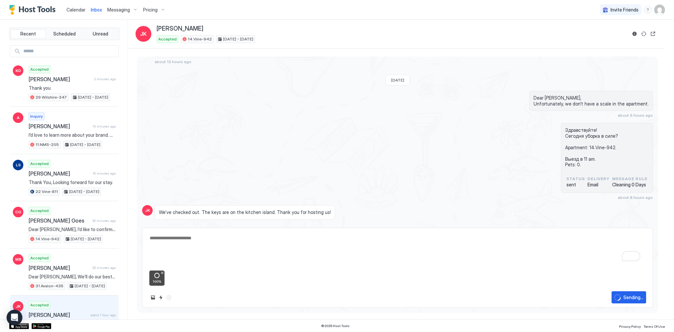
scroll to position [936, 0]
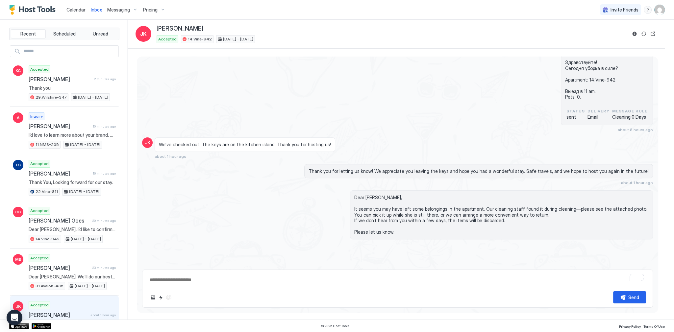
type textarea "*"
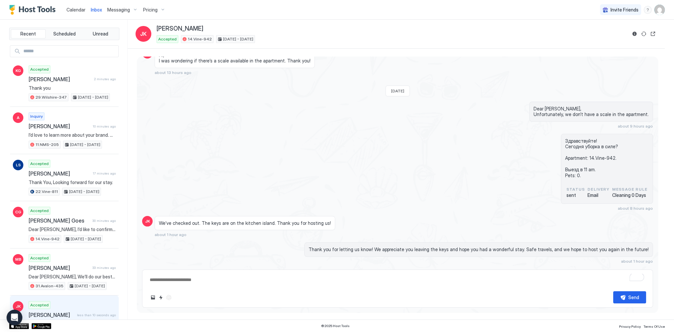
scroll to position [775, 0]
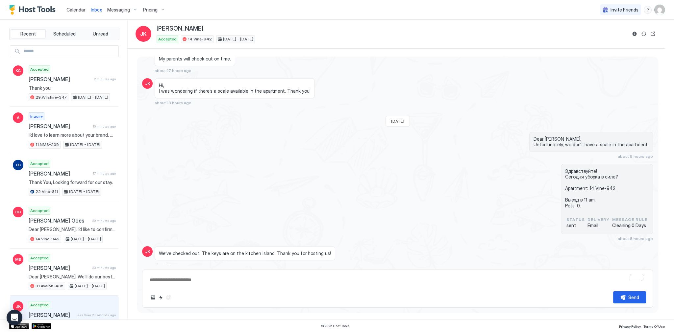
click at [79, 10] on span "Calendar" at bounding box center [75, 10] width 19 height 6
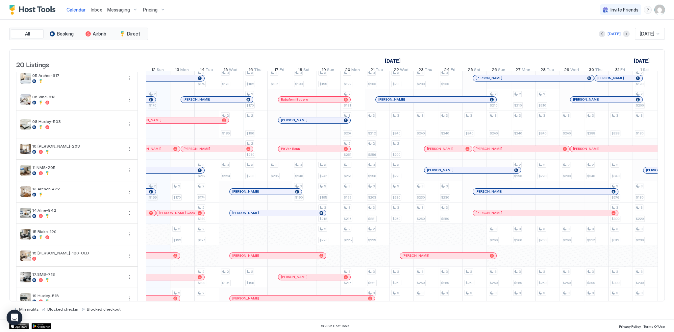
scroll to position [8, 0]
